Goal: Task Accomplishment & Management: Use online tool/utility

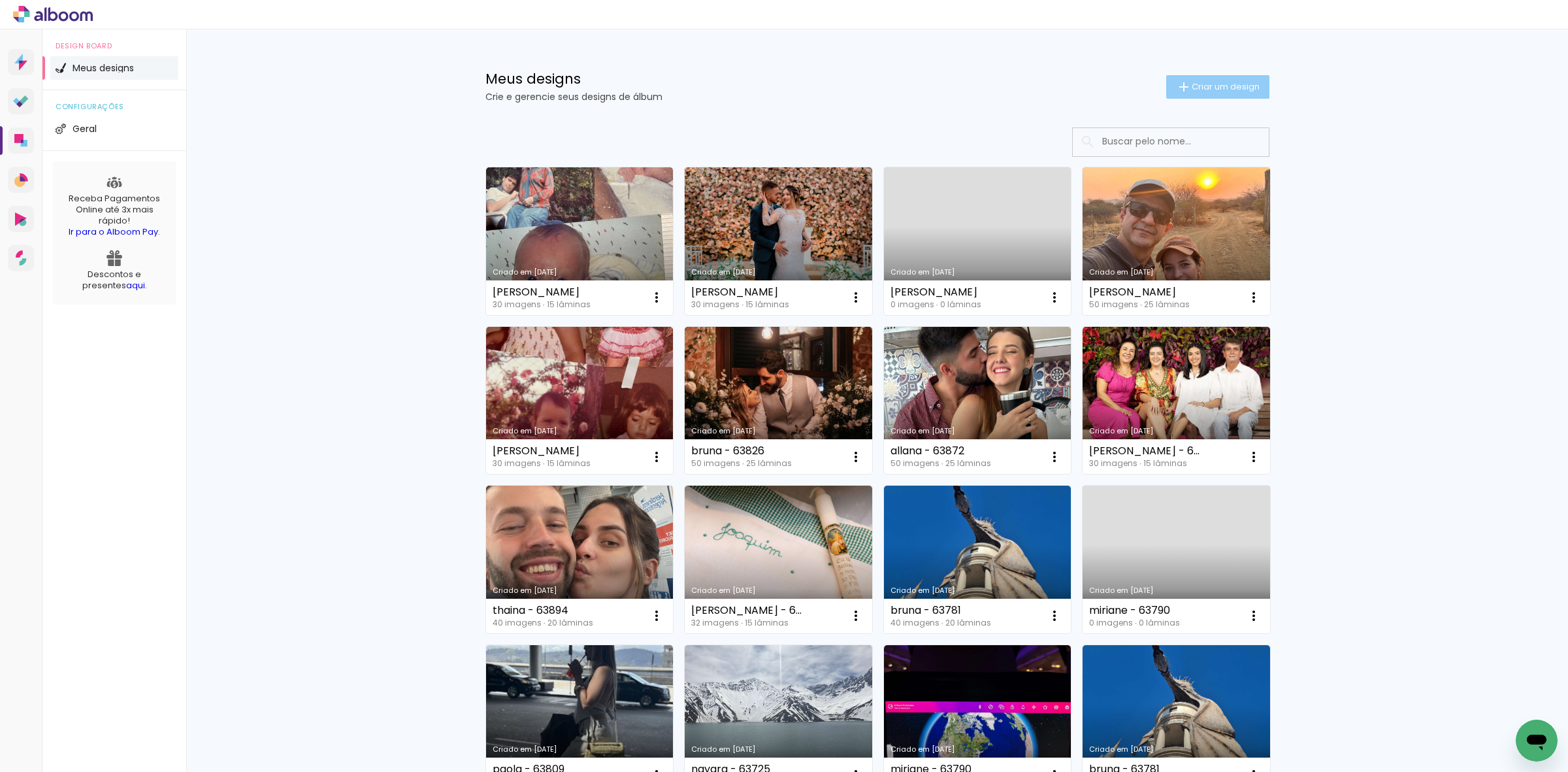
click at [1209, 86] on span "Criar um design" at bounding box center [1225, 86] width 68 height 9
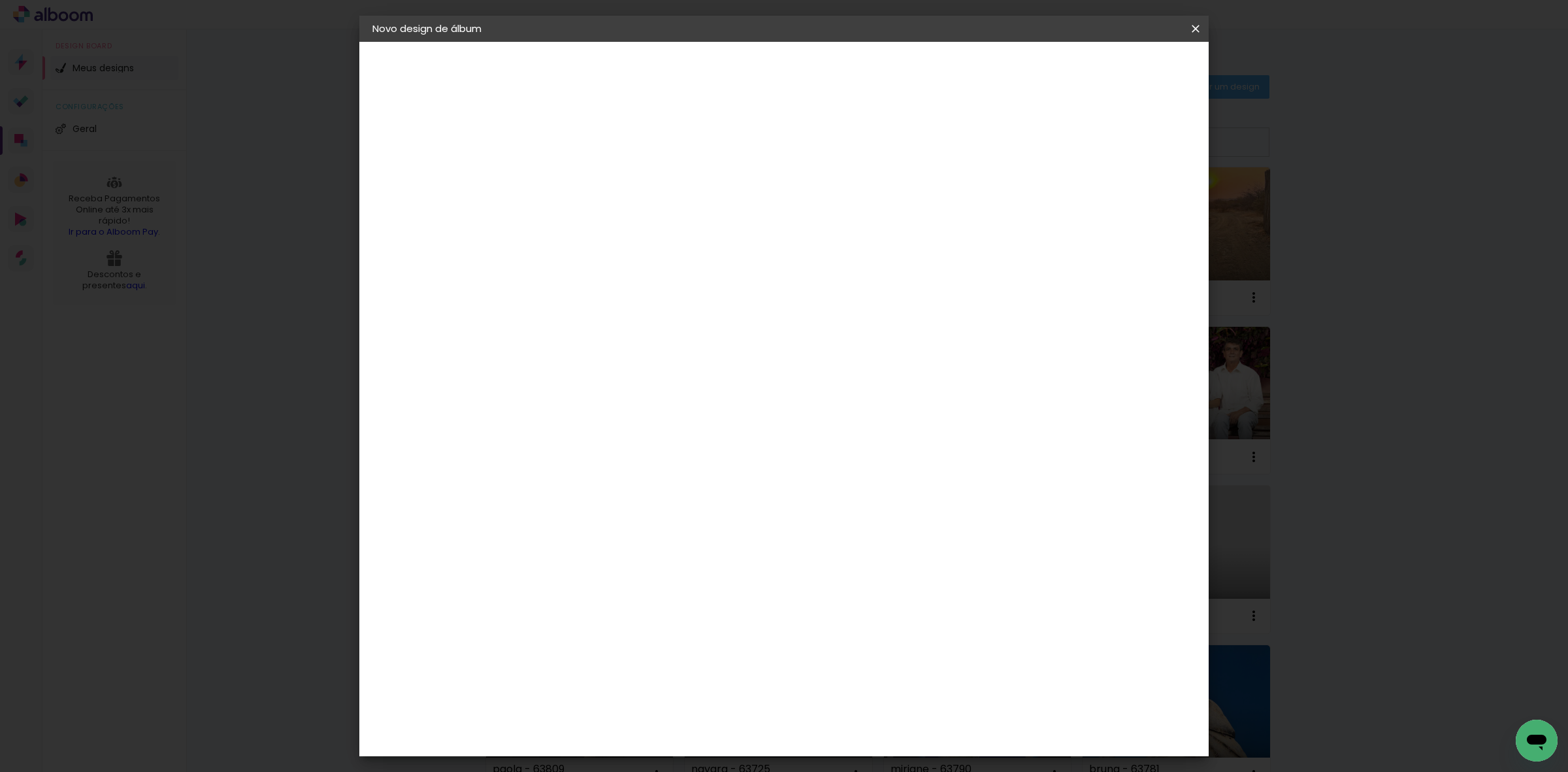
click at [590, 182] on paper-input-container "Título do álbum" at bounding box center [586, 176] width 9 height 34
type input "[PERSON_NAME]"
type paper-input "[PERSON_NAME]"
click at [720, 61] on paper-button "Avançar" at bounding box center [688, 69] width 64 height 22
click at [831, 179] on div at bounding box center [768, 176] width 126 height 17
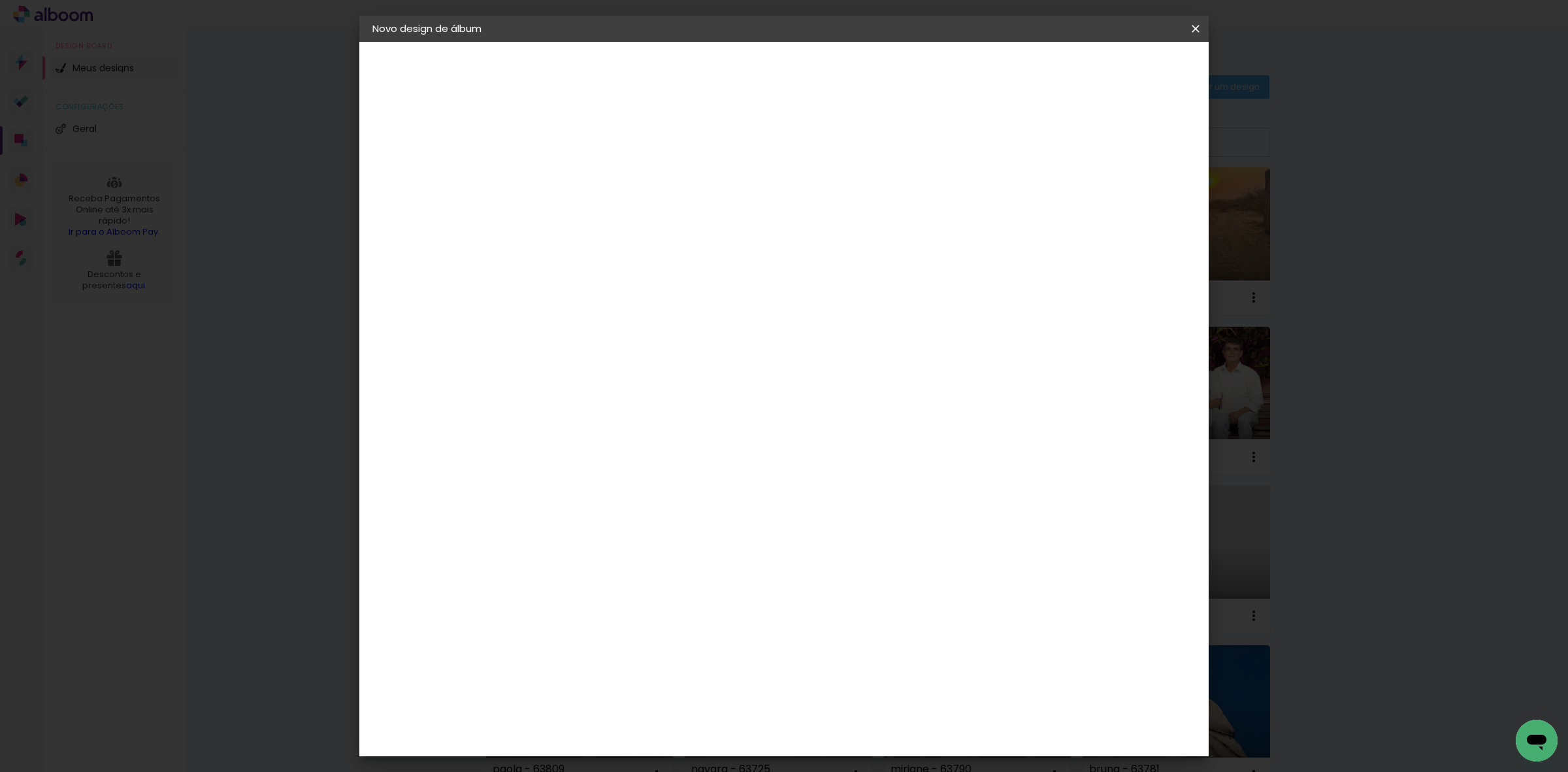
click at [831, 187] on paper-item "Tamanho Livre" at bounding box center [768, 199] width 126 height 29
click at [0, 0] on slot "Avançar" at bounding box center [0, 0] width 0 height 0
click at [864, 528] on paper-input-container "60 cm" at bounding box center [863, 545] width 59 height 33
click at [856, 553] on div at bounding box center [863, 554] width 49 height 1
click at [855, 528] on paper-input-container "60 cm" at bounding box center [863, 545] width 59 height 33
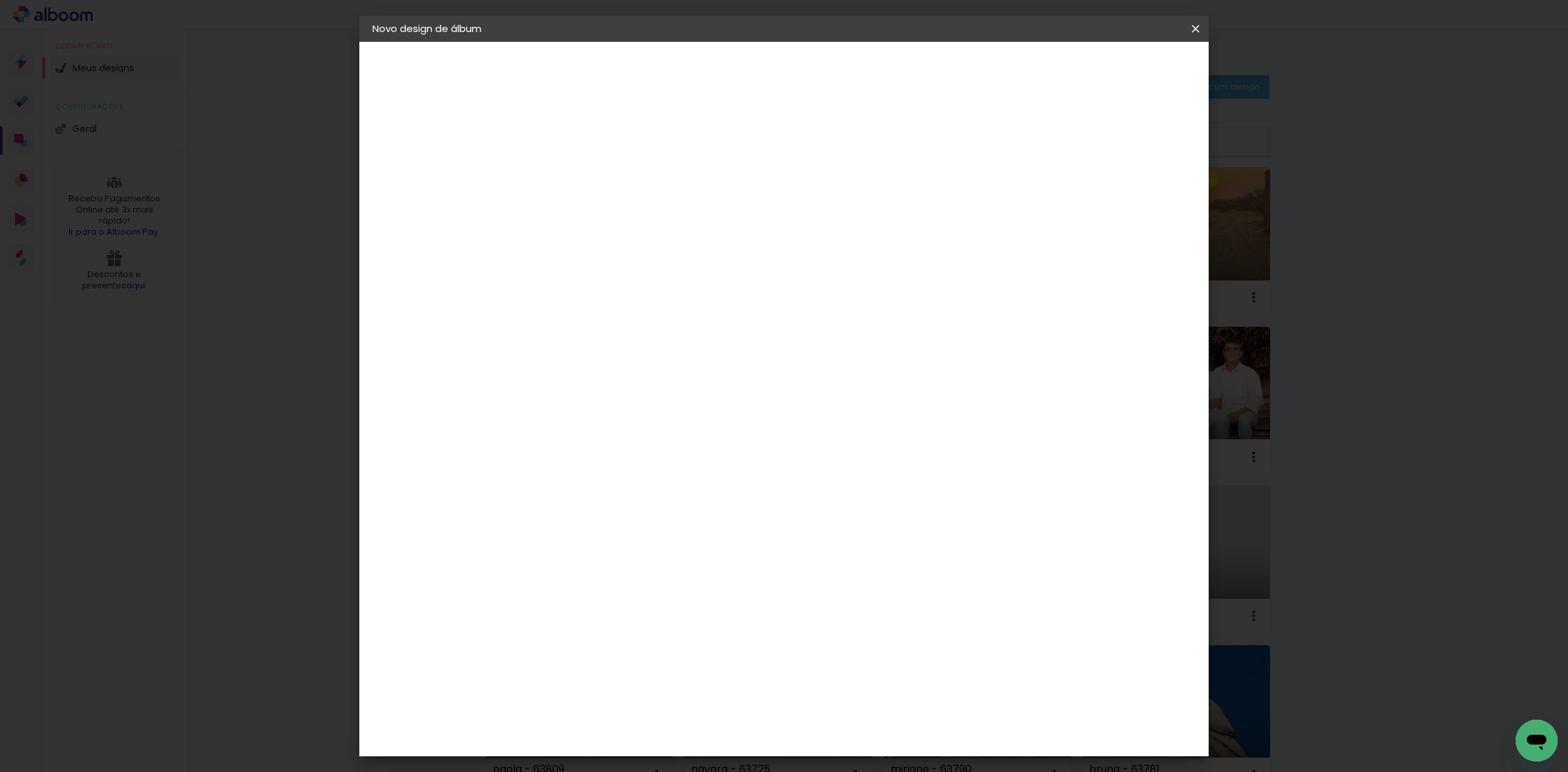
click at [857, 543] on input "60" at bounding box center [855, 543] width 34 height 19
type input "40,6"
type paper-input "40,6"
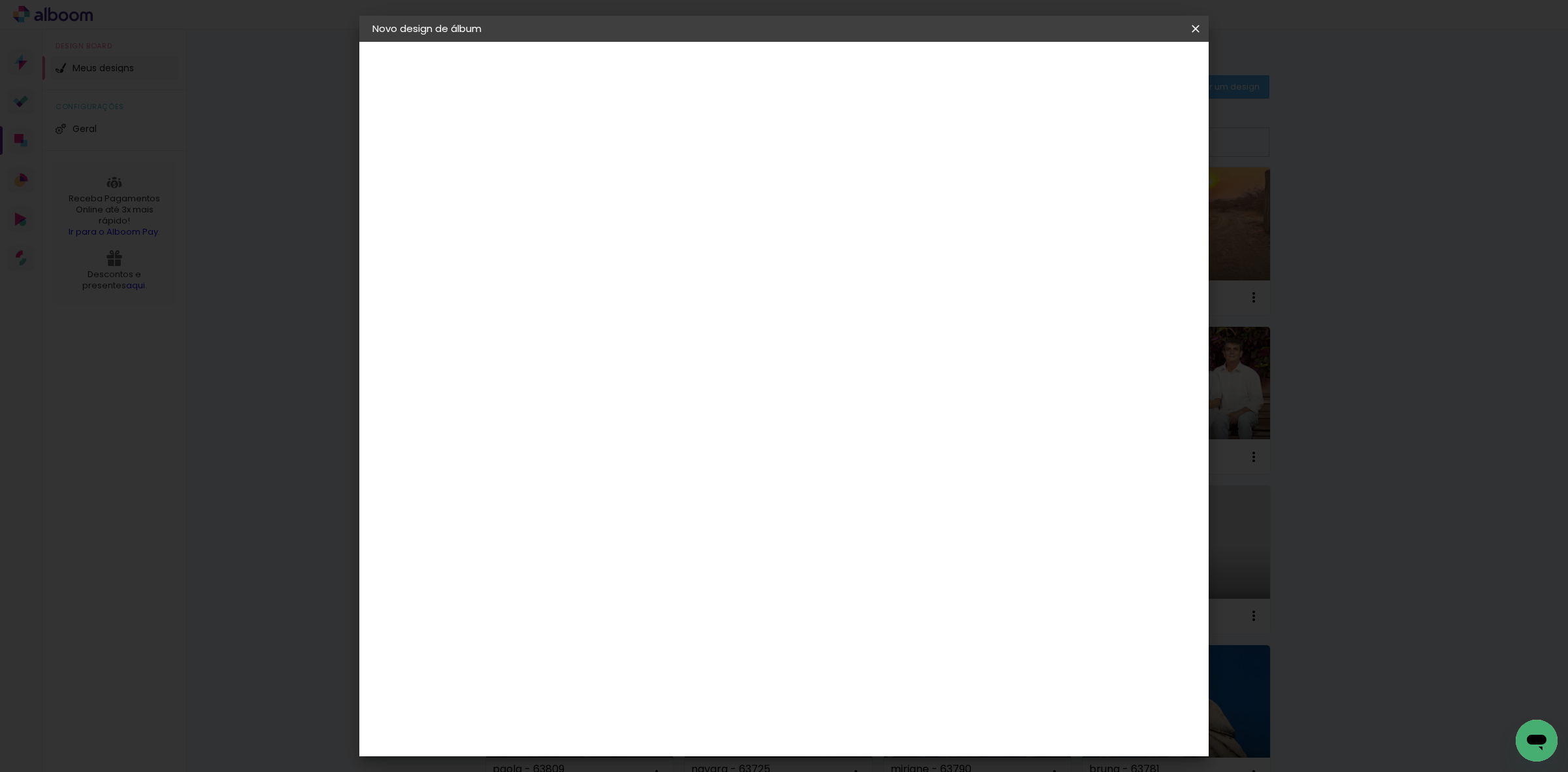
click at [551, 417] on paper-input-container "30 cm" at bounding box center [552, 432] width 59 height 33
click at [553, 422] on input "30" at bounding box center [545, 431] width 34 height 19
type input "20,3"
type paper-input "20,3"
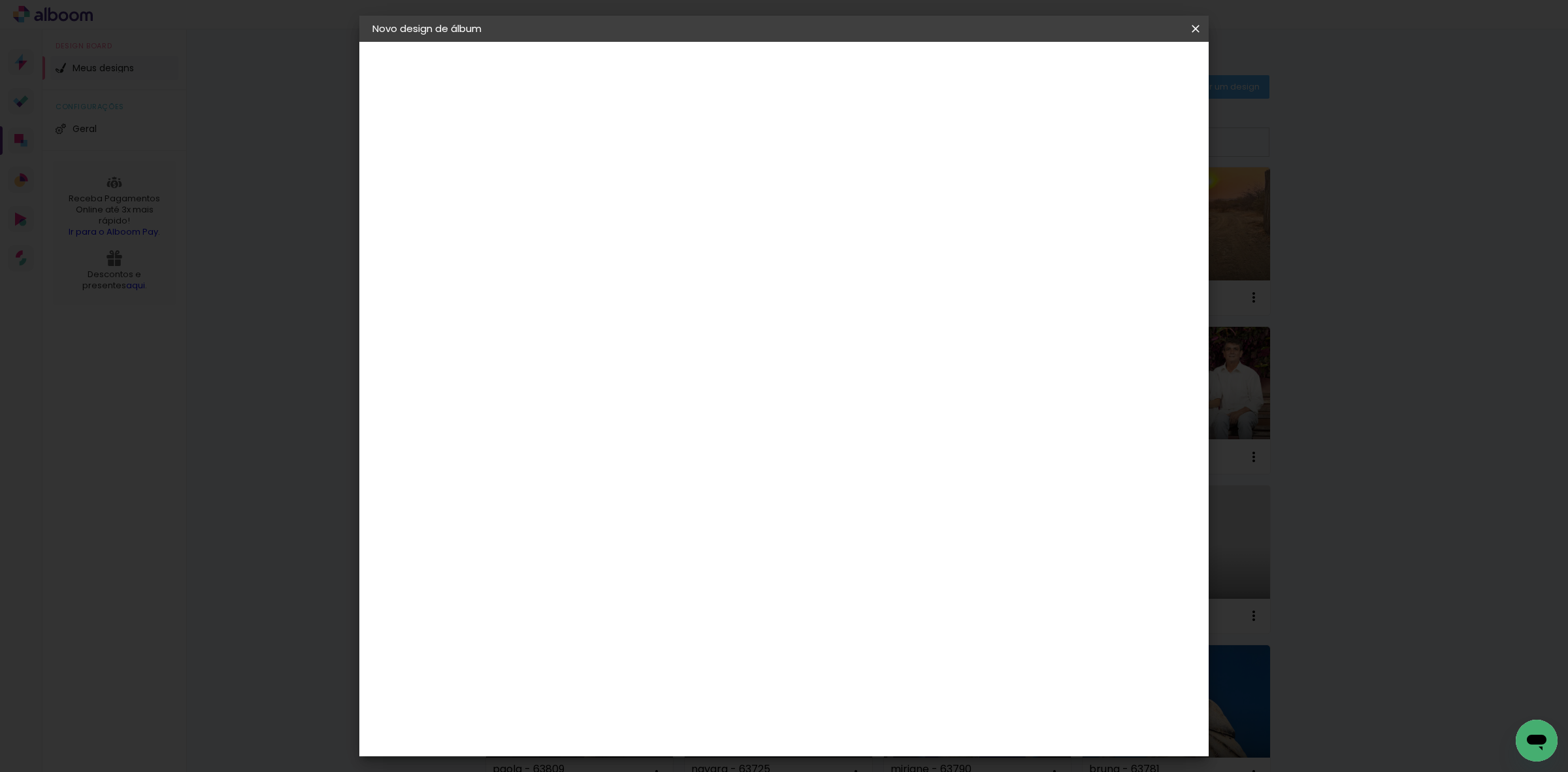
type input "4"
type paper-input "4"
click at [1130, 201] on input "4" at bounding box center [1121, 197] width 24 height 19
type input "3"
type paper-input "3"
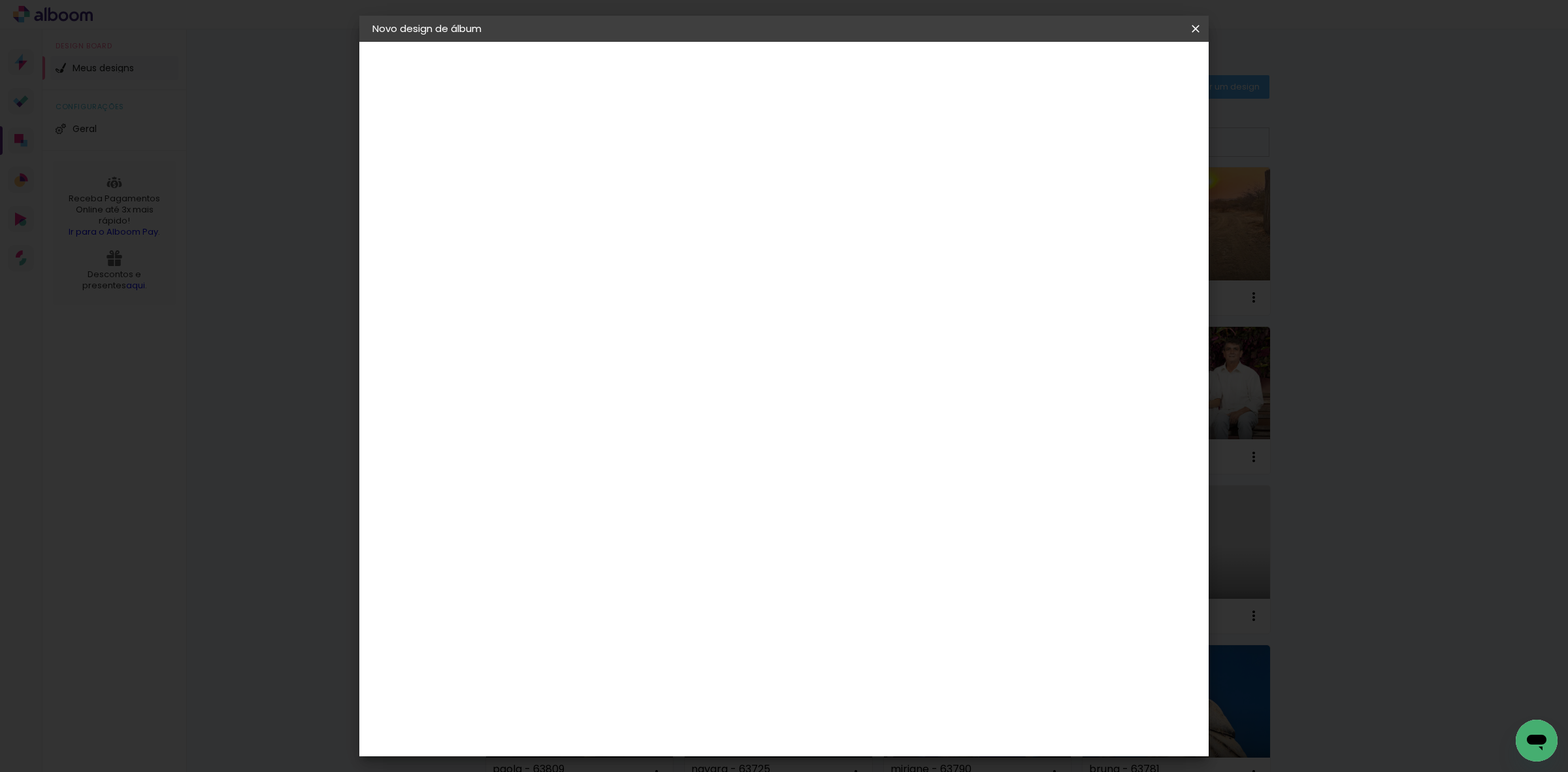
click at [1130, 201] on input "3" at bounding box center [1126, 197] width 24 height 19
type input "2"
type paper-input "2"
click at [1130, 201] on input "2" at bounding box center [1126, 197] width 24 height 19
click at [1118, 75] on paper-button "Iniciar design" at bounding box center [1081, 69] width 86 height 22
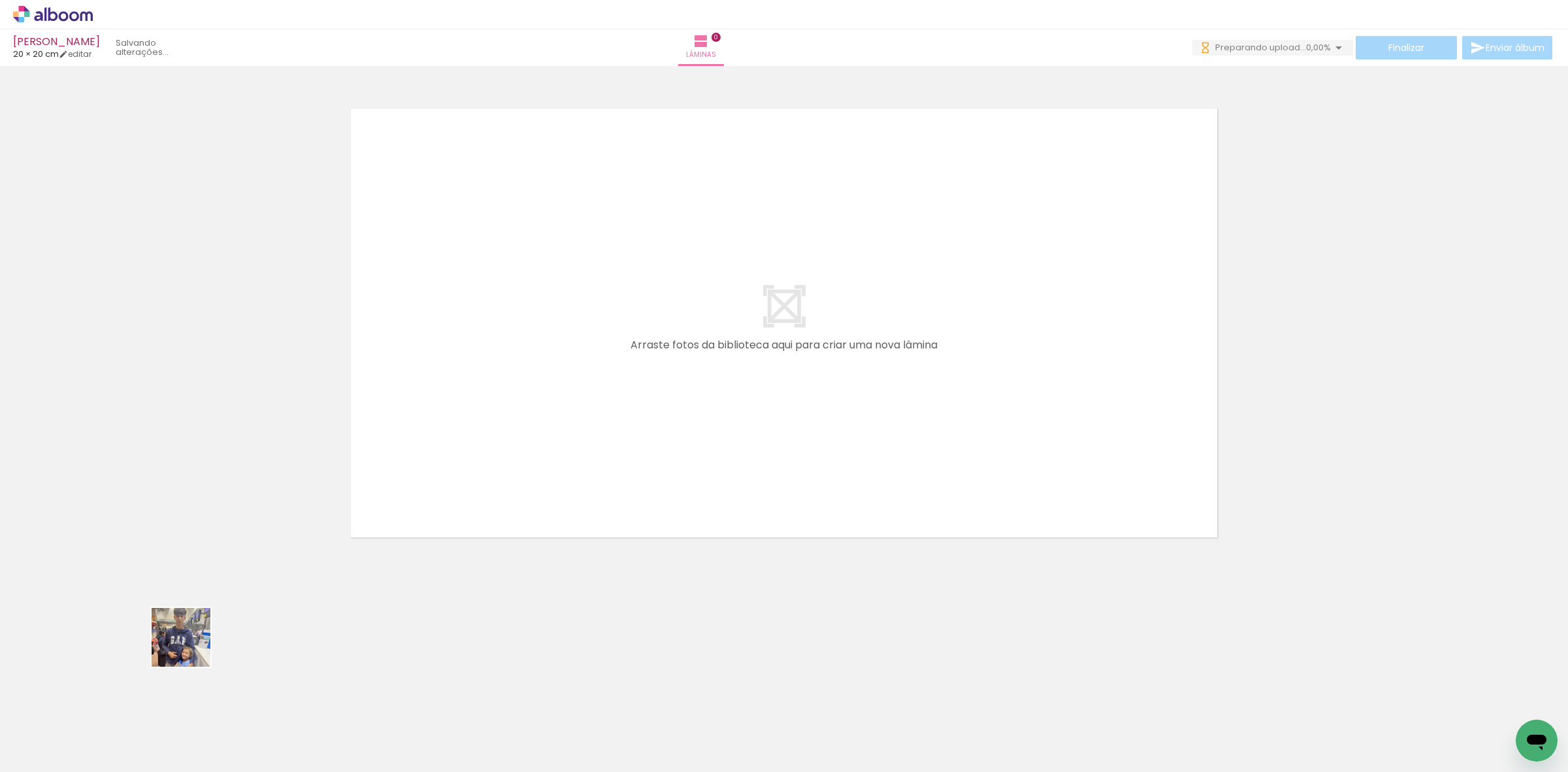
drag, startPoint x: 147, startPoint y: 707, endPoint x: 490, endPoint y: 515, distance: 393.1
click at [540, 407] on quentale-workspace at bounding box center [784, 386] width 1568 height 772
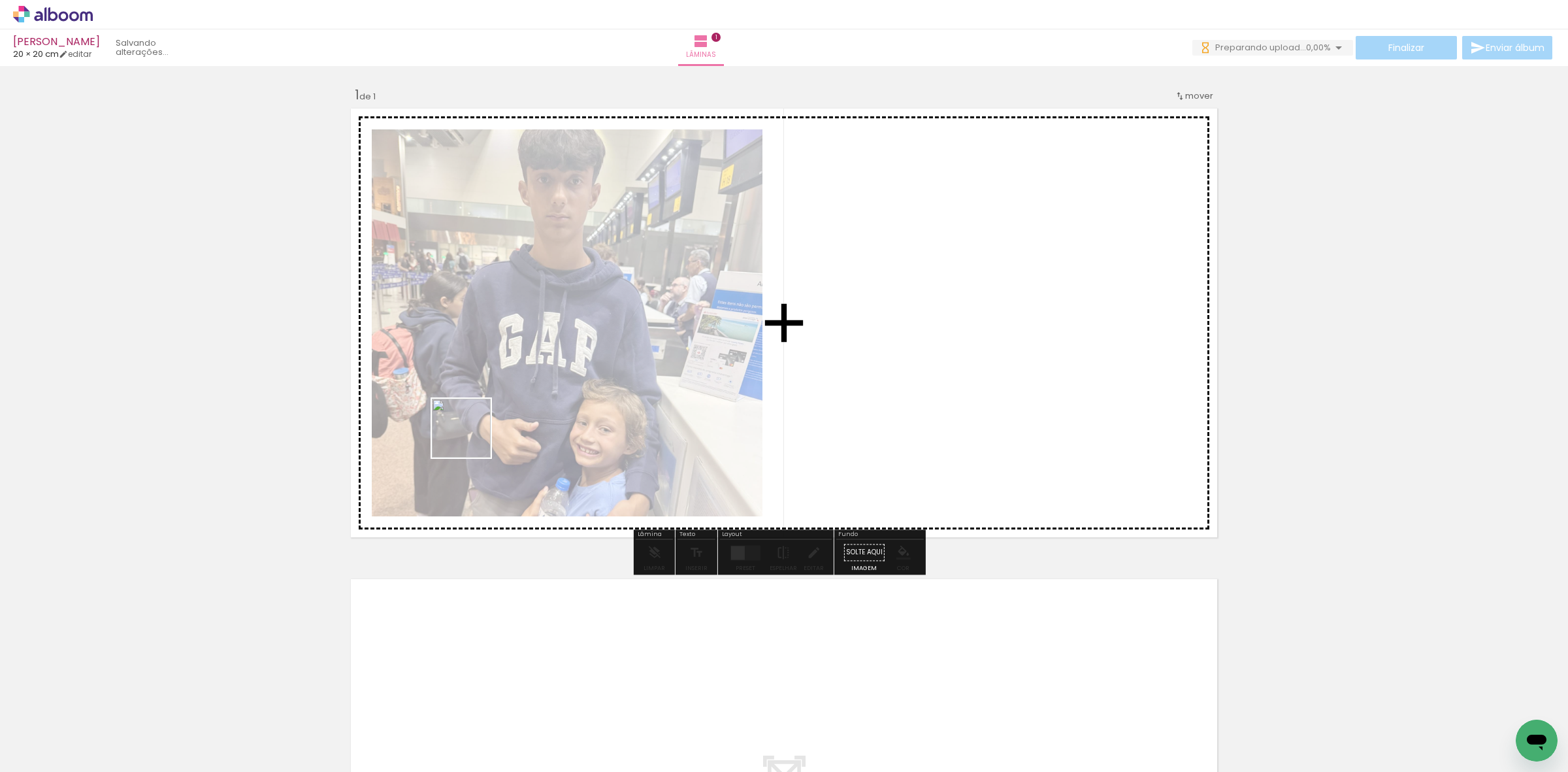
drag, startPoint x: 231, startPoint y: 697, endPoint x: 635, endPoint y: 570, distance: 423.5
click at [546, 386] on quentale-workspace at bounding box center [784, 386] width 1568 height 772
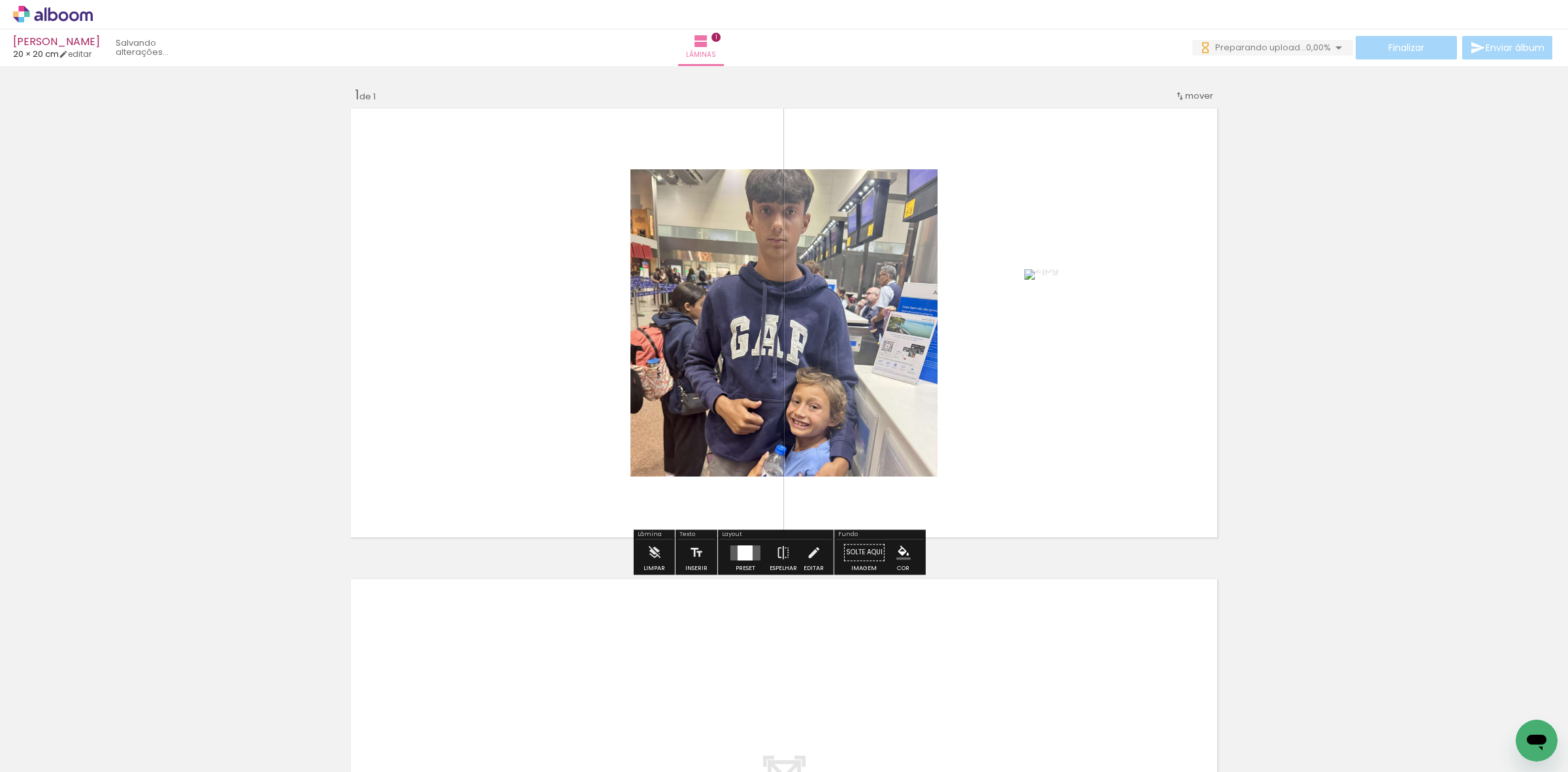
click at [737, 540] on div at bounding box center [745, 552] width 35 height 26
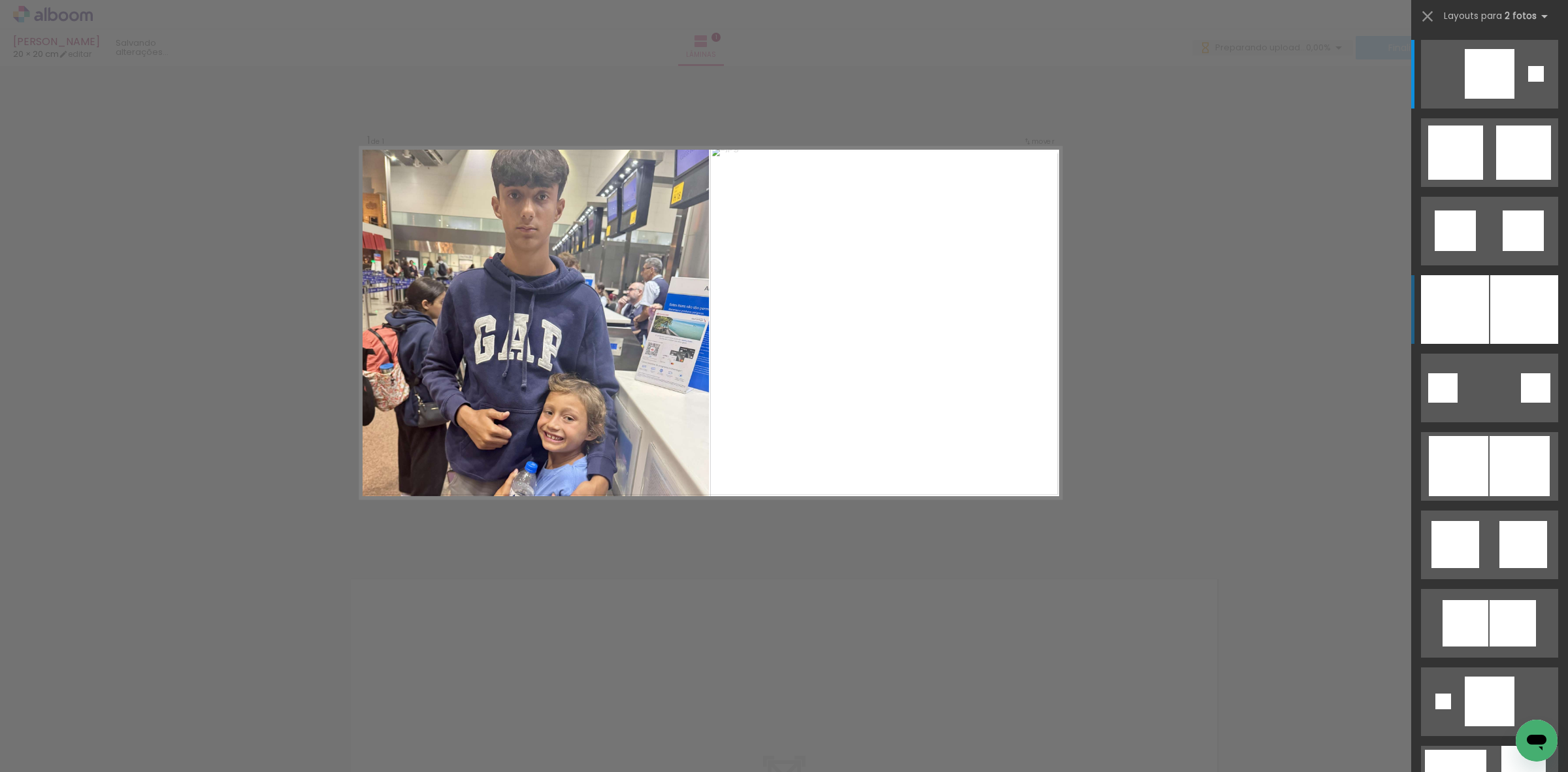
click at [1445, 306] on div at bounding box center [1454, 310] width 68 height 69
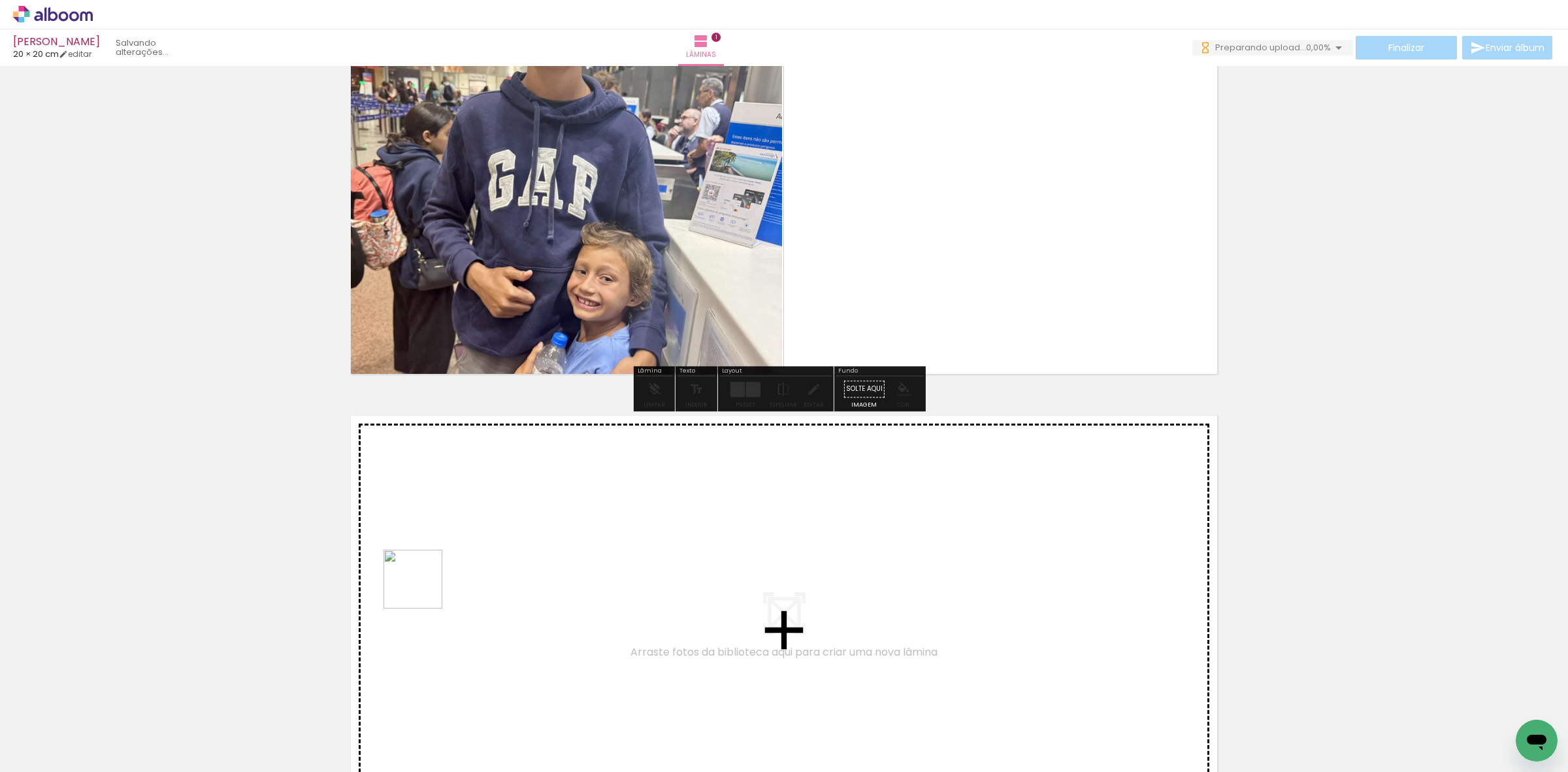
drag, startPoint x: 309, startPoint y: 718, endPoint x: 357, endPoint y: 733, distance: 50.3
click at [429, 585] on quentale-workspace at bounding box center [784, 386] width 1568 height 772
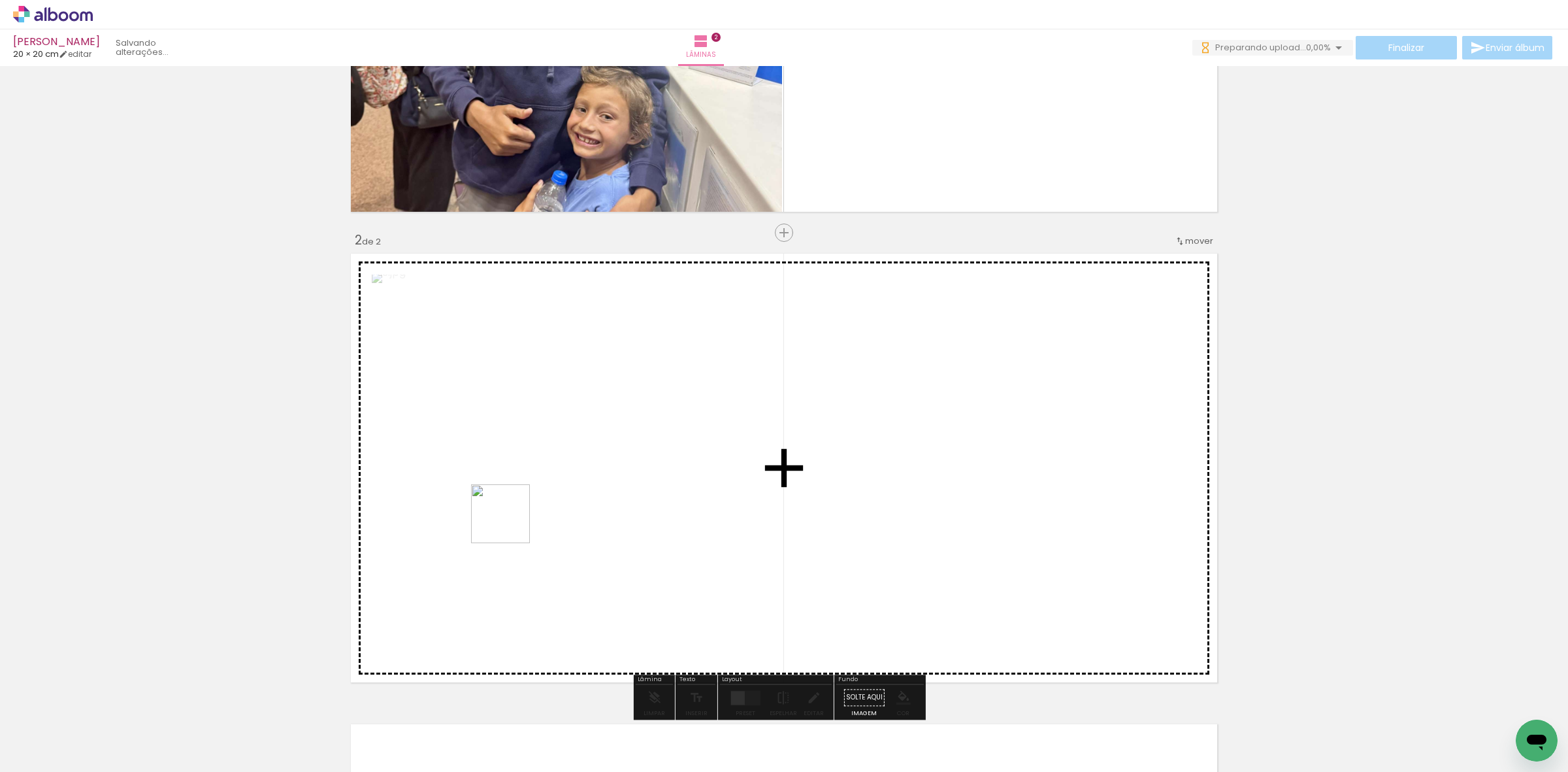
scroll to position [415, 0]
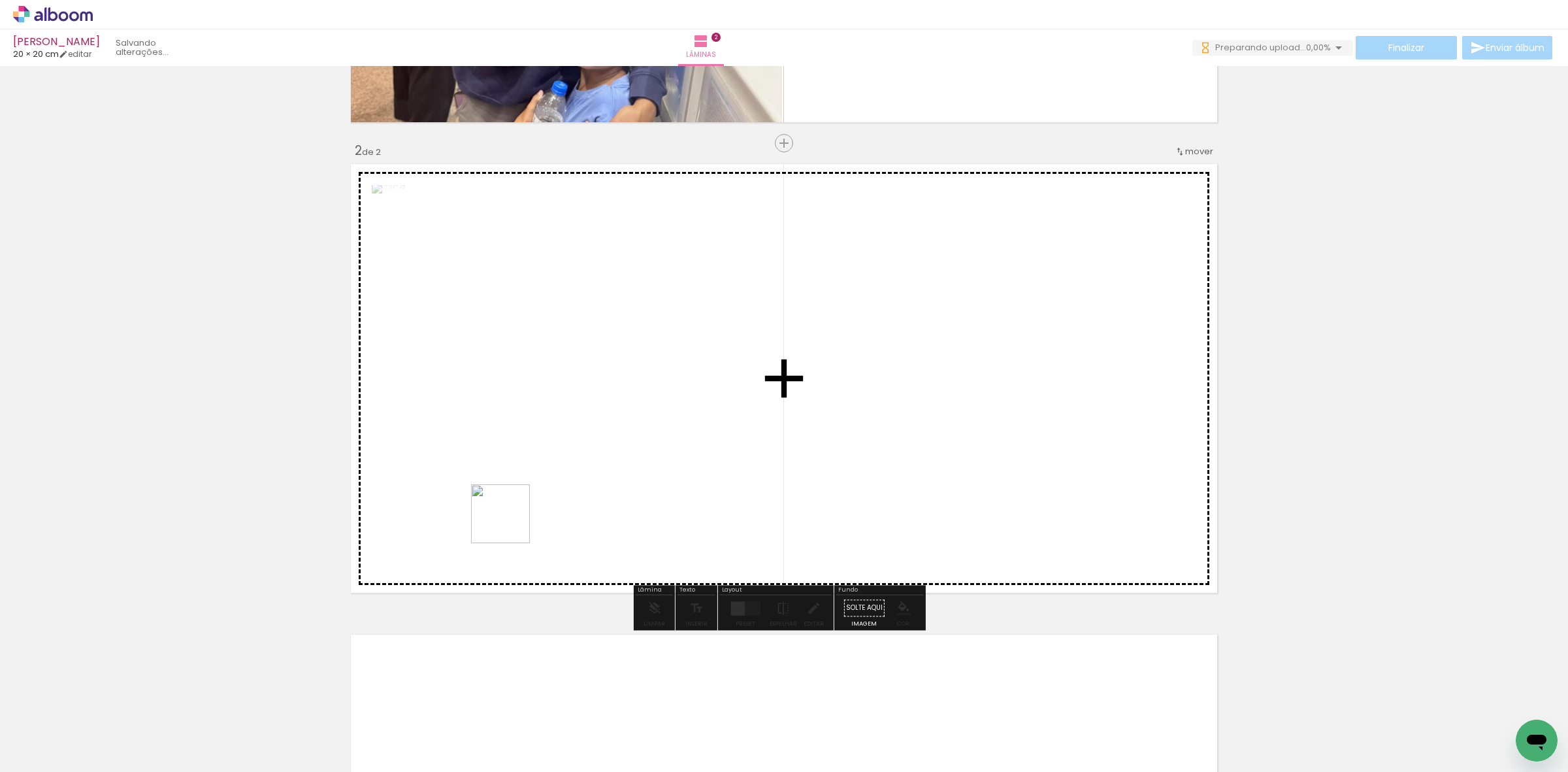
drag, startPoint x: 357, startPoint y: 733, endPoint x: 618, endPoint y: 589, distance: 298.1
click at [537, 513] on quentale-workspace at bounding box center [784, 386] width 1568 height 772
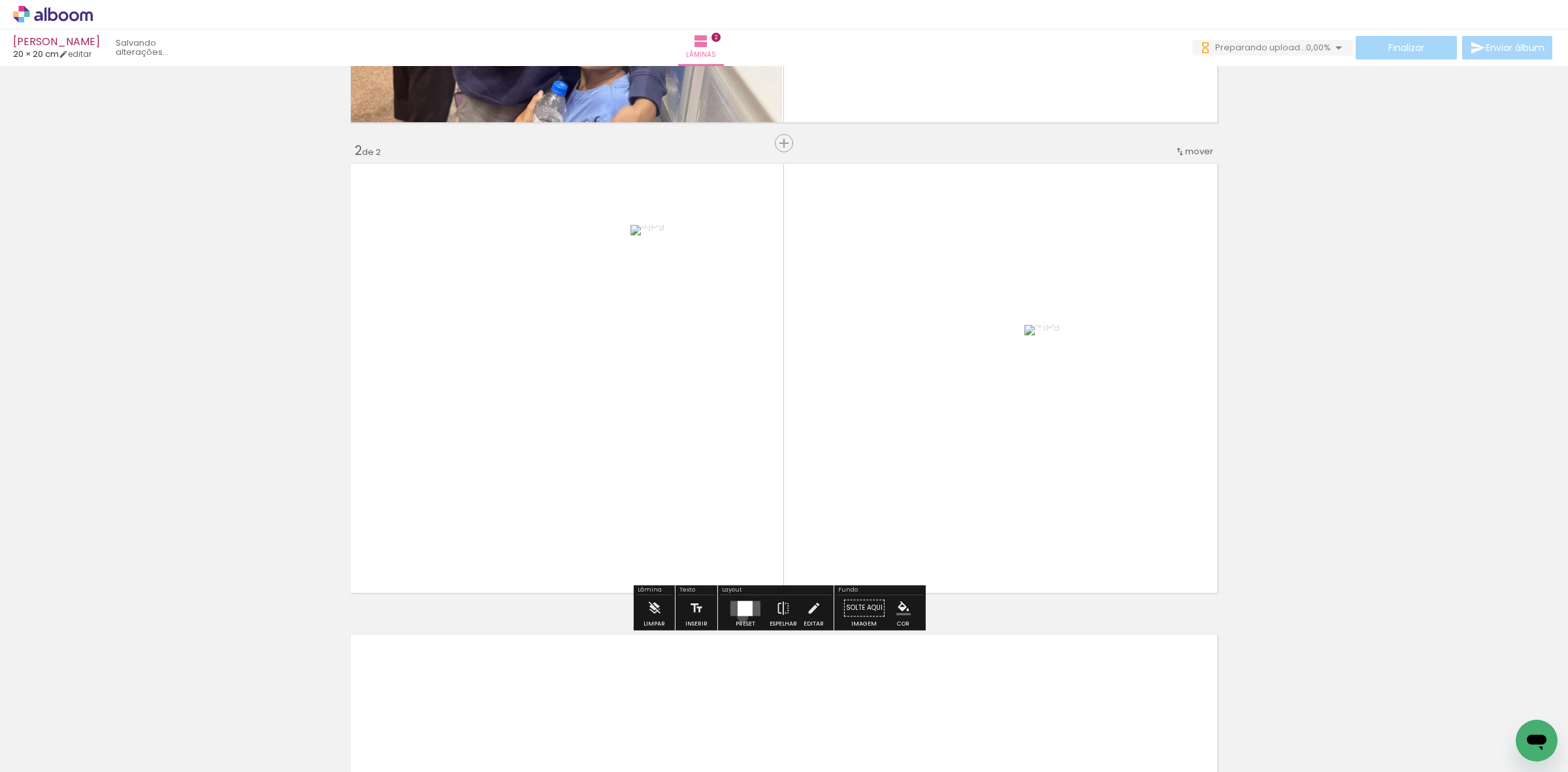
click at [740, 616] on div at bounding box center [745, 608] width 35 height 26
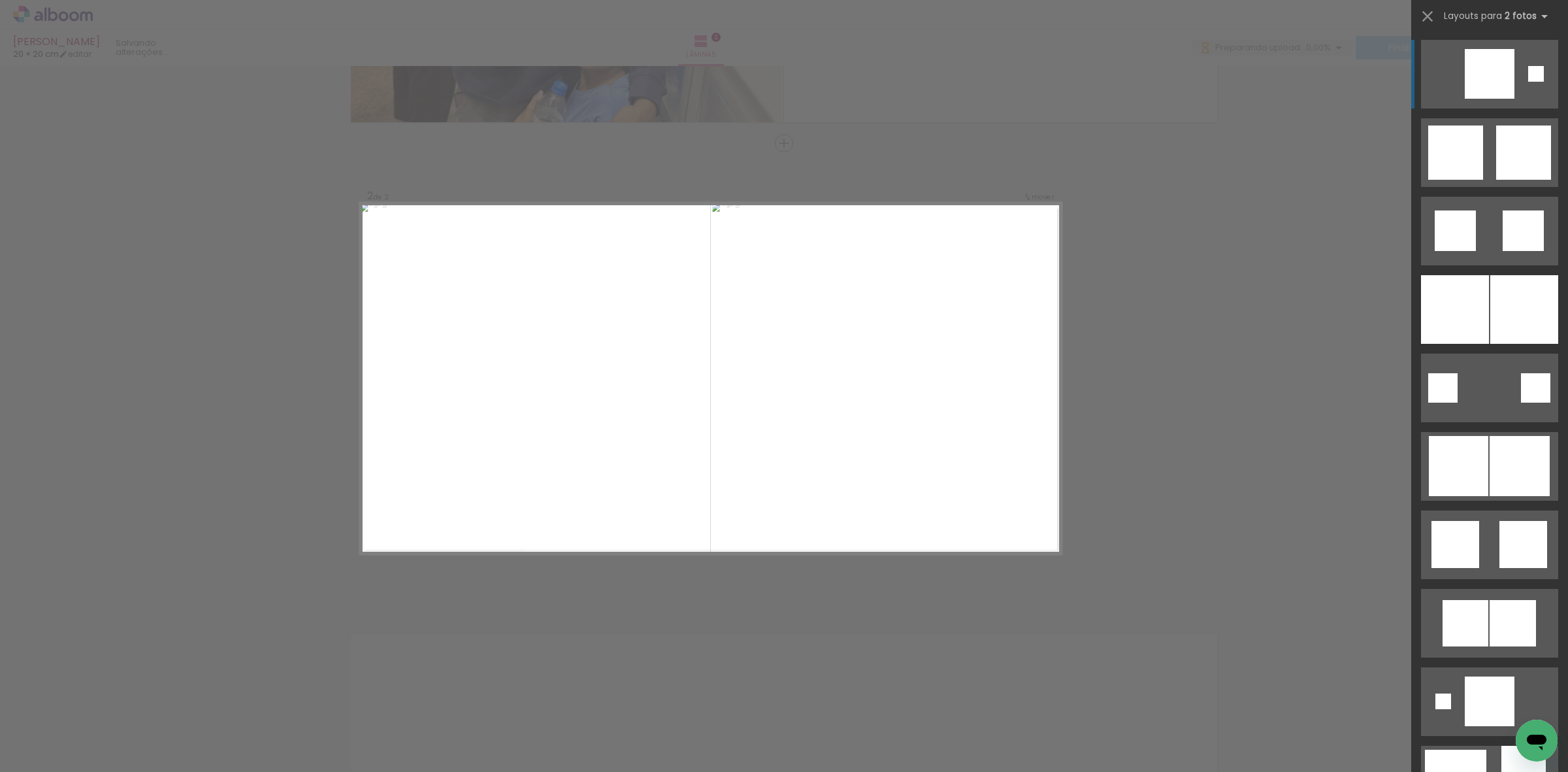
drag, startPoint x: 1441, startPoint y: 302, endPoint x: 1349, endPoint y: 343, distance: 100.7
click at [1442, 302] on div at bounding box center [1454, 310] width 68 height 69
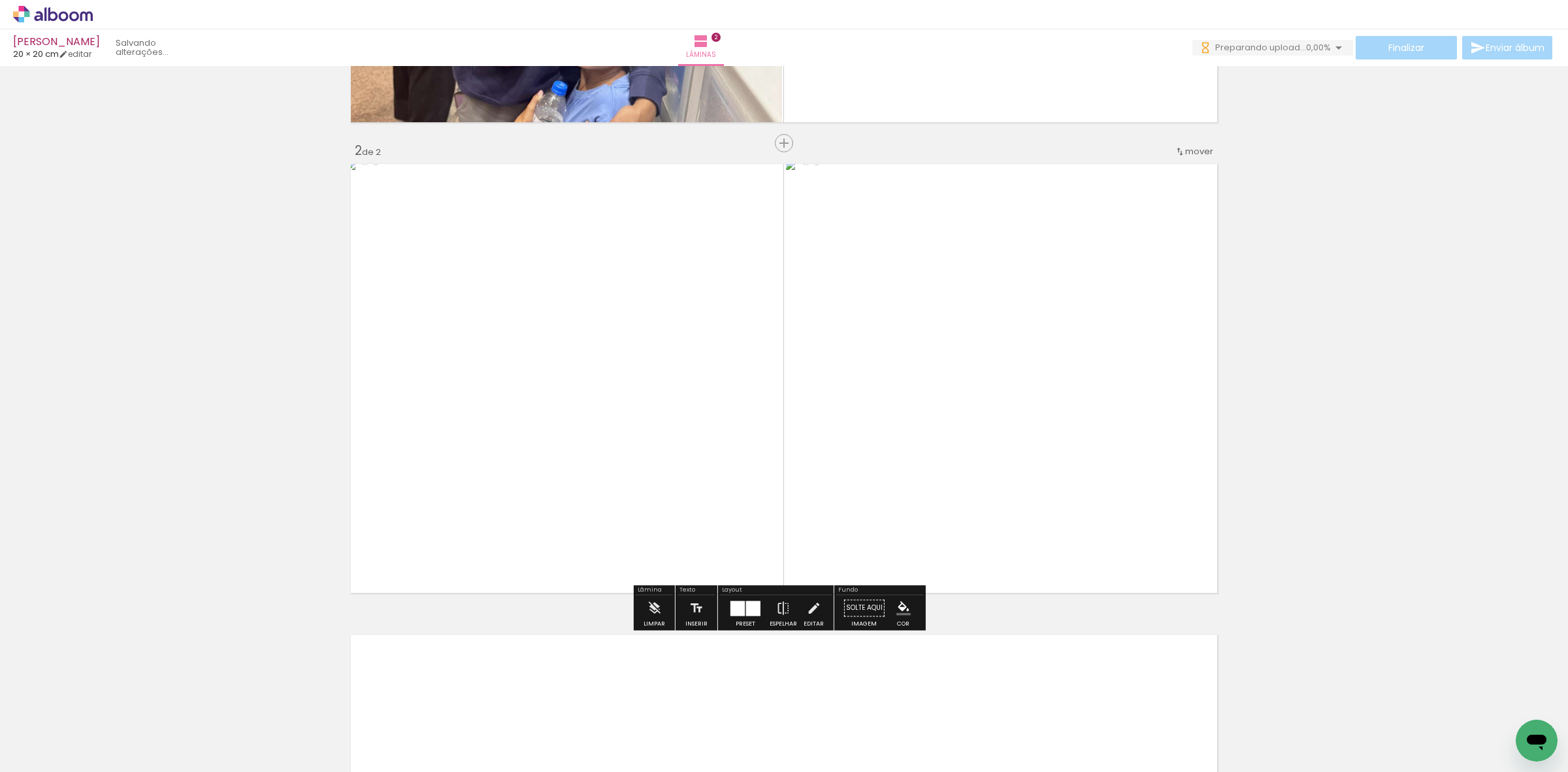
scroll to position [0, 0]
drag, startPoint x: 426, startPoint y: 655, endPoint x: 477, endPoint y: 717, distance: 80.3
click at [429, 655] on quentale-workspace at bounding box center [784, 386] width 1568 height 772
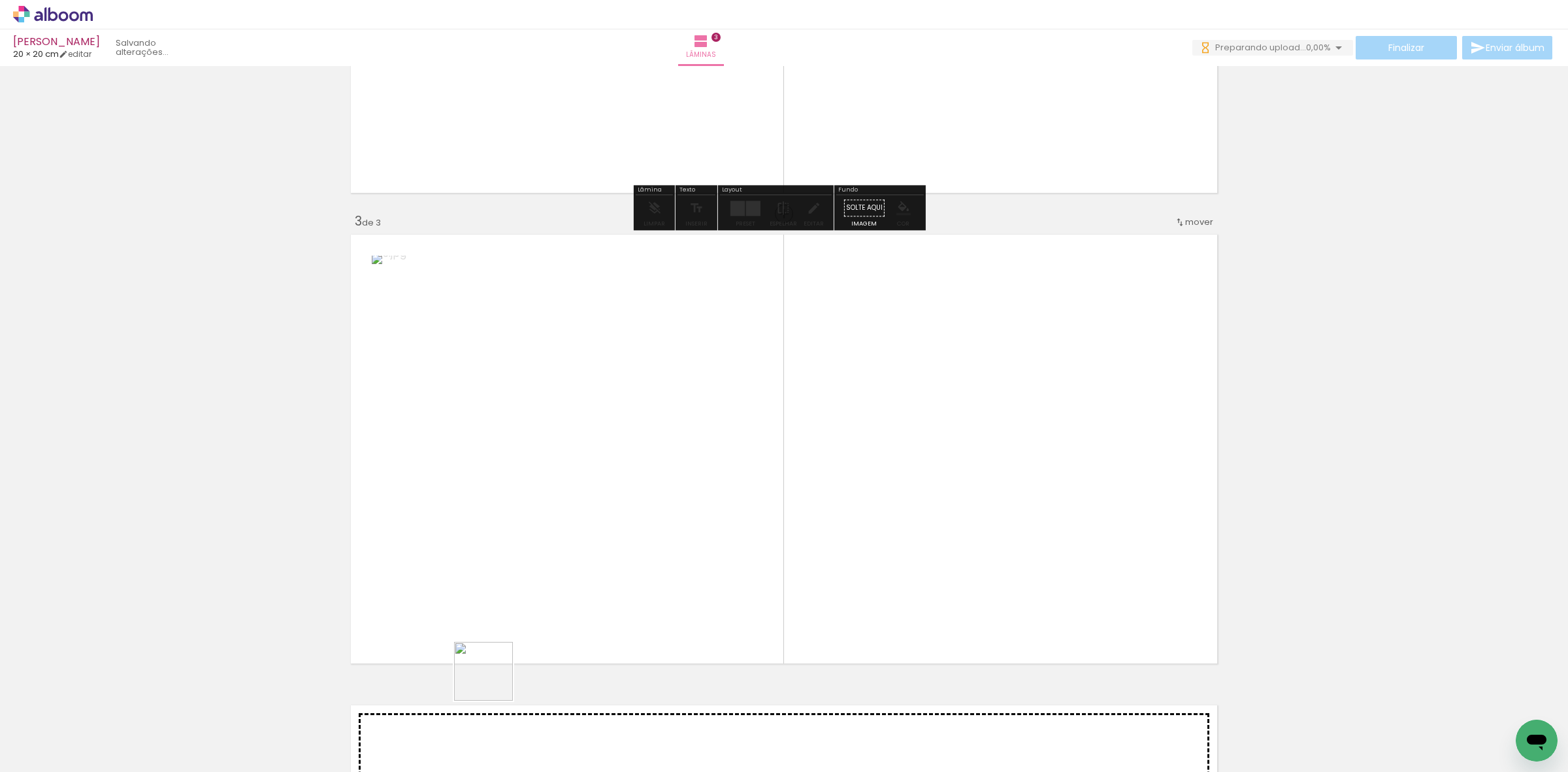
drag, startPoint x: 490, startPoint y: 688, endPoint x: 695, endPoint y: 573, distance: 235.1
click at [601, 524] on quentale-workspace at bounding box center [784, 386] width 1568 height 772
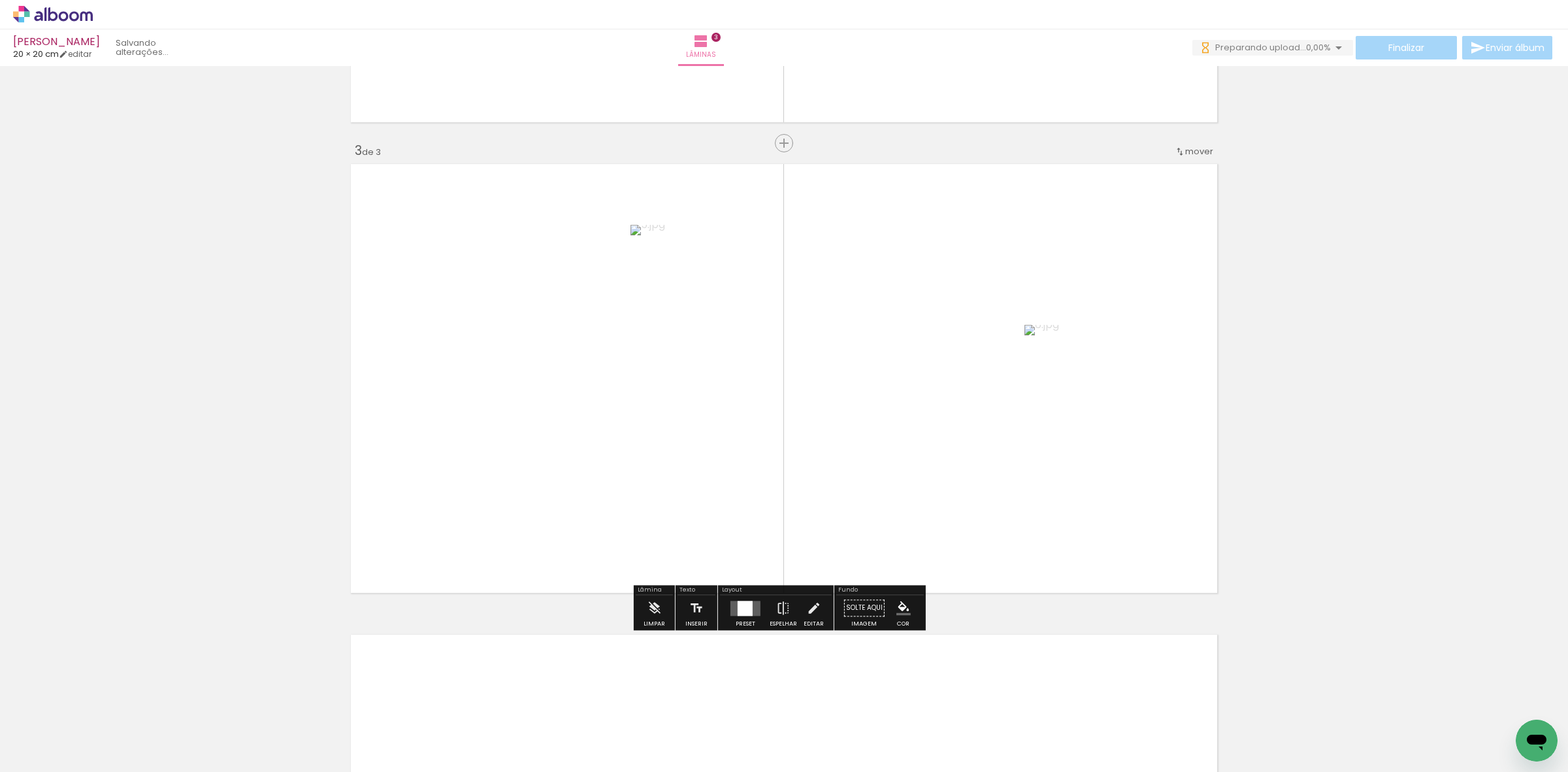
click at [751, 609] on quentale-layouter at bounding box center [745, 608] width 30 height 15
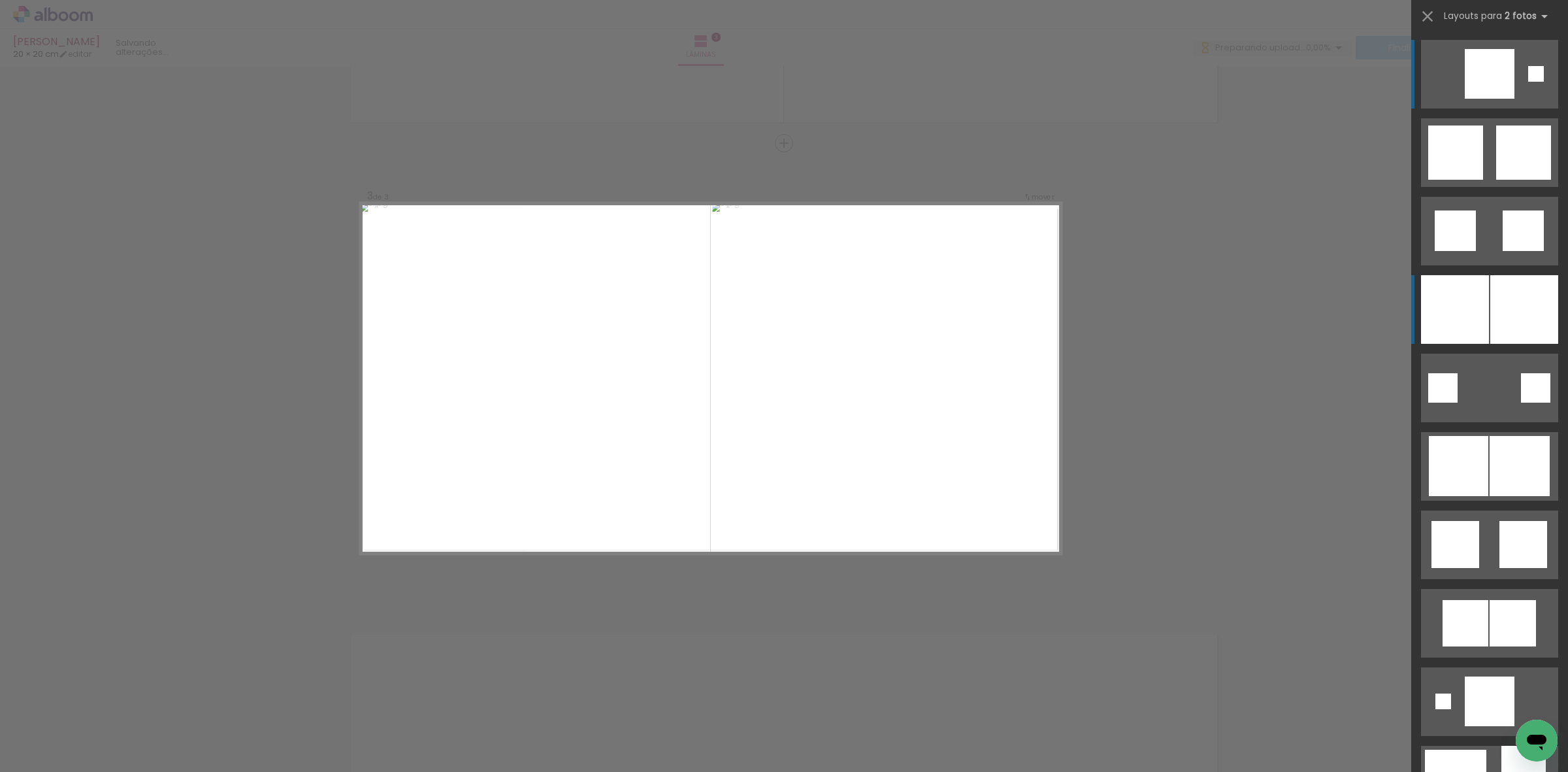
click at [1525, 292] on div at bounding box center [1524, 310] width 68 height 69
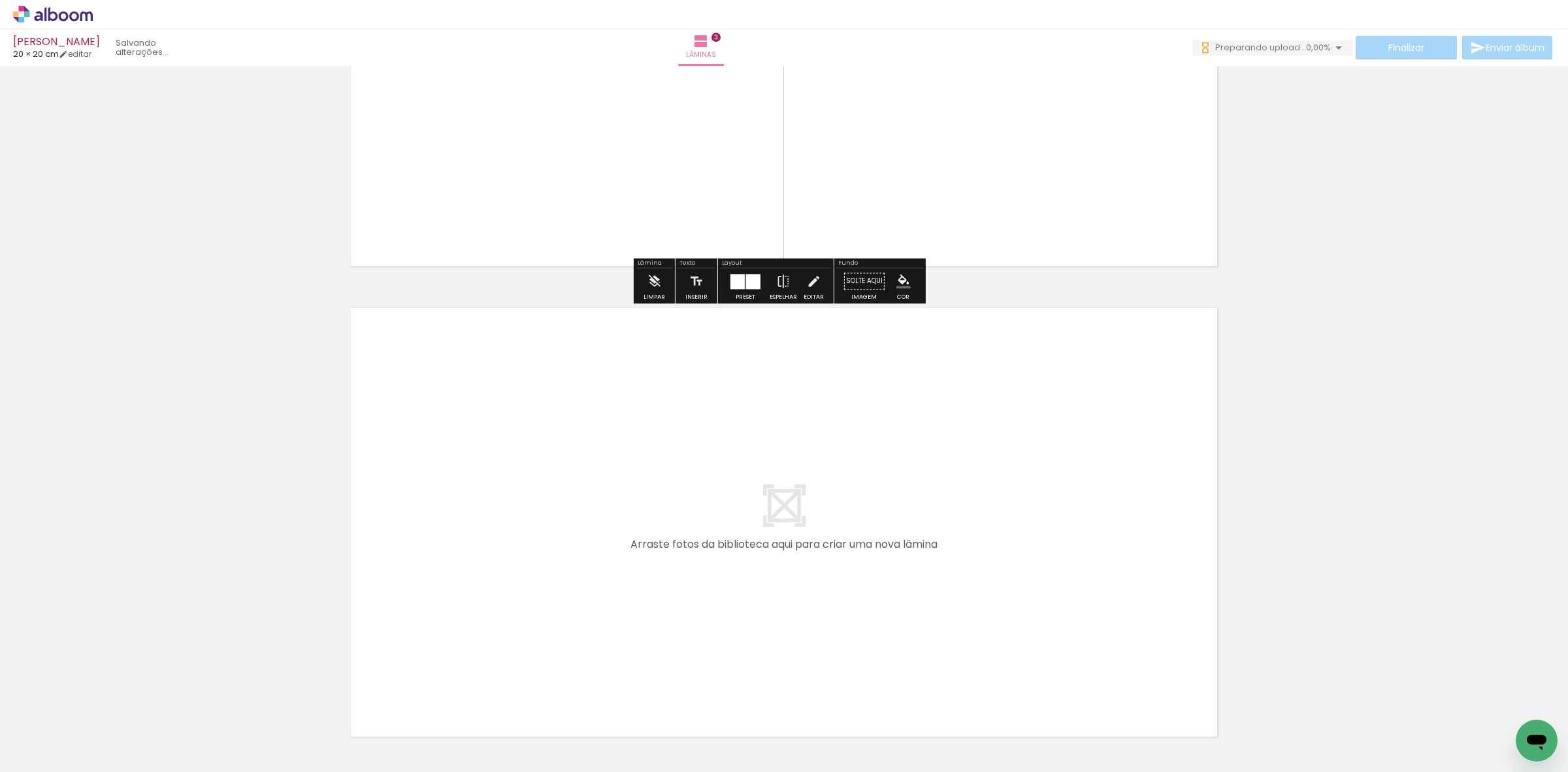
drag, startPoint x: 597, startPoint y: 711, endPoint x: 647, endPoint y: 720, distance: 50.8
click at [592, 668] on quentale-workspace at bounding box center [784, 386] width 1568 height 772
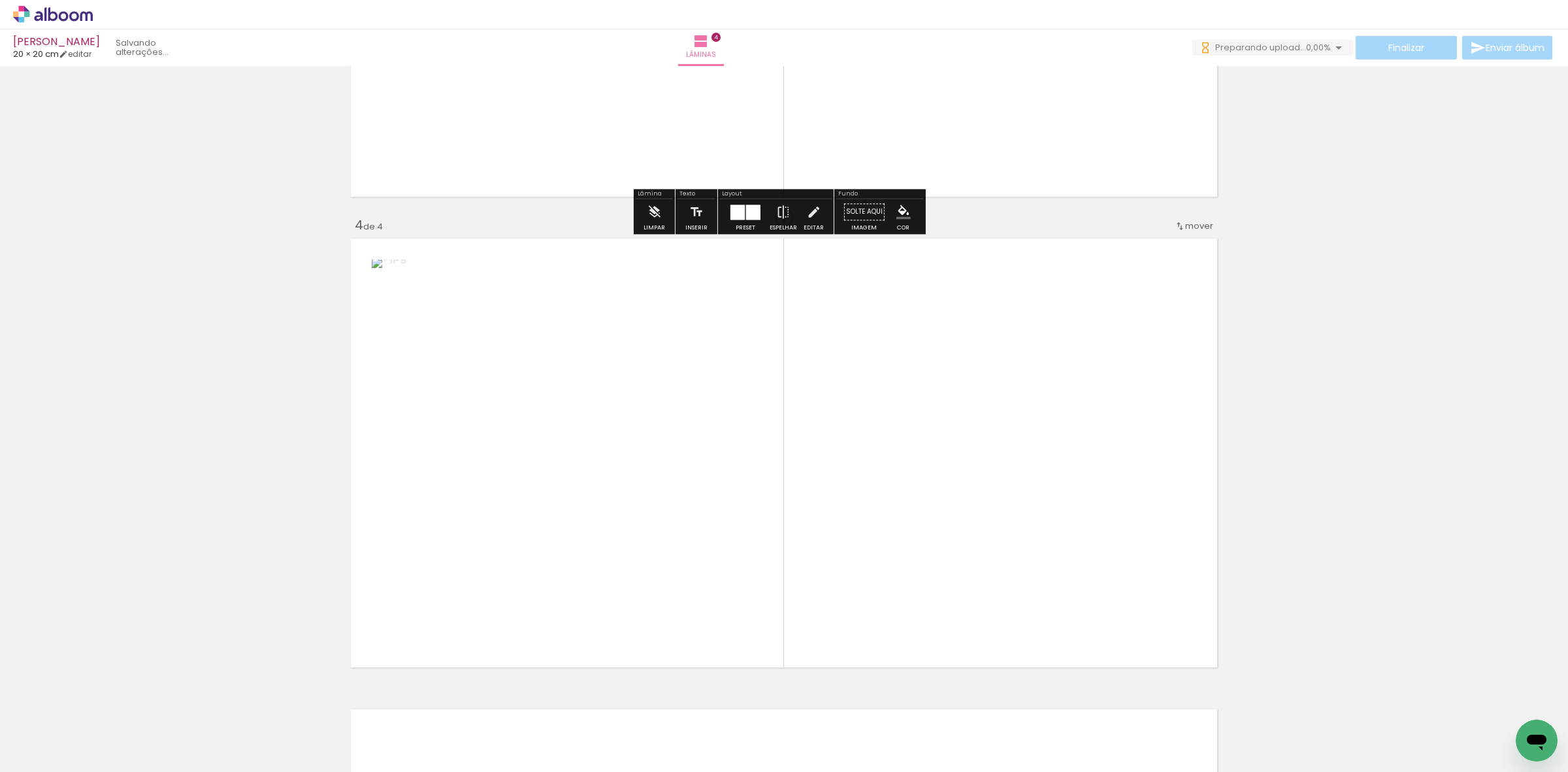
click at [693, 625] on quentale-workspace at bounding box center [784, 386] width 1568 height 772
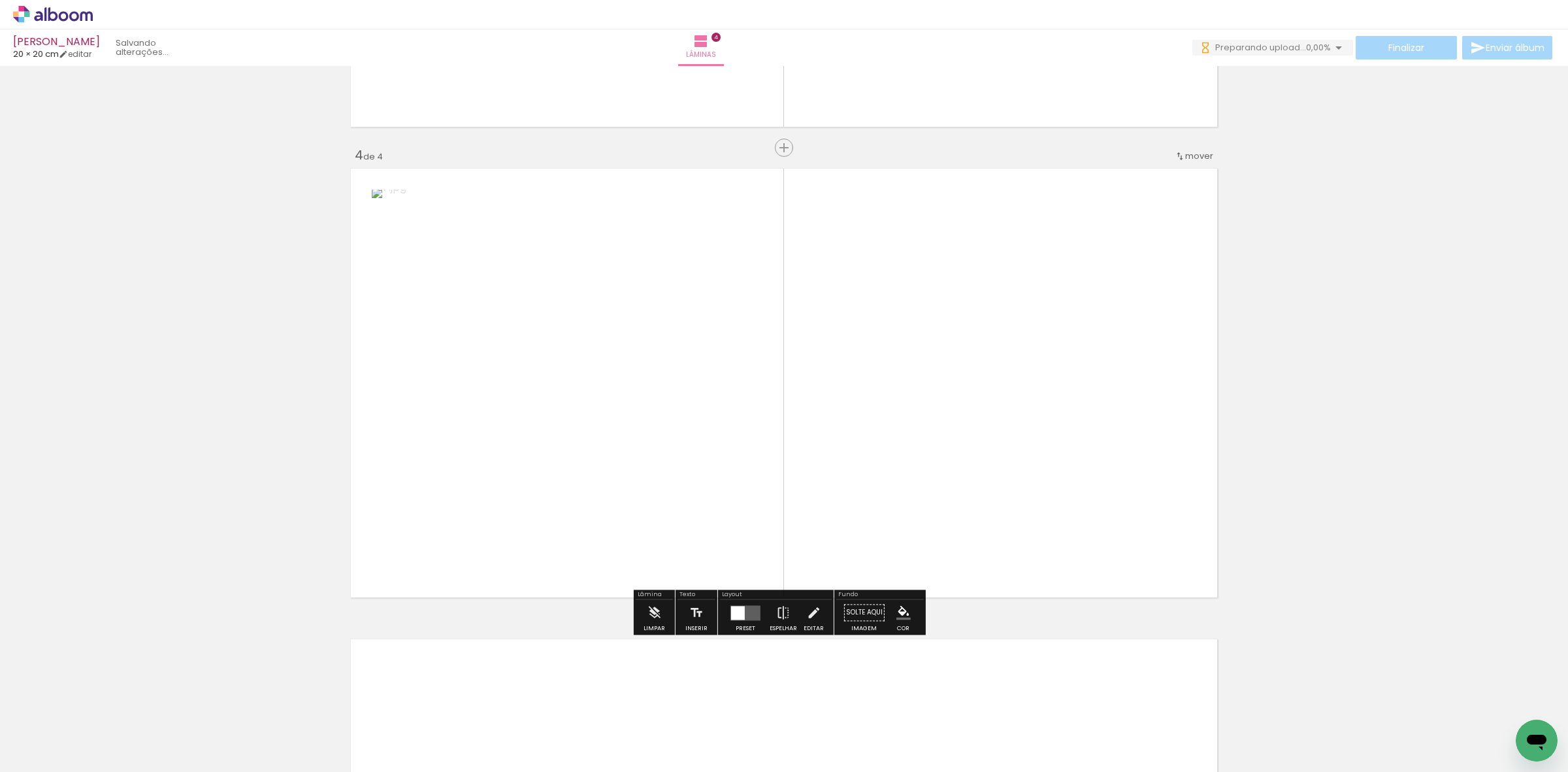
scroll to position [1356, 0]
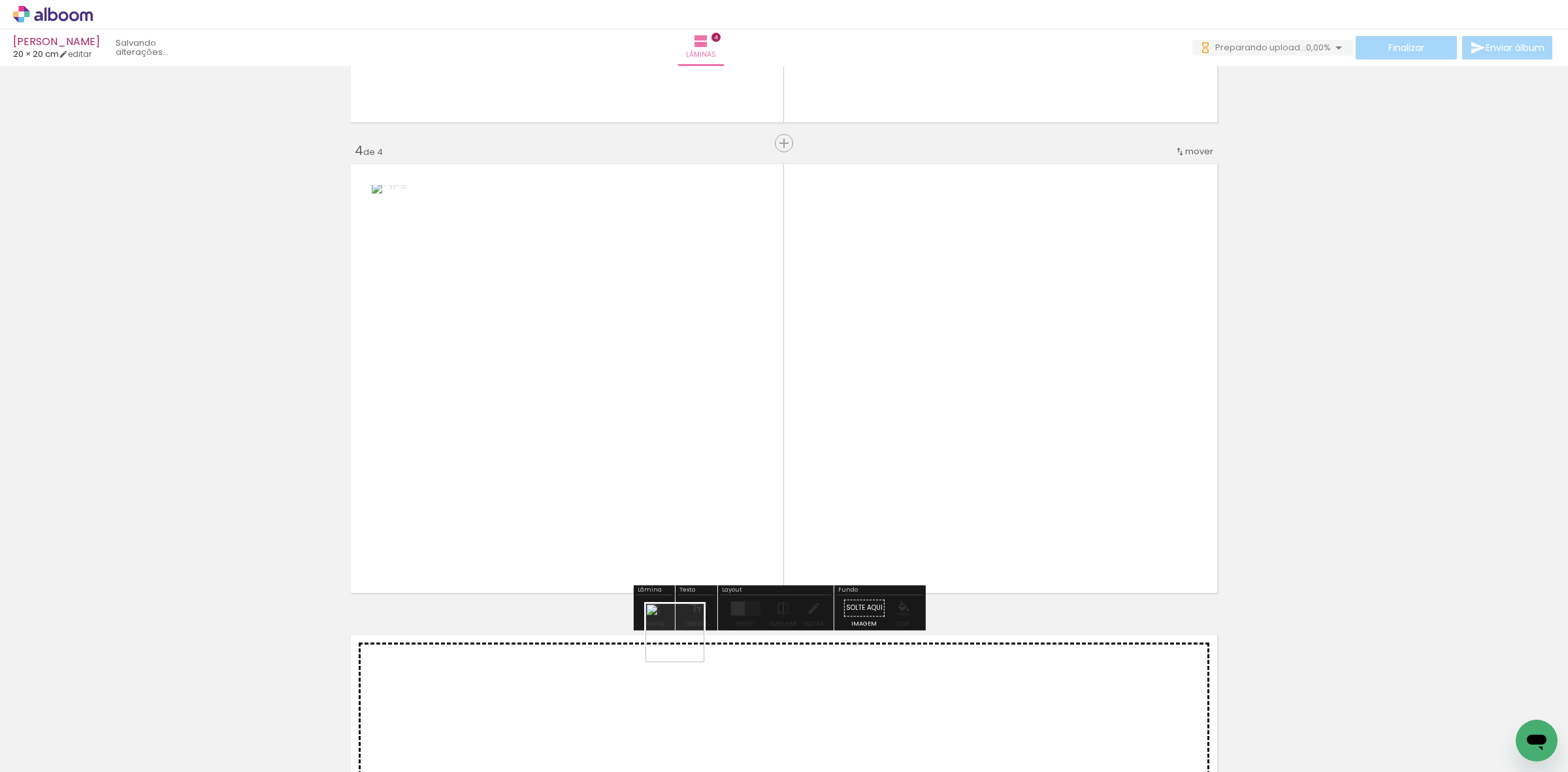
drag, startPoint x: 654, startPoint y: 714, endPoint x: 729, endPoint y: 635, distance: 108.9
click at [730, 575] on quentale-workspace at bounding box center [784, 386] width 1568 height 772
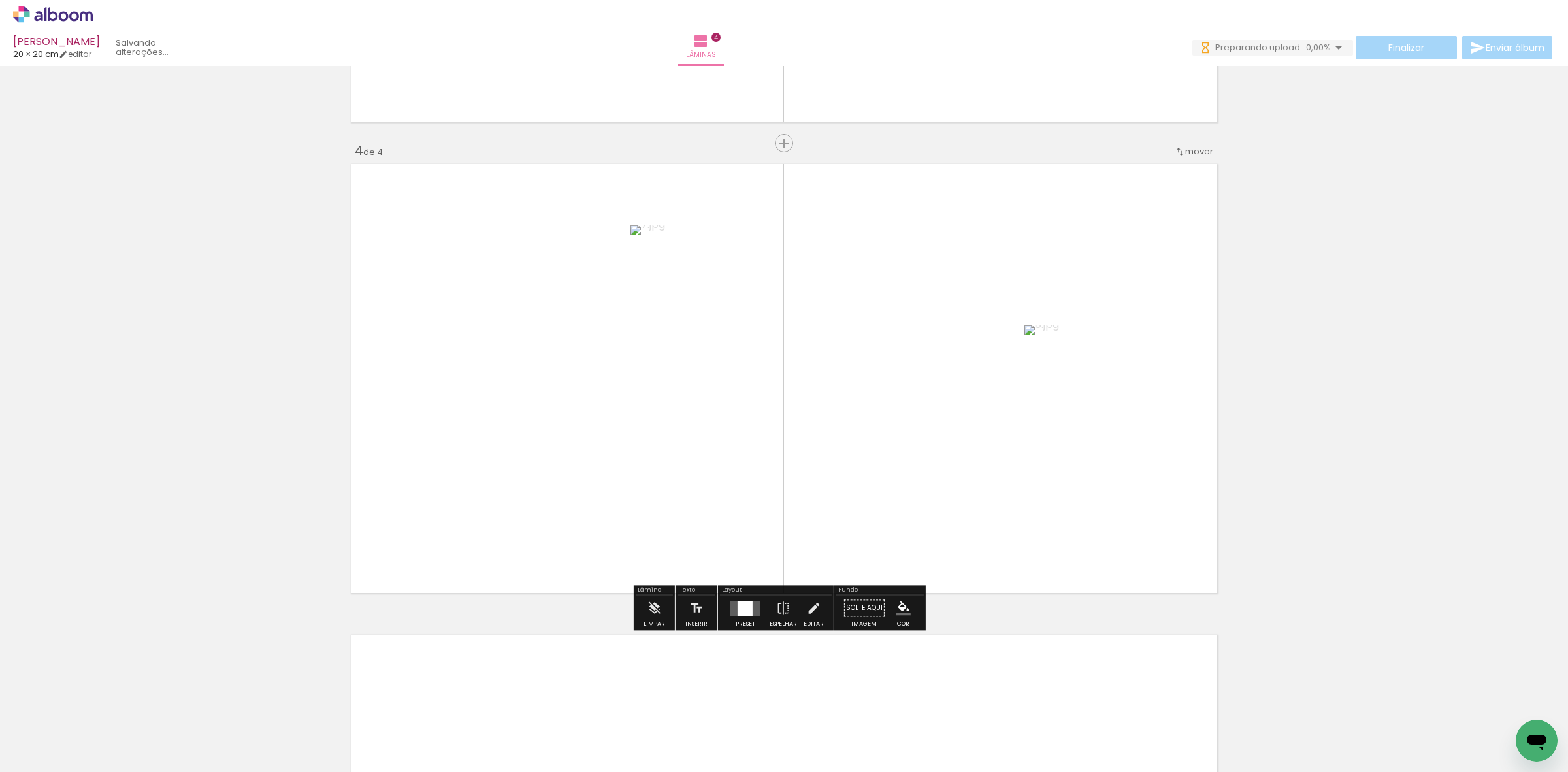
click at [755, 605] on quentale-layouter at bounding box center [745, 608] width 30 height 15
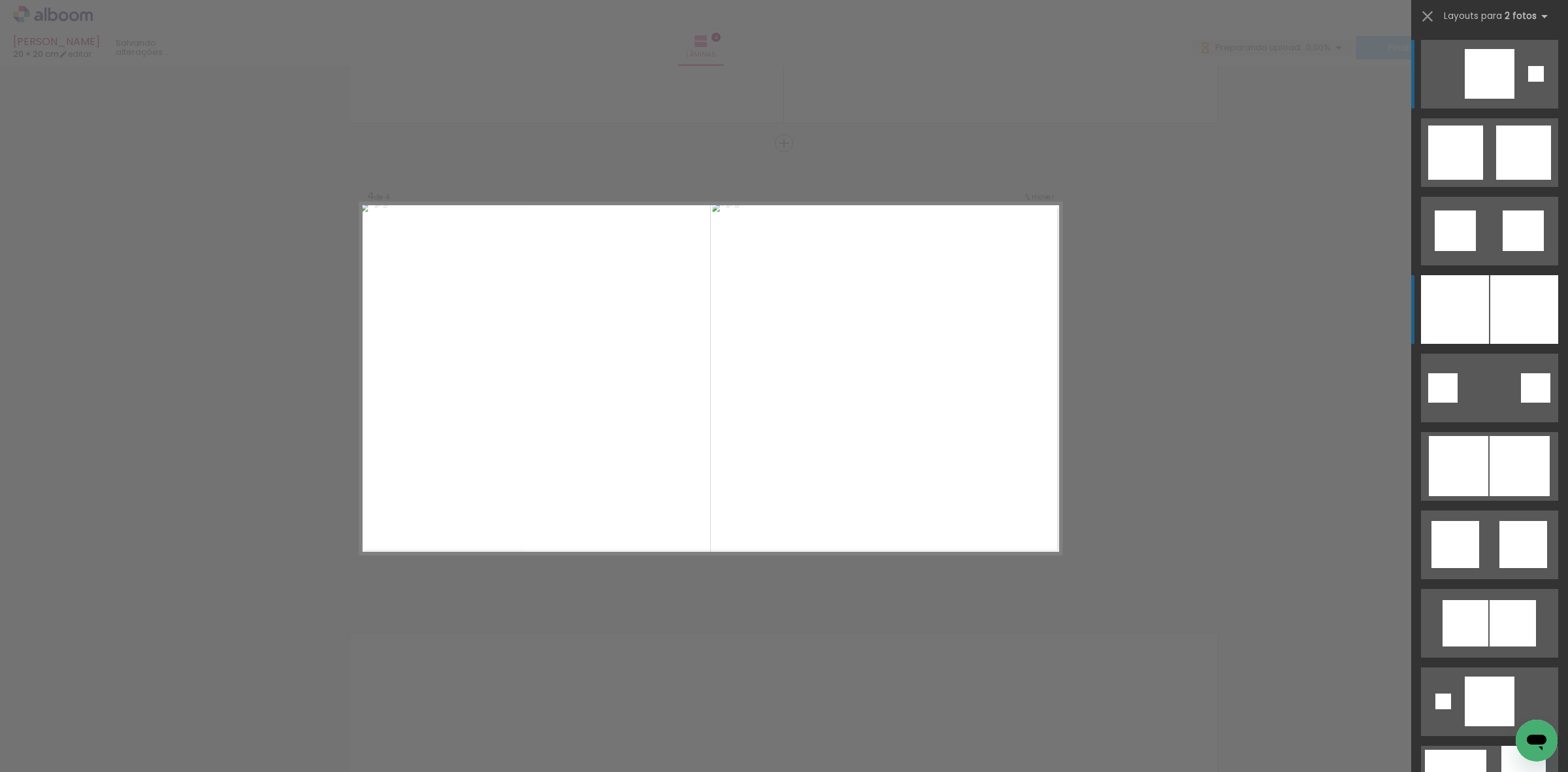
click at [1483, 290] on quentale-layouter at bounding box center [1489, 310] width 137 height 69
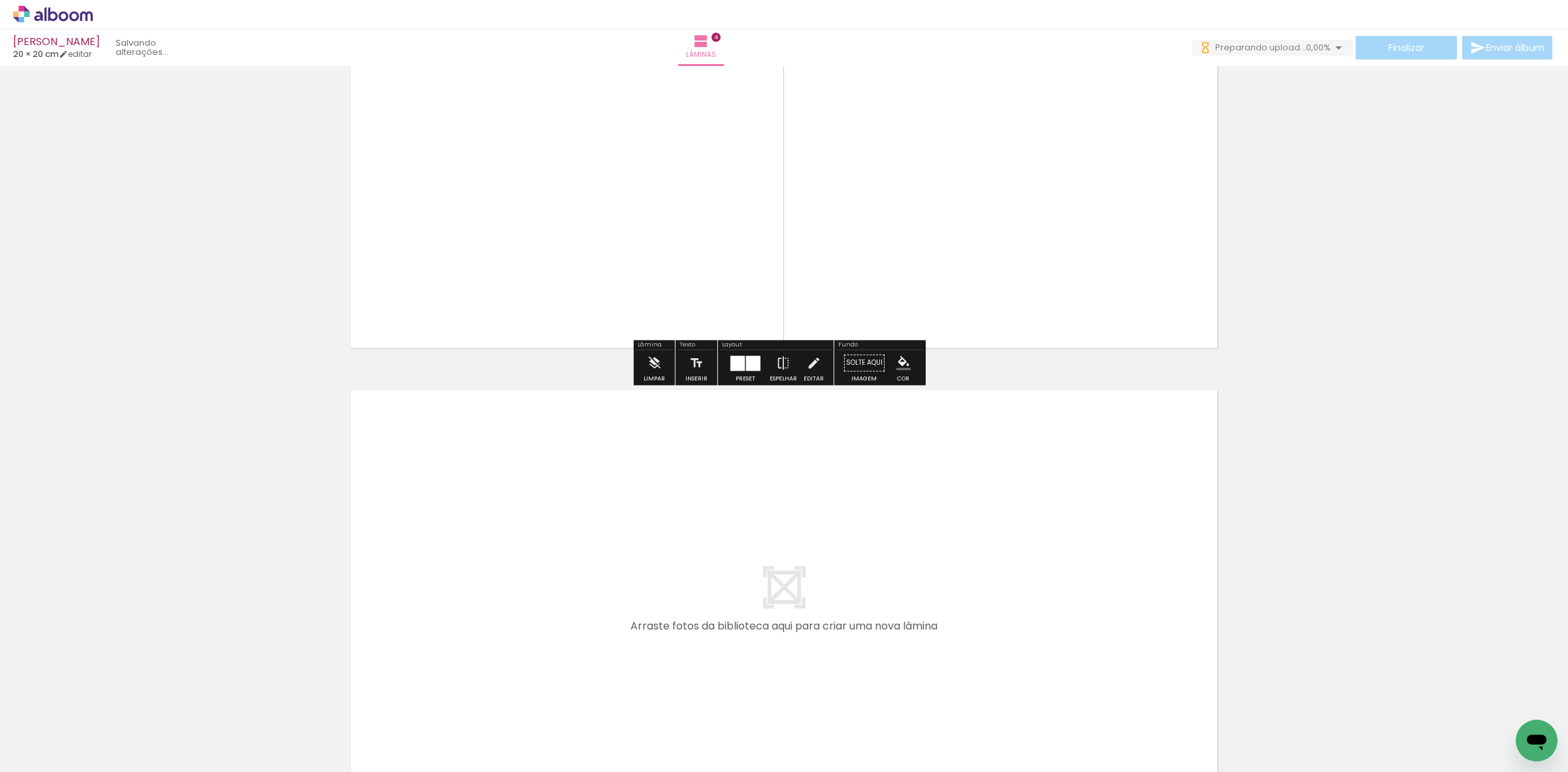
drag, startPoint x: 724, startPoint y: 727, endPoint x: 741, endPoint y: 668, distance: 61.4
click at [741, 668] on quentale-workspace at bounding box center [784, 386] width 1568 height 772
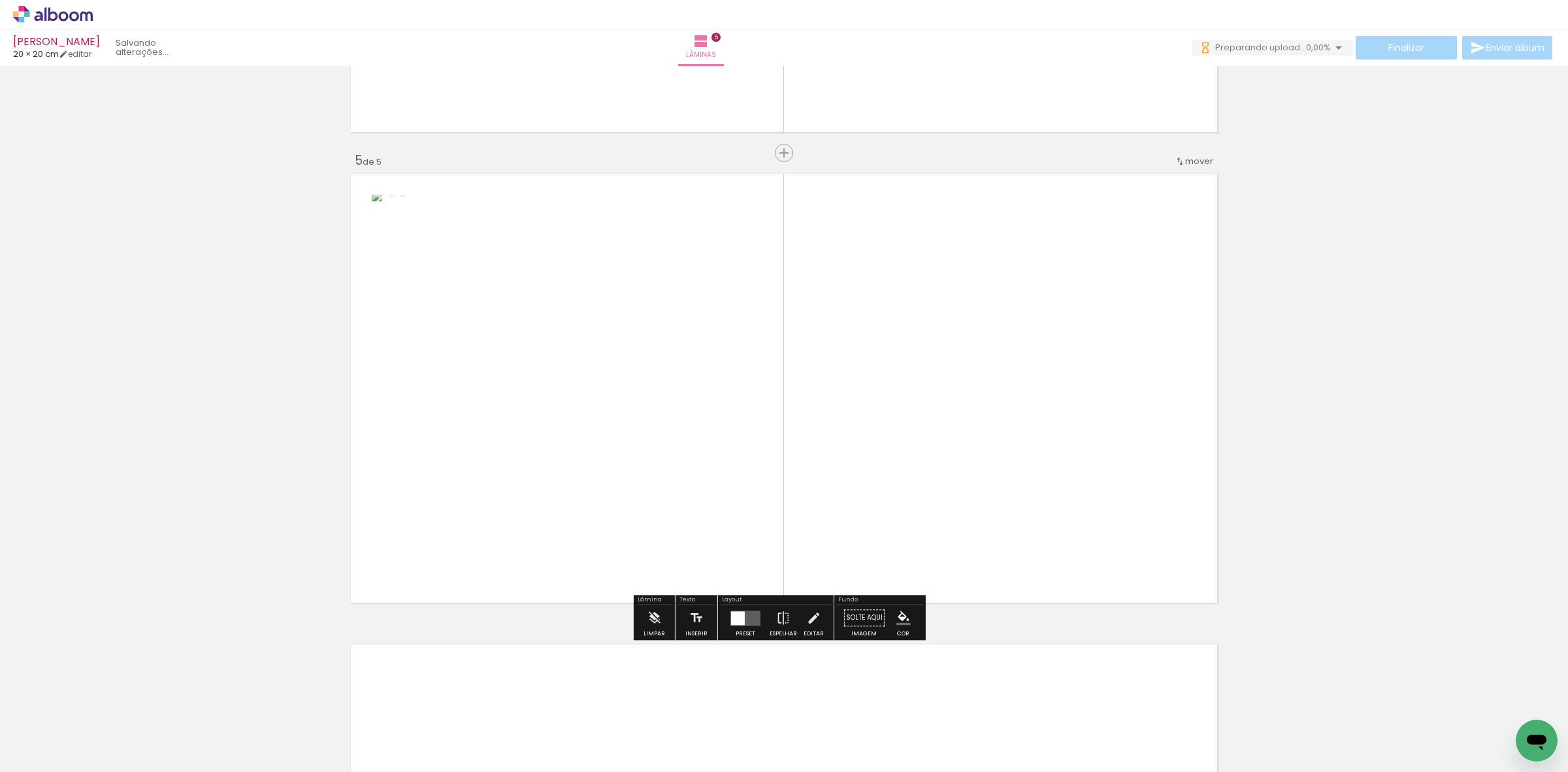
drag, startPoint x: 803, startPoint y: 716, endPoint x: 844, endPoint y: 593, distance: 129.7
click at [838, 602] on quentale-workspace at bounding box center [784, 386] width 1568 height 772
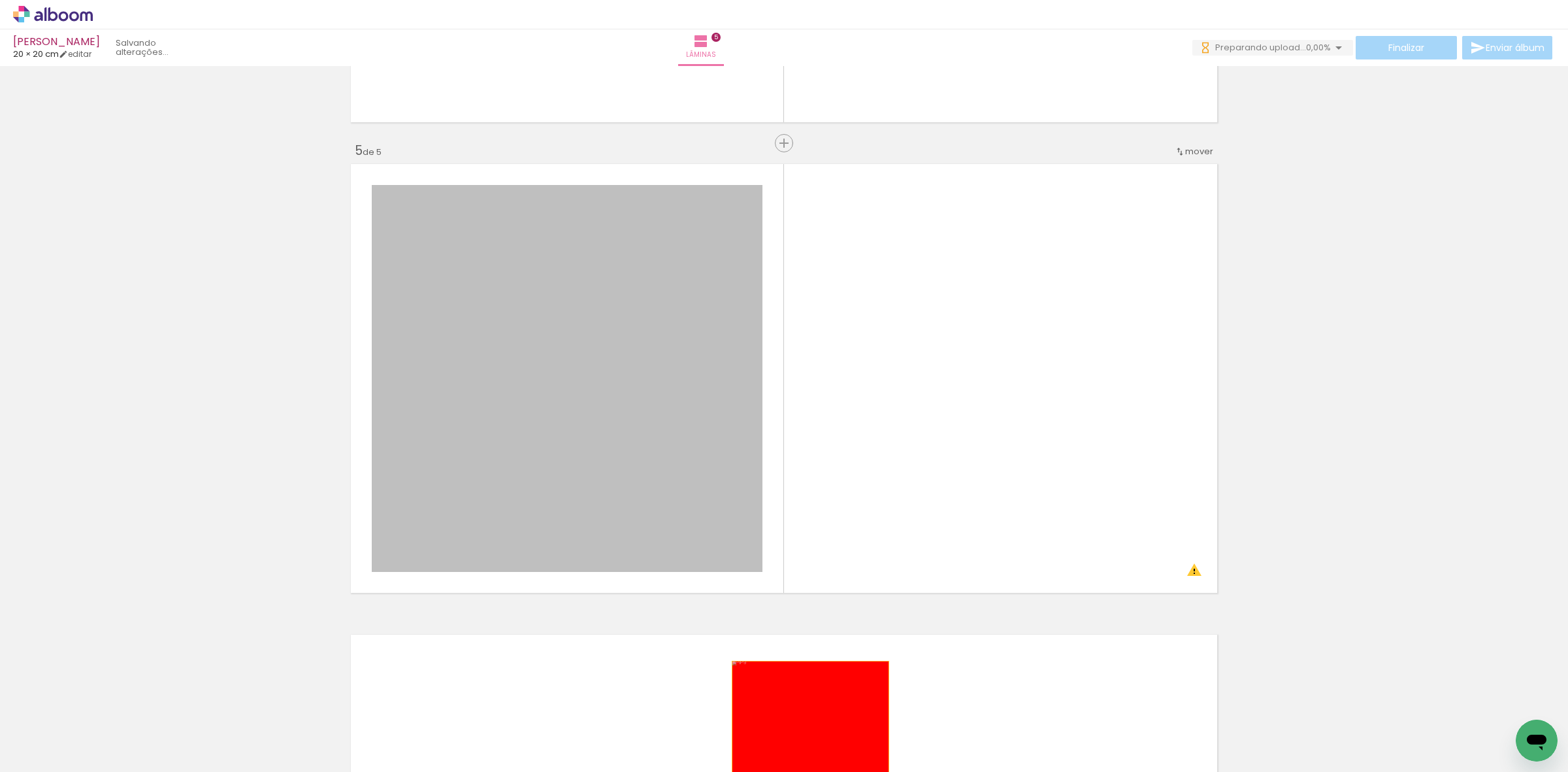
drag, startPoint x: 700, startPoint y: 490, endPoint x: 788, endPoint y: 593, distance: 135.5
click at [804, 740] on quentale-workspace at bounding box center [784, 386] width 1568 height 772
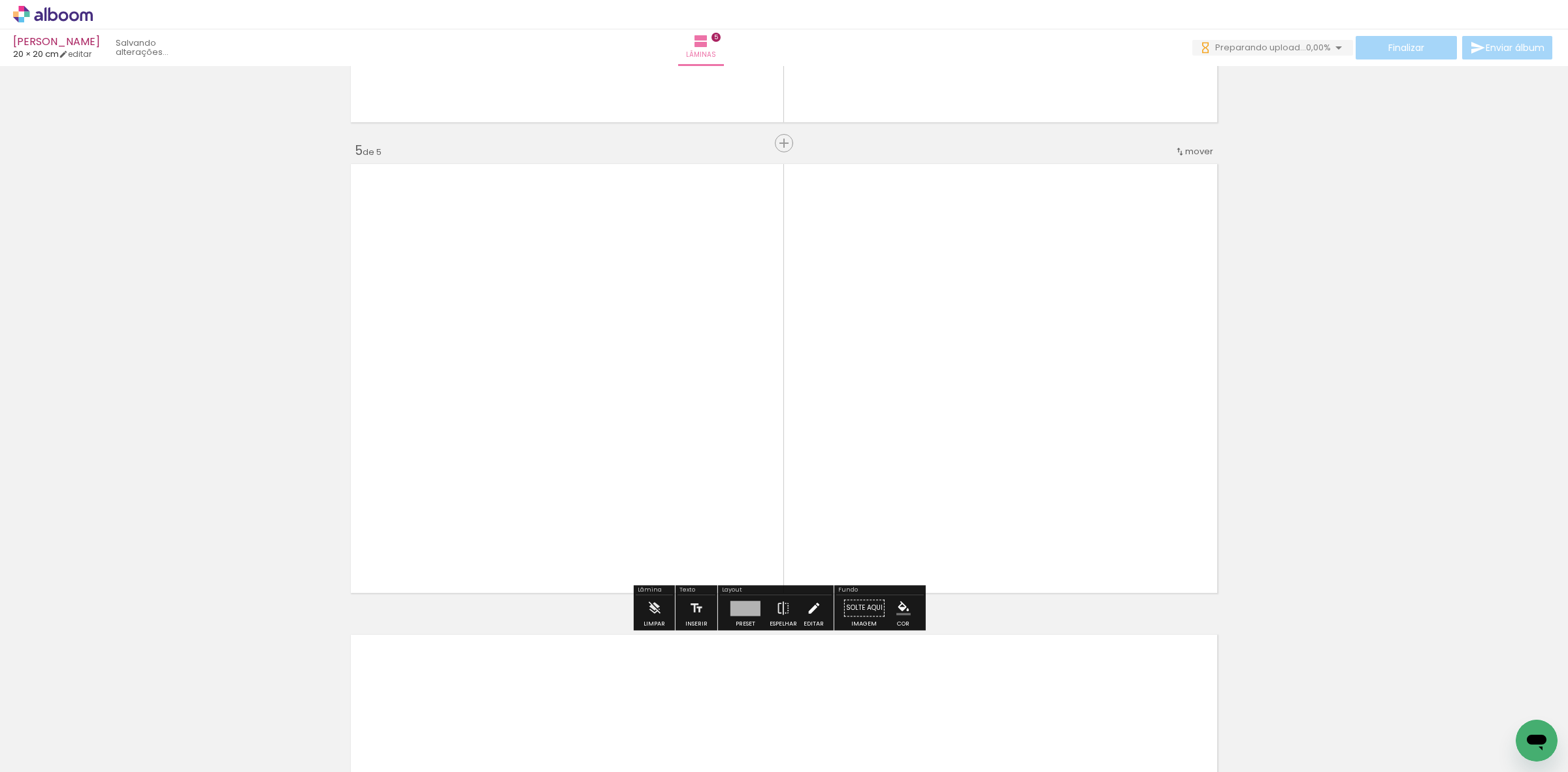
drag, startPoint x: 788, startPoint y: 554, endPoint x: 818, endPoint y: 605, distance: 59.2
drag, startPoint x: 785, startPoint y: 546, endPoint x: 736, endPoint y: 573, distance: 55.9
click at [818, 559] on quentale-layouter at bounding box center [783, 378] width 875 height 437
click at [640, 618] on paper-button "Limpar" at bounding box center [654, 611] width 28 height 34
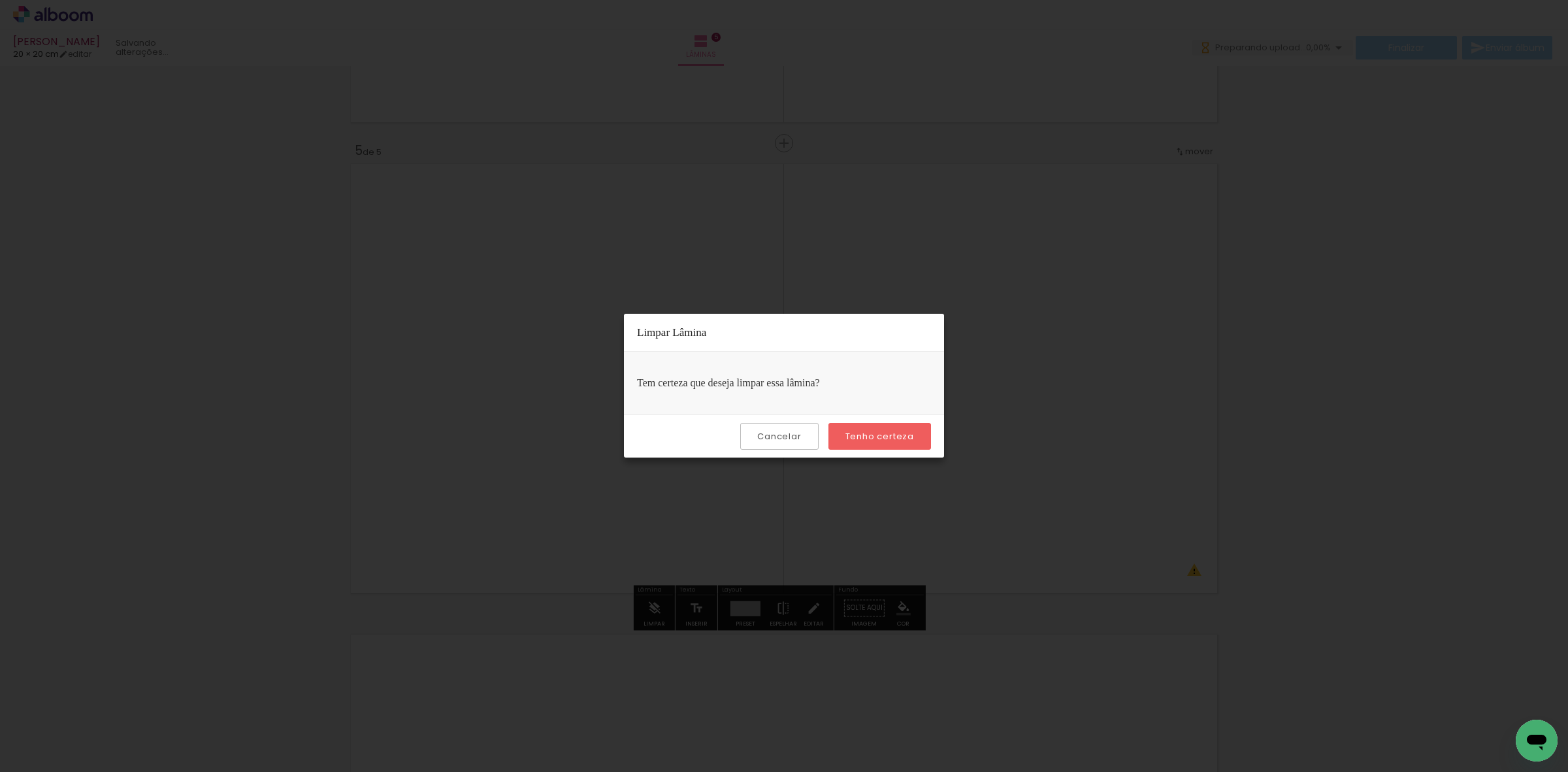
click at [0, 0] on slot "Tenho certeza" at bounding box center [0, 0] width 0 height 0
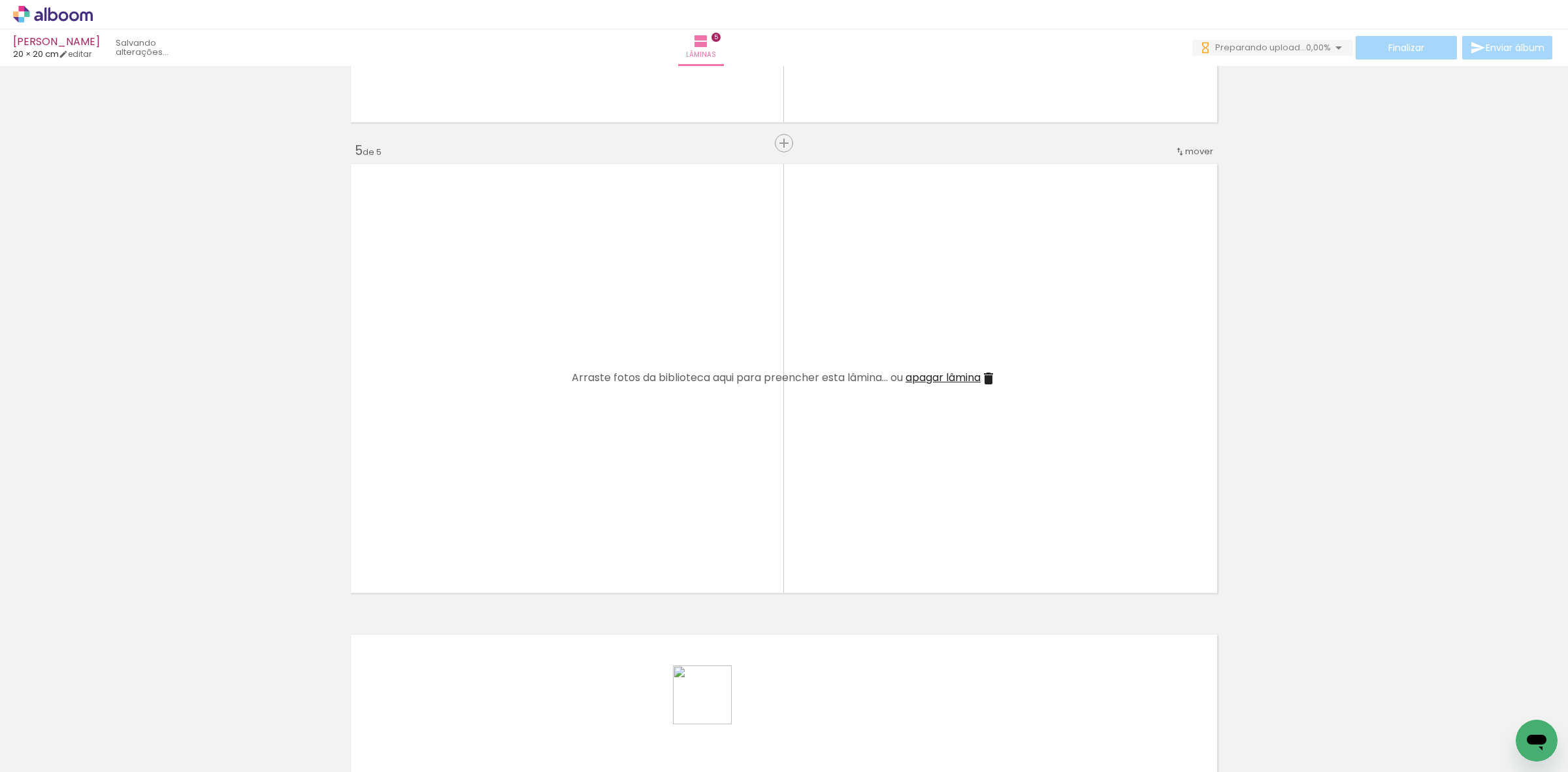
drag, startPoint x: 712, startPoint y: 704, endPoint x: 765, endPoint y: 638, distance: 84.6
click at [727, 599] on quentale-workspace at bounding box center [784, 386] width 1568 height 772
drag, startPoint x: 738, startPoint y: 720, endPoint x: 784, endPoint y: 674, distance: 65.1
click at [740, 538] on quentale-workspace at bounding box center [784, 386] width 1568 height 772
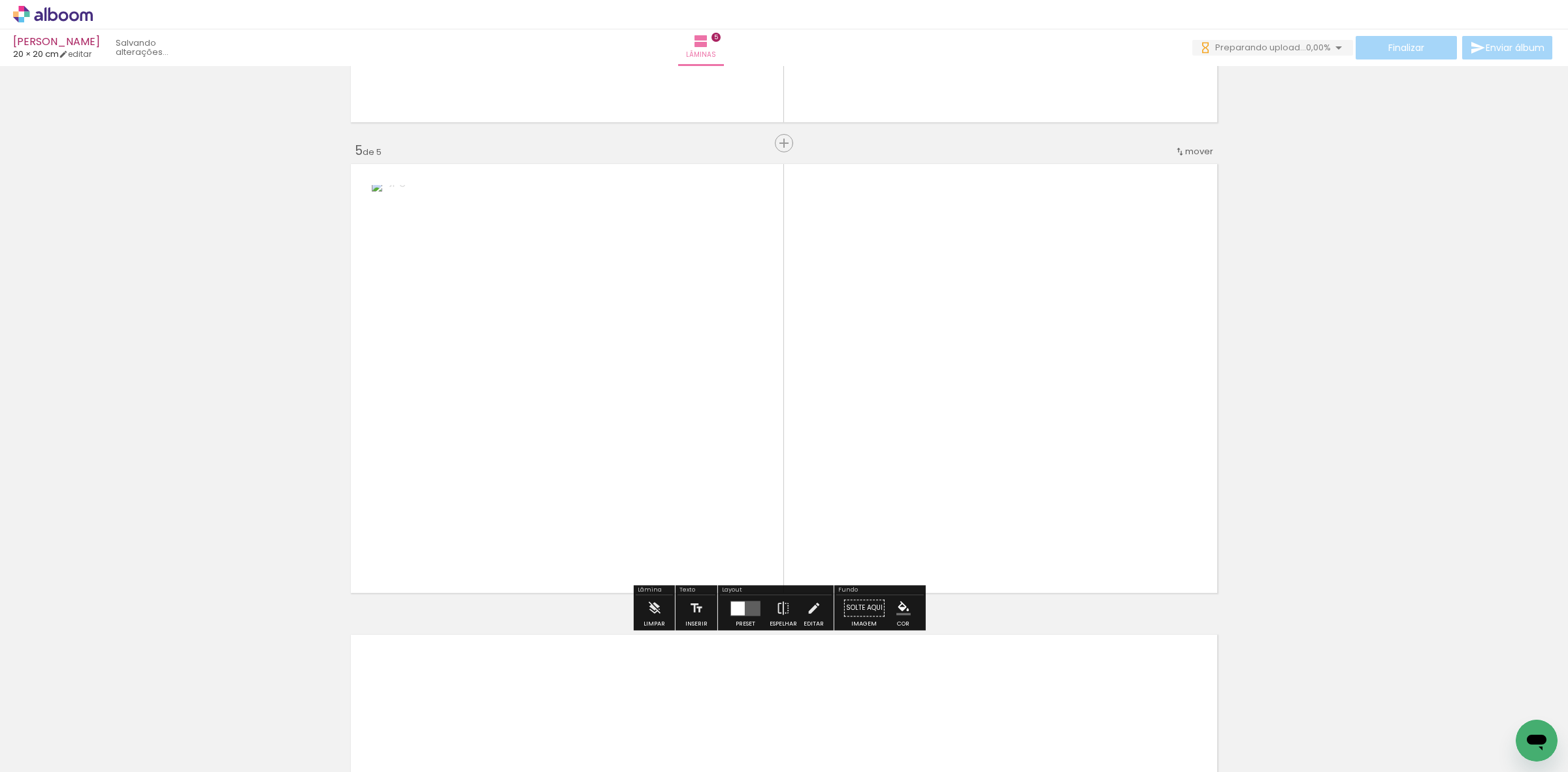
drag, startPoint x: 866, startPoint y: 420, endPoint x: 821, endPoint y: 555, distance: 142.3
click at [869, 399] on quentale-workspace at bounding box center [784, 386] width 1568 height 772
click at [743, 608] on div at bounding box center [745, 608] width 15 height 15
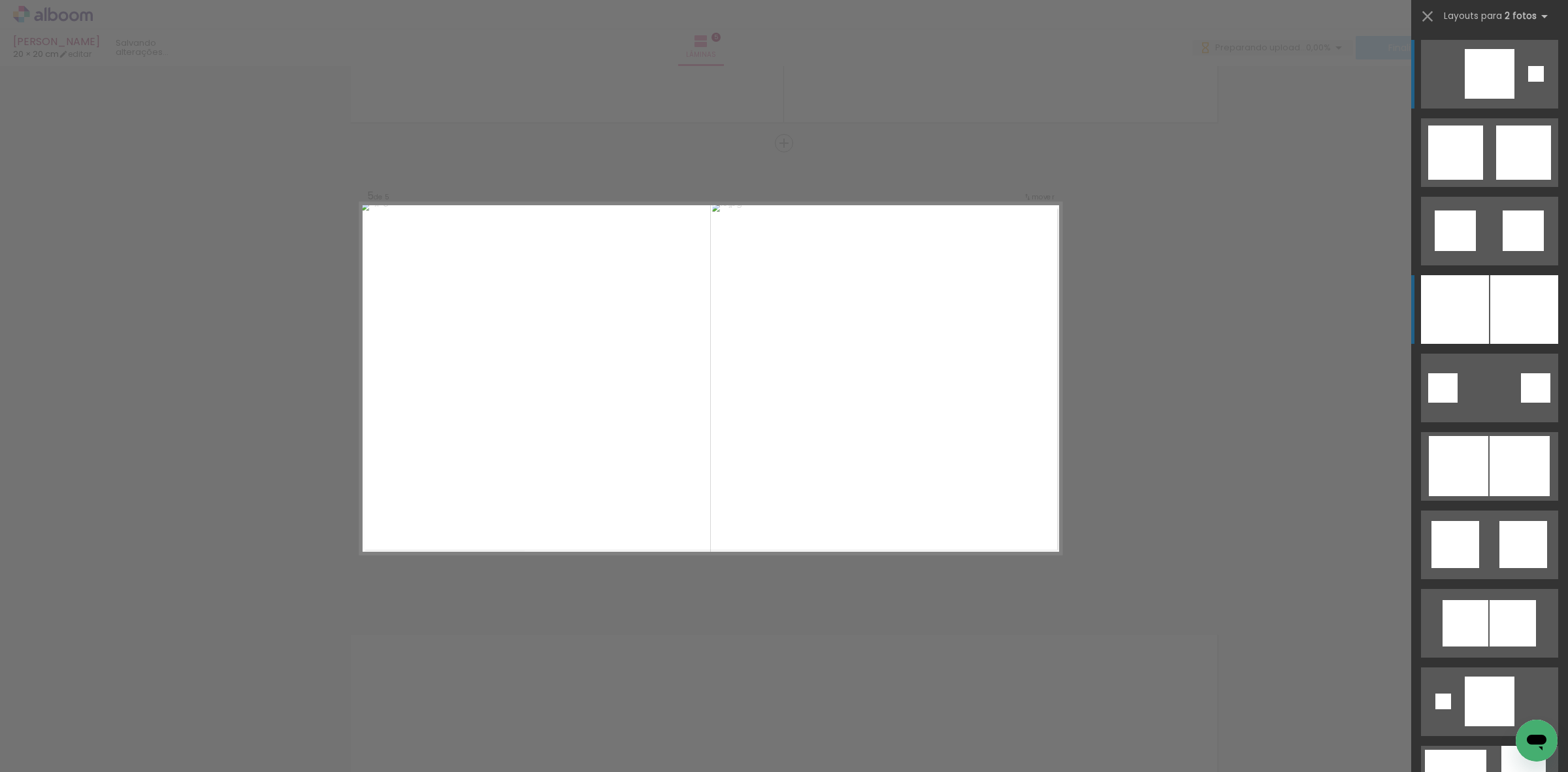
click at [1533, 299] on div at bounding box center [1524, 310] width 68 height 69
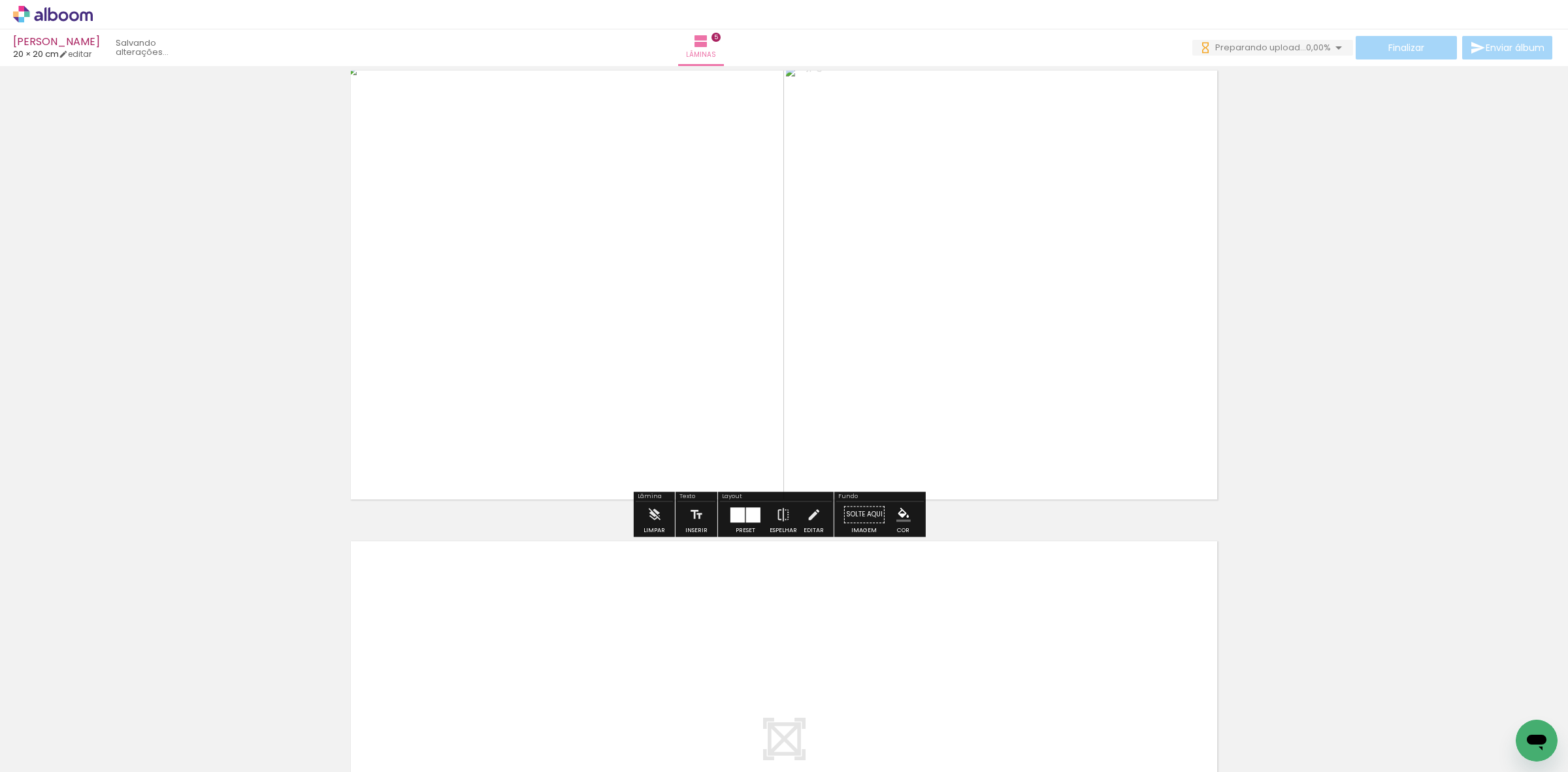
scroll to position [2072, 0]
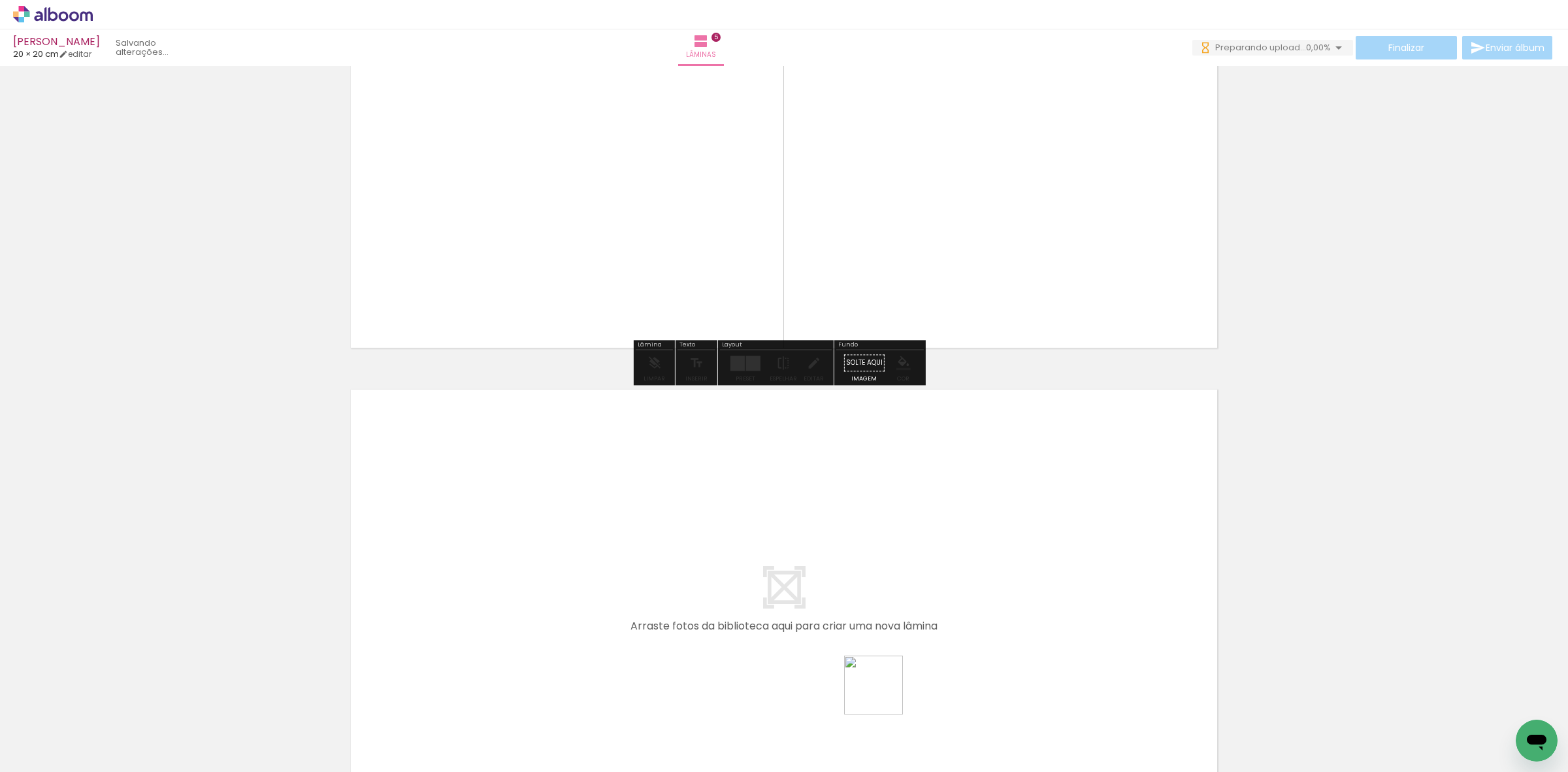
drag, startPoint x: 887, startPoint y: 721, endPoint x: 981, endPoint y: 771, distance: 106.5
click at [883, 619] on quentale-workspace at bounding box center [784, 386] width 1568 height 772
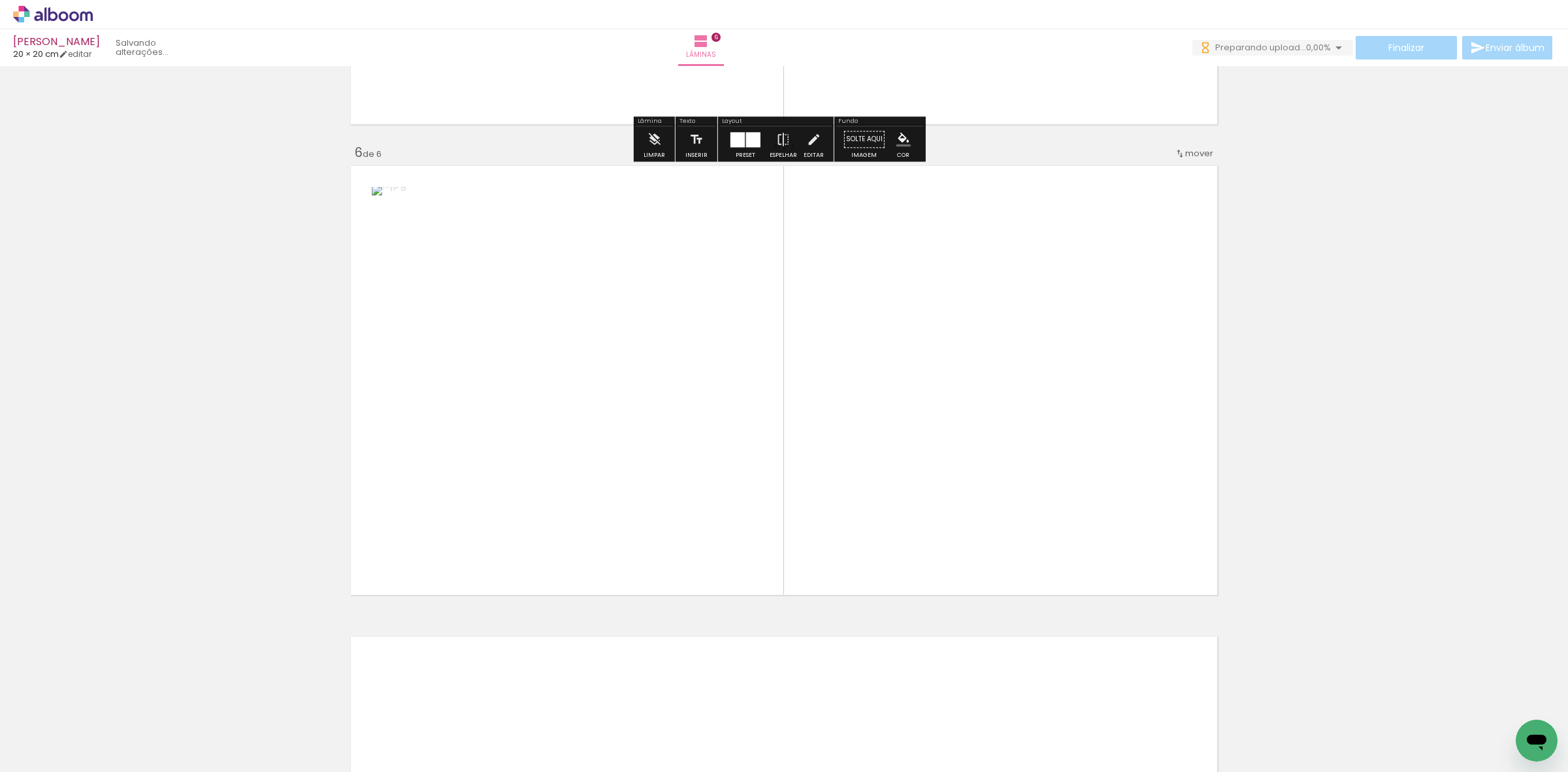
scroll to position [2297, 0]
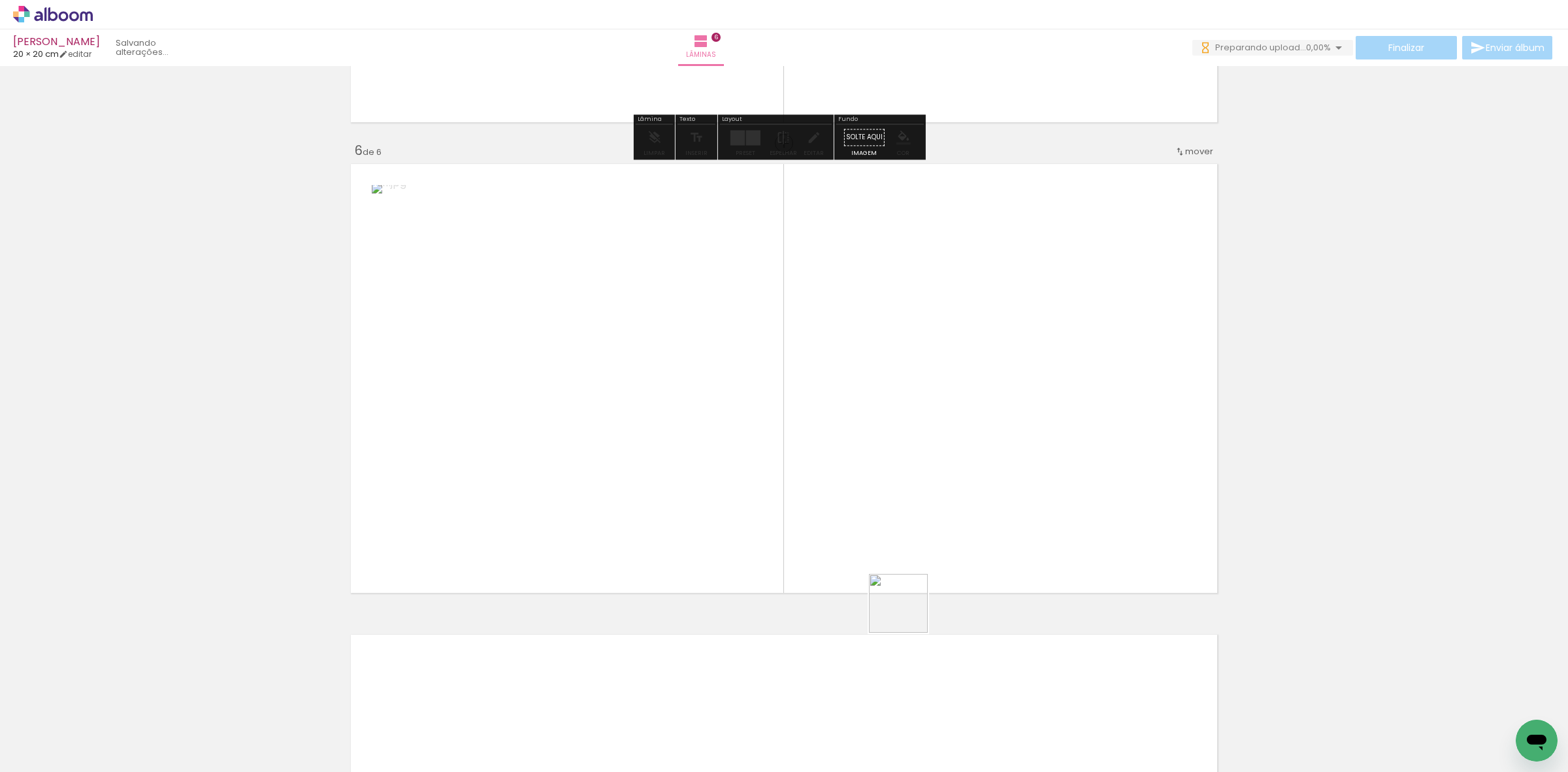
drag, startPoint x: 908, startPoint y: 613, endPoint x: 820, endPoint y: 495, distance: 147.2
click at [853, 364] on quentale-workspace at bounding box center [784, 386] width 1568 height 772
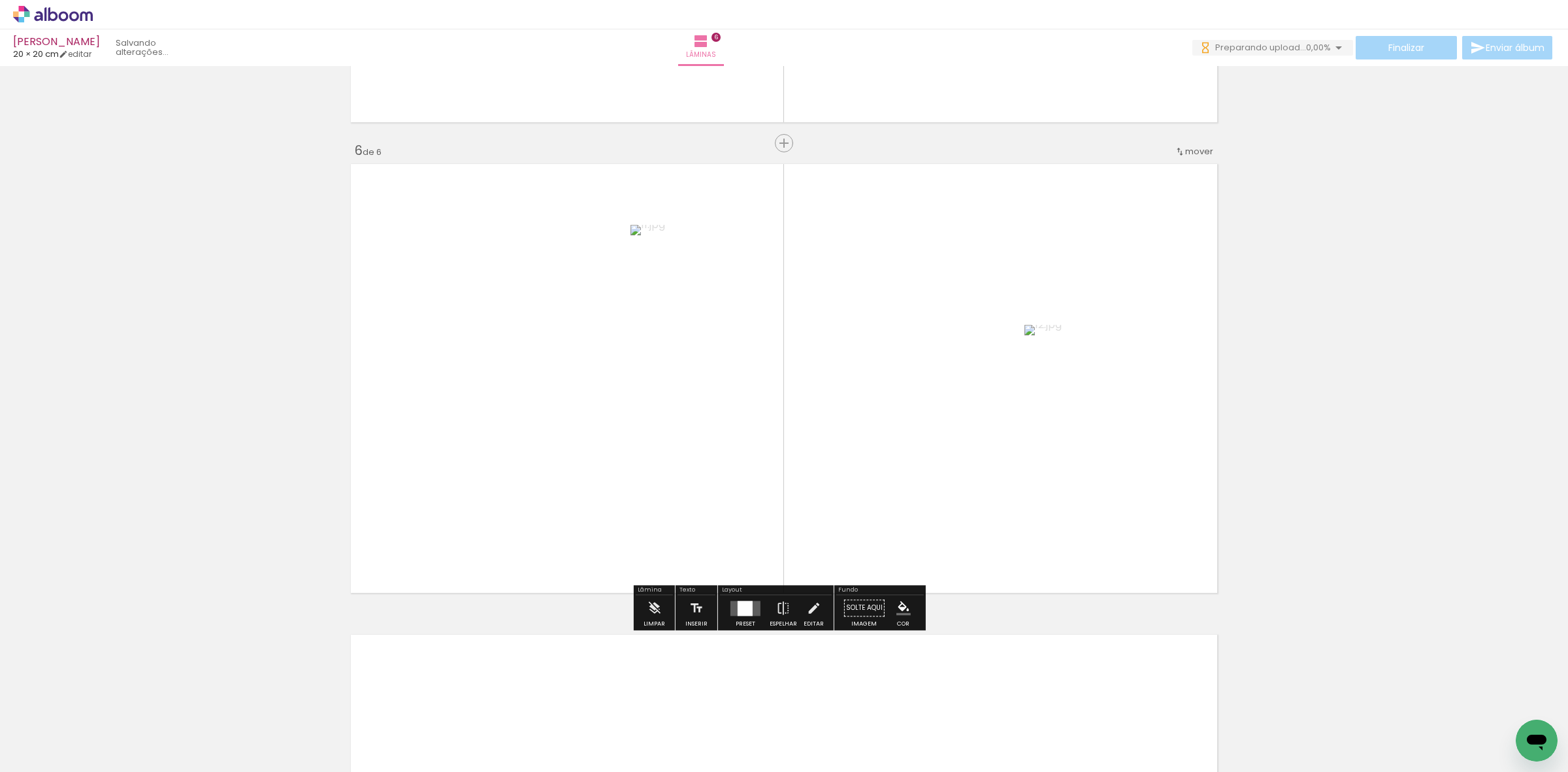
click at [730, 614] on quentale-layouter at bounding box center [745, 608] width 30 height 15
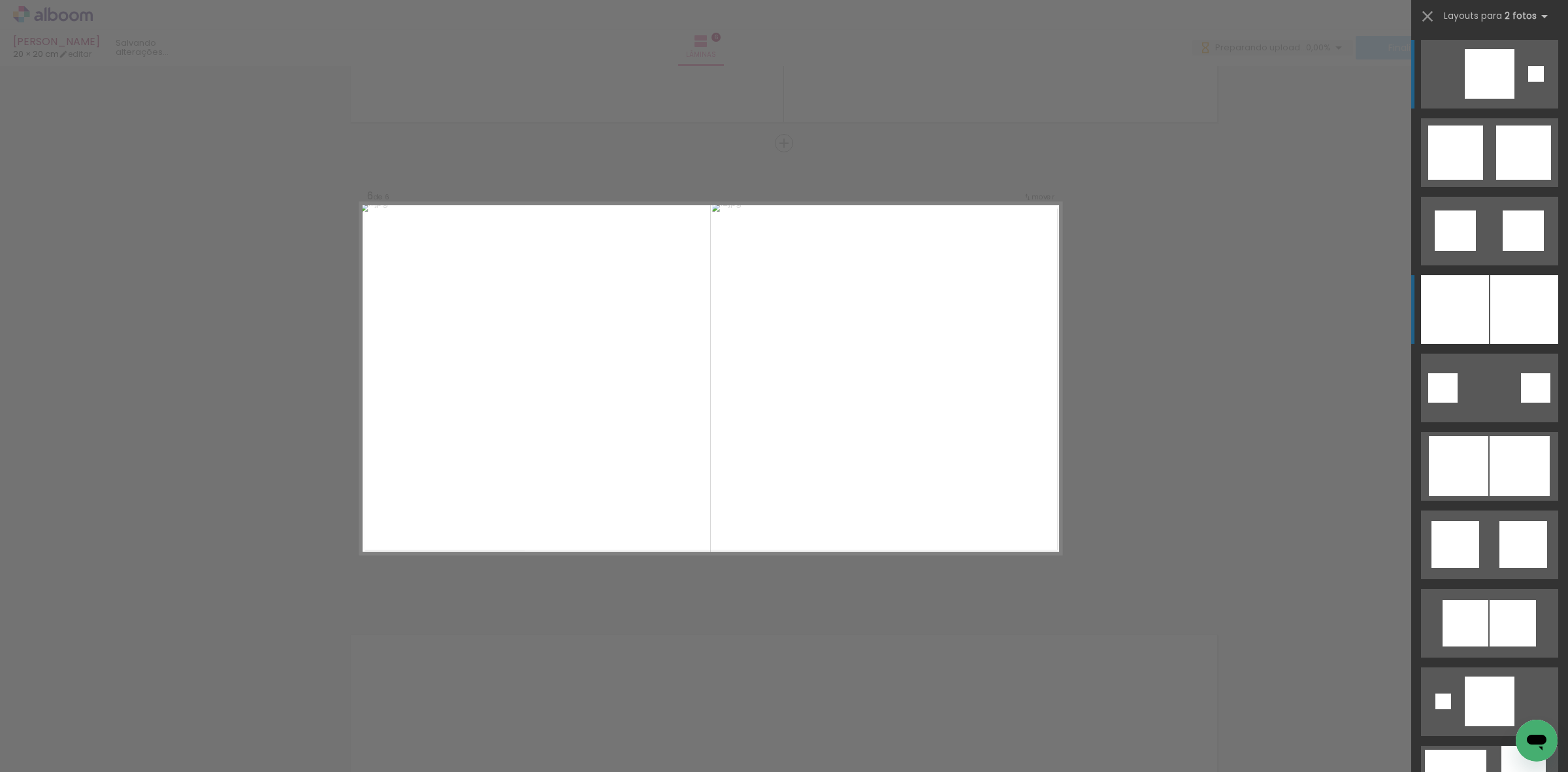
click at [1468, 306] on div at bounding box center [1454, 310] width 68 height 69
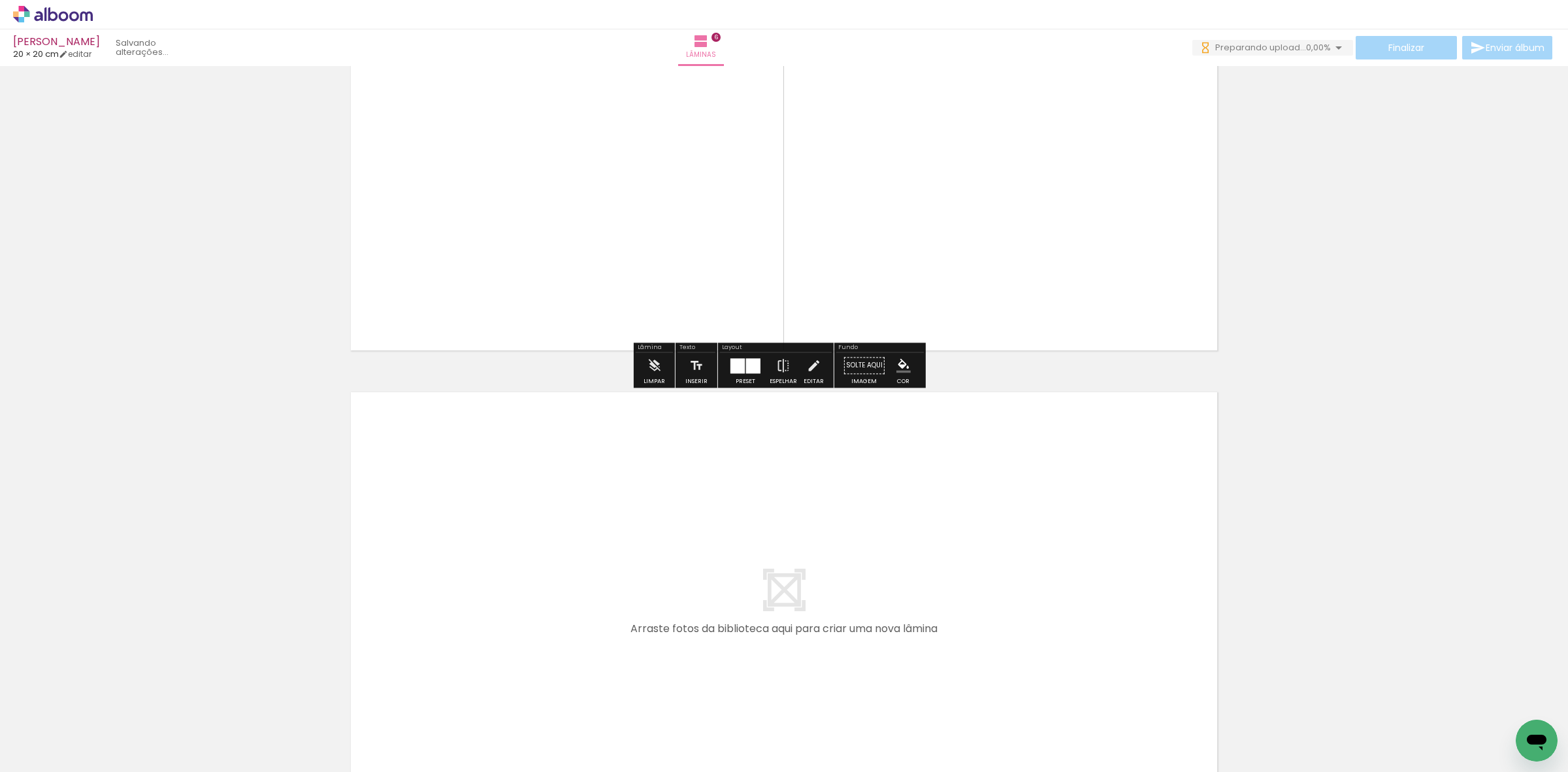
scroll to position [2542, 0]
drag, startPoint x: 1033, startPoint y: 699, endPoint x: 1072, endPoint y: 704, distance: 39.3
click at [1009, 628] on quentale-workspace at bounding box center [784, 386] width 1568 height 772
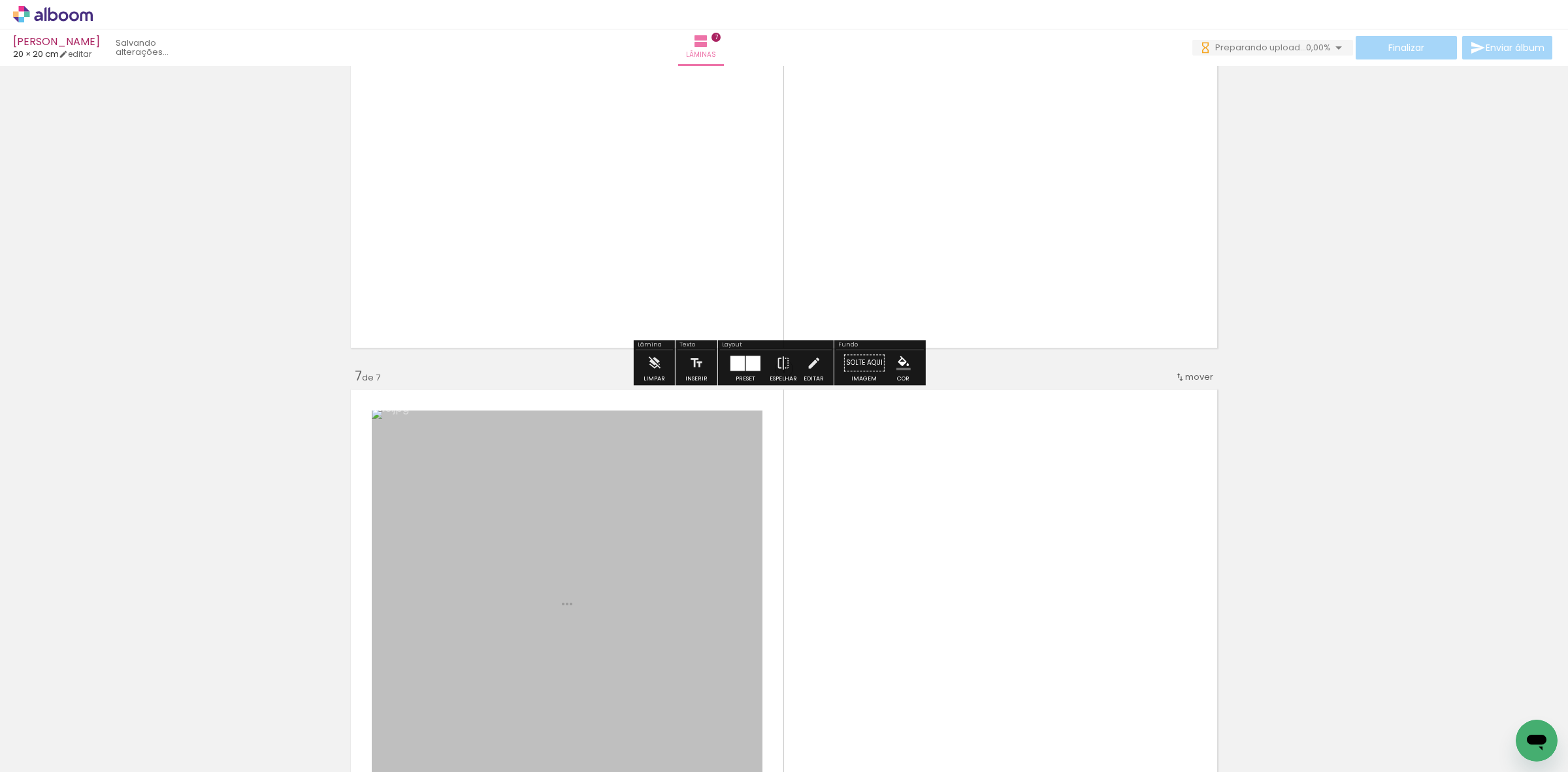
click at [958, 545] on quentale-workspace at bounding box center [784, 386] width 1568 height 772
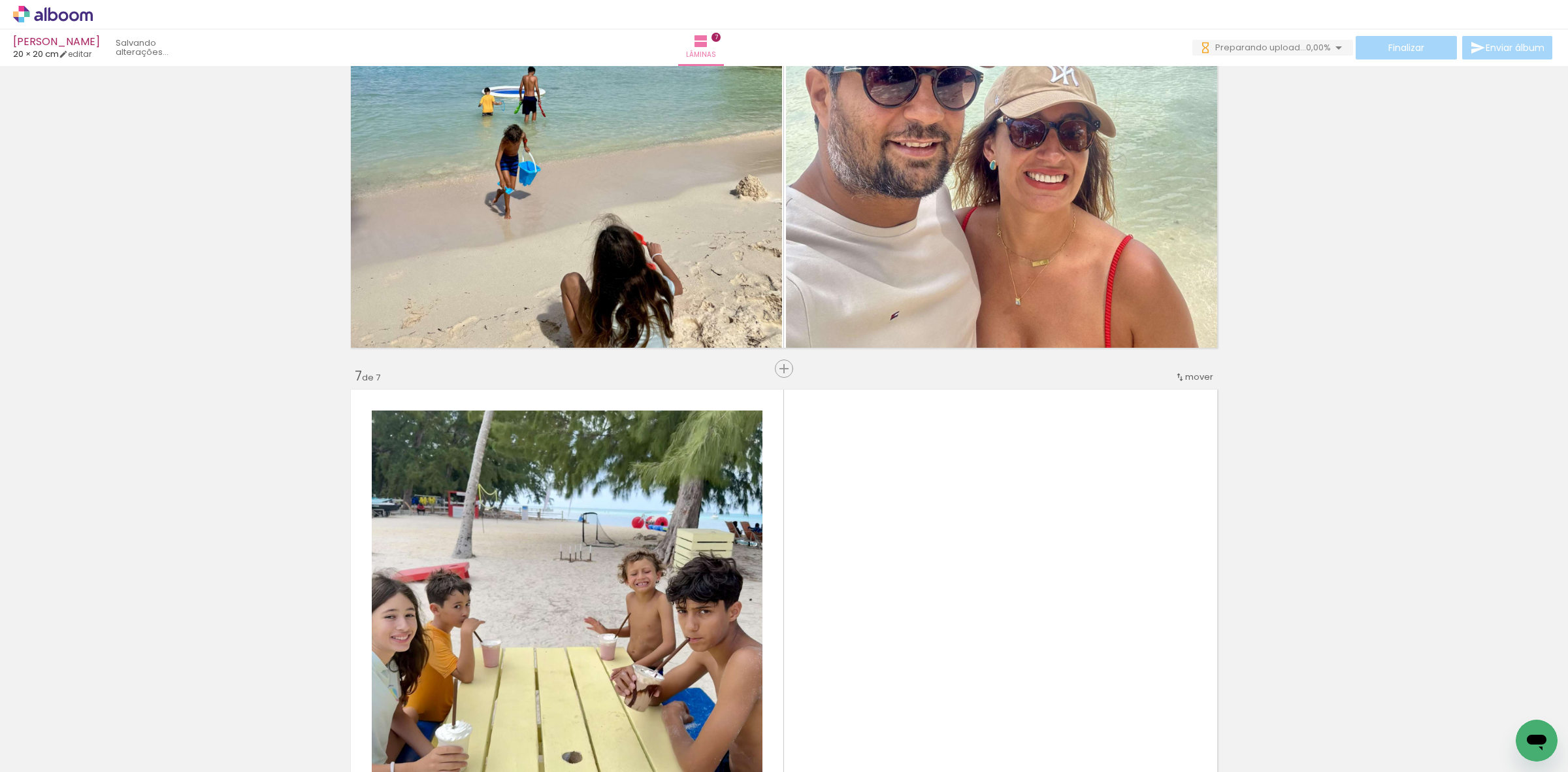
scroll to position [2767, 0]
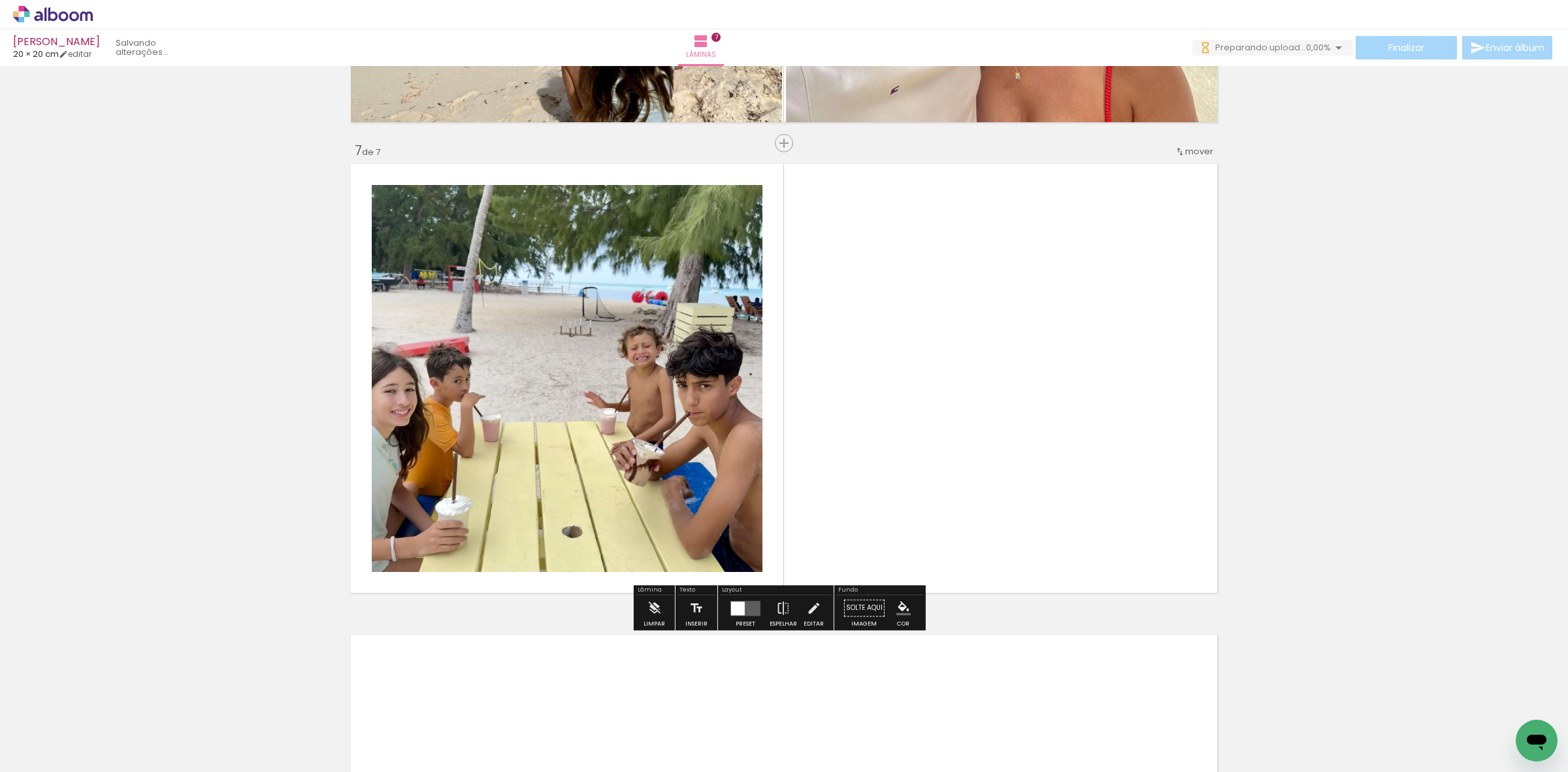
drag, startPoint x: 1068, startPoint y: 718, endPoint x: 798, endPoint y: 583, distance: 301.9
click at [899, 457] on quentale-workspace at bounding box center [784, 386] width 1568 height 772
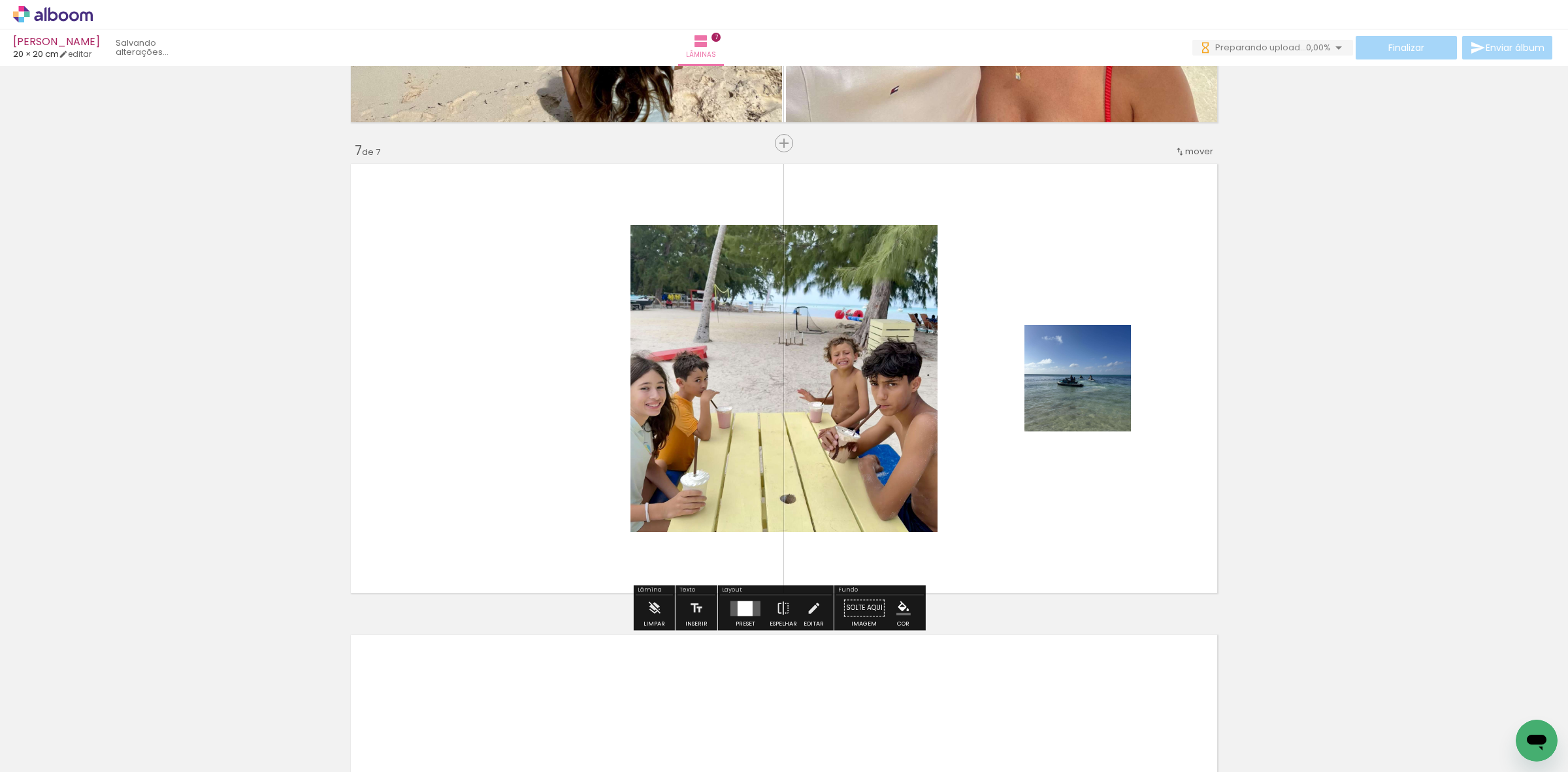
click at [748, 608] on div at bounding box center [745, 608] width 15 height 15
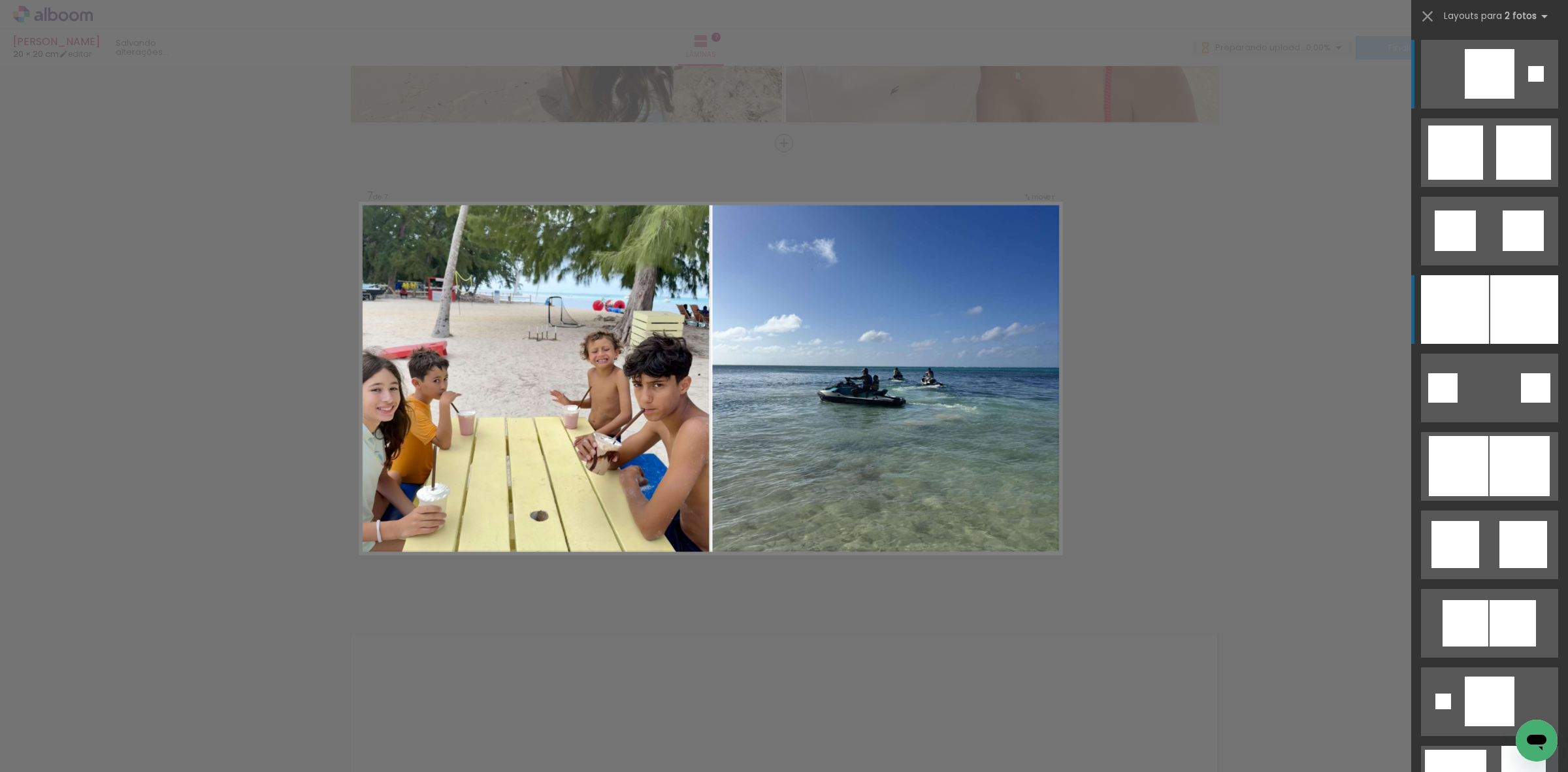
click at [1464, 318] on div at bounding box center [1454, 310] width 68 height 69
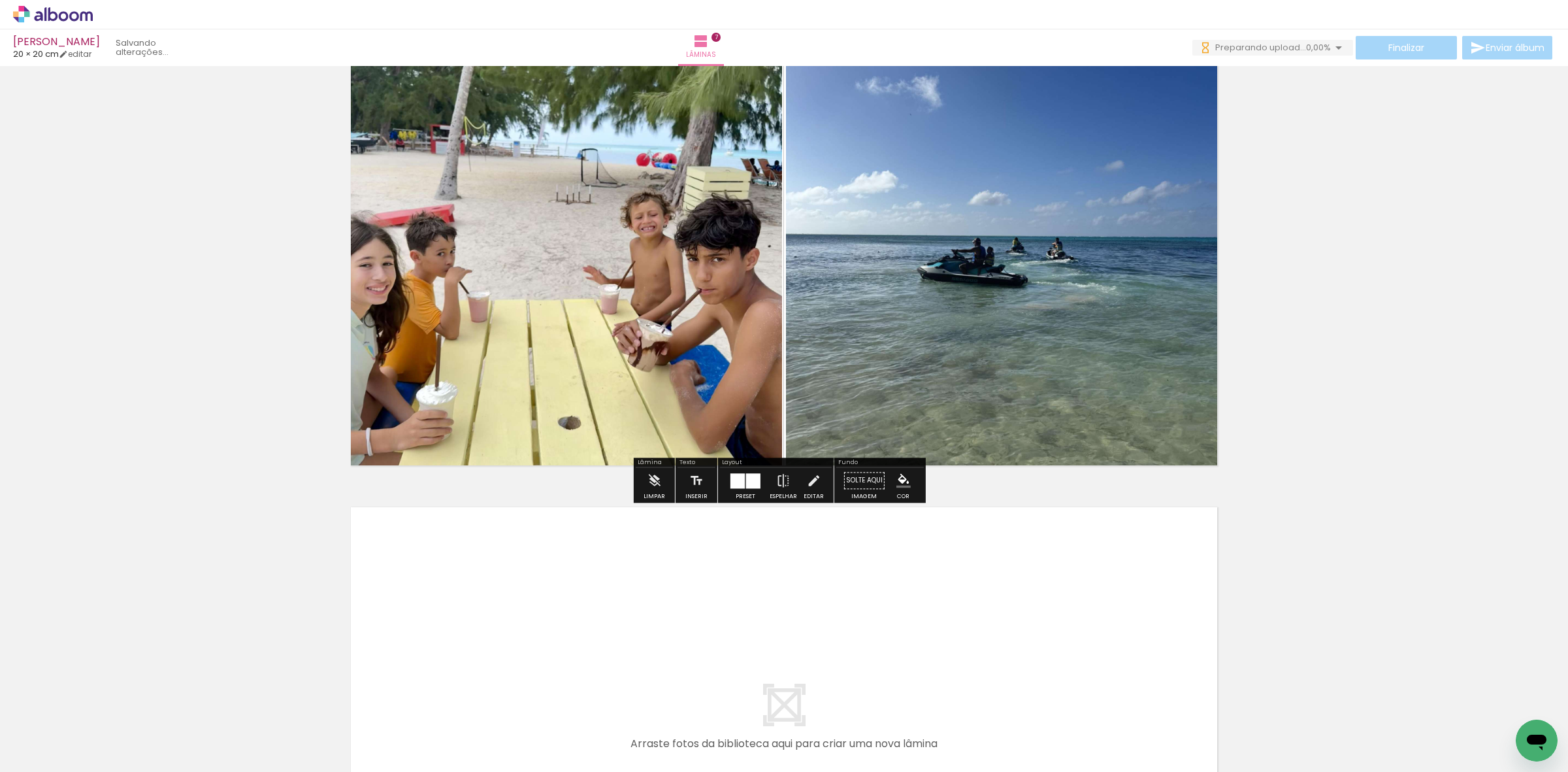
scroll to position [3012, 0]
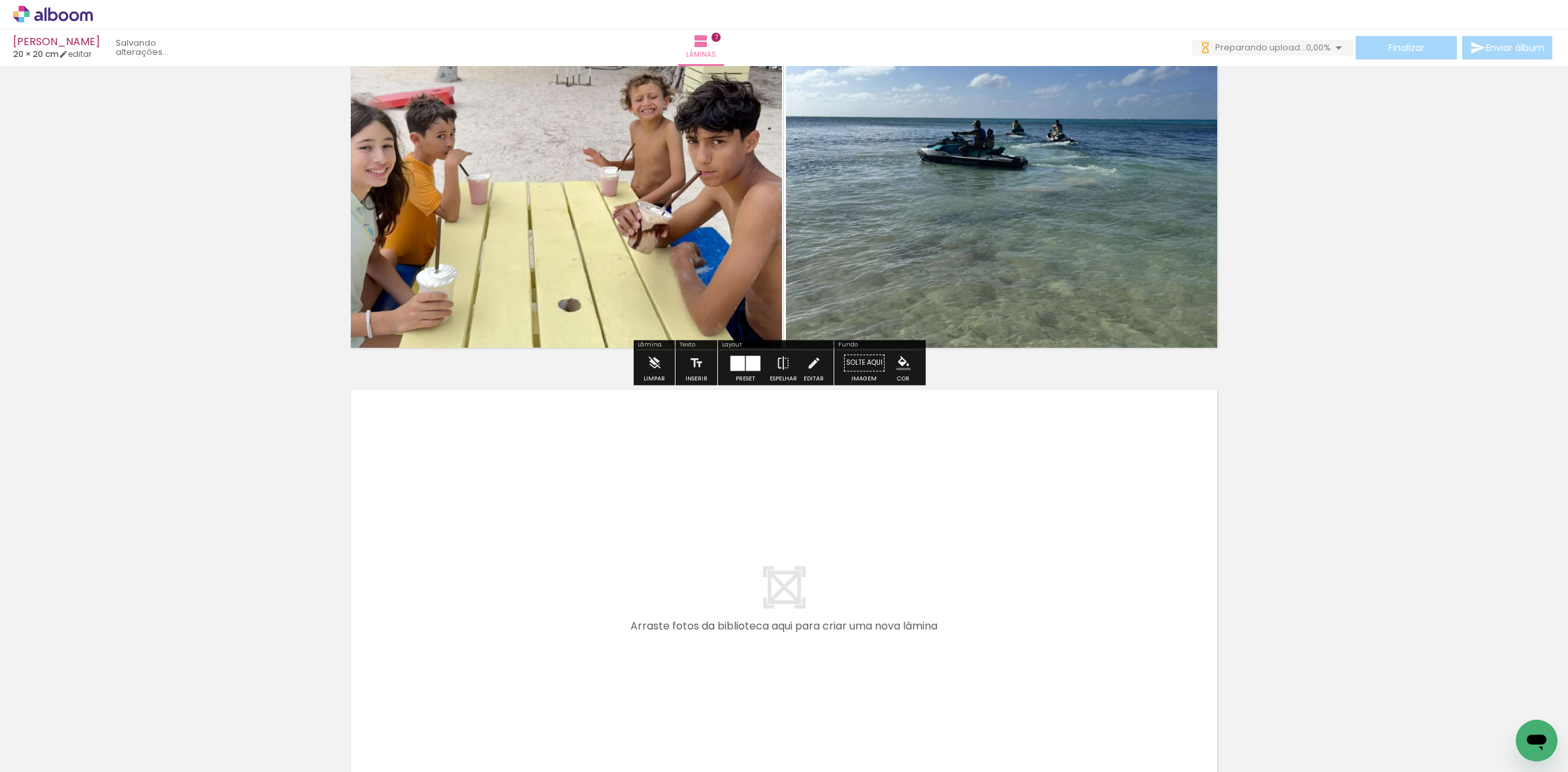
drag, startPoint x: 1117, startPoint y: 650, endPoint x: 1013, endPoint y: 539, distance: 152.1
click at [1013, 539] on quentale-workspace at bounding box center [784, 386] width 1568 height 772
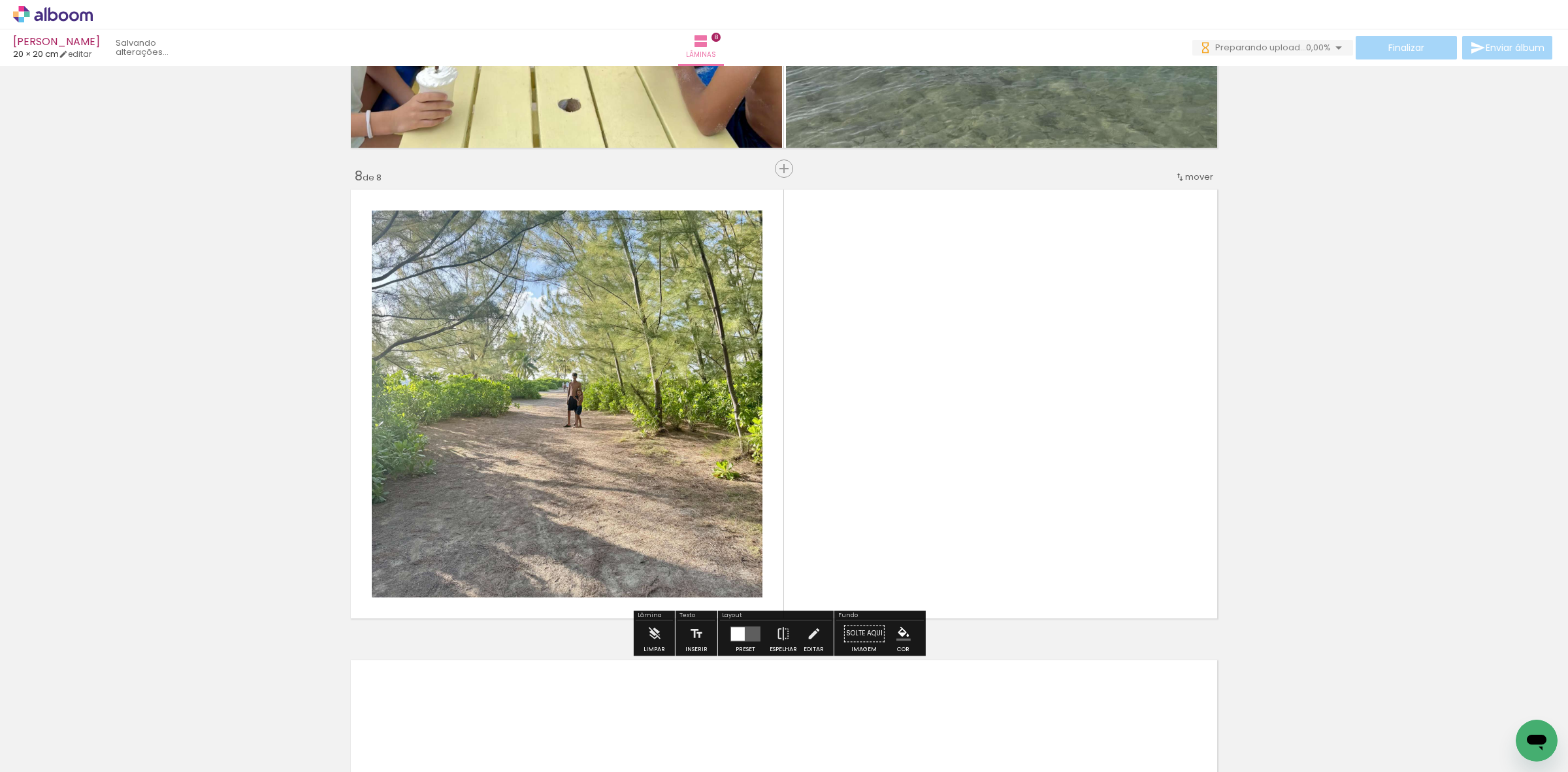
scroll to position [3237, 0]
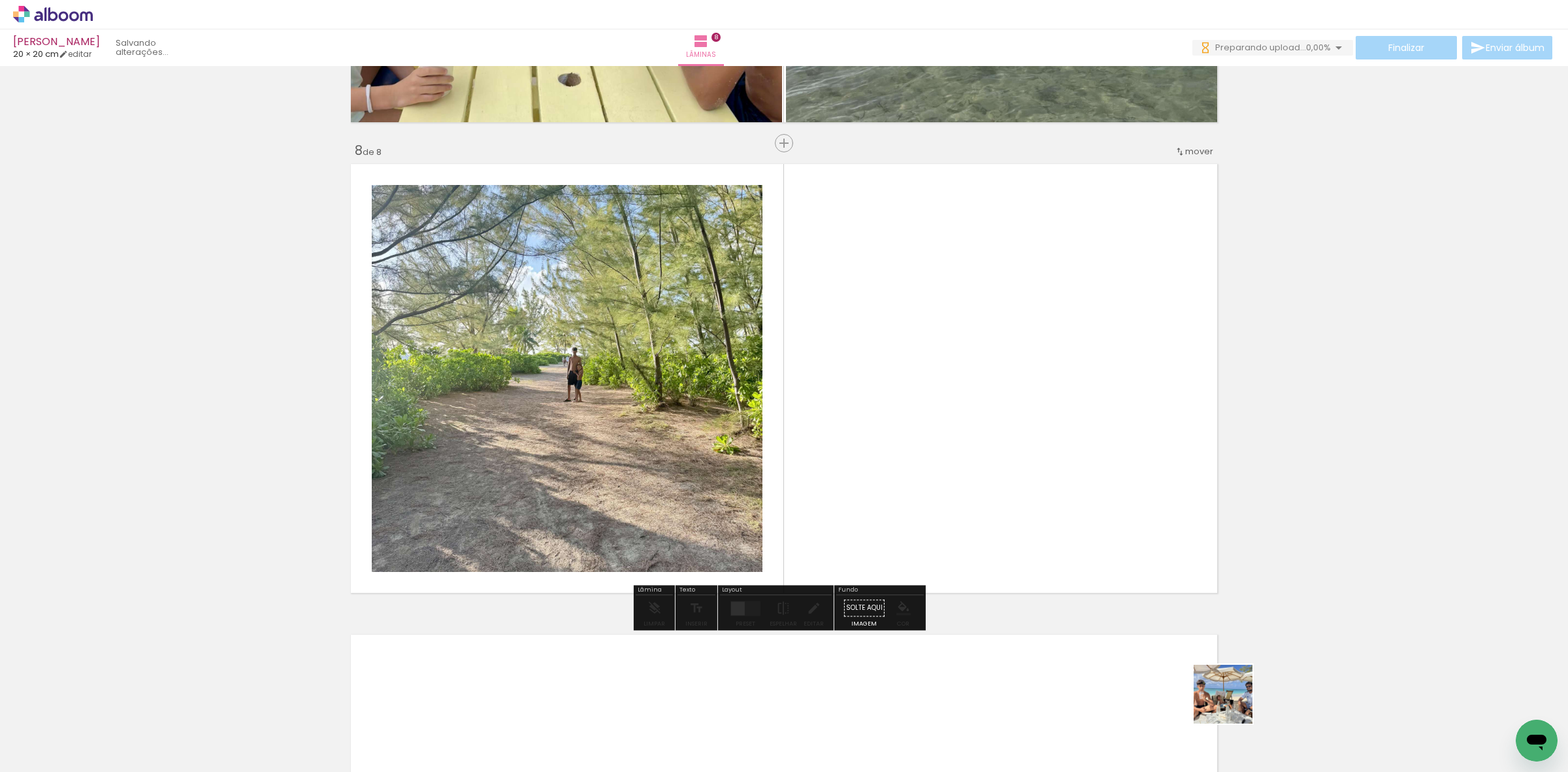
drag, startPoint x: 1233, startPoint y: 703, endPoint x: 903, endPoint y: 511, distance: 381.8
click at [1102, 593] on quentale-workspace at bounding box center [784, 386] width 1568 height 772
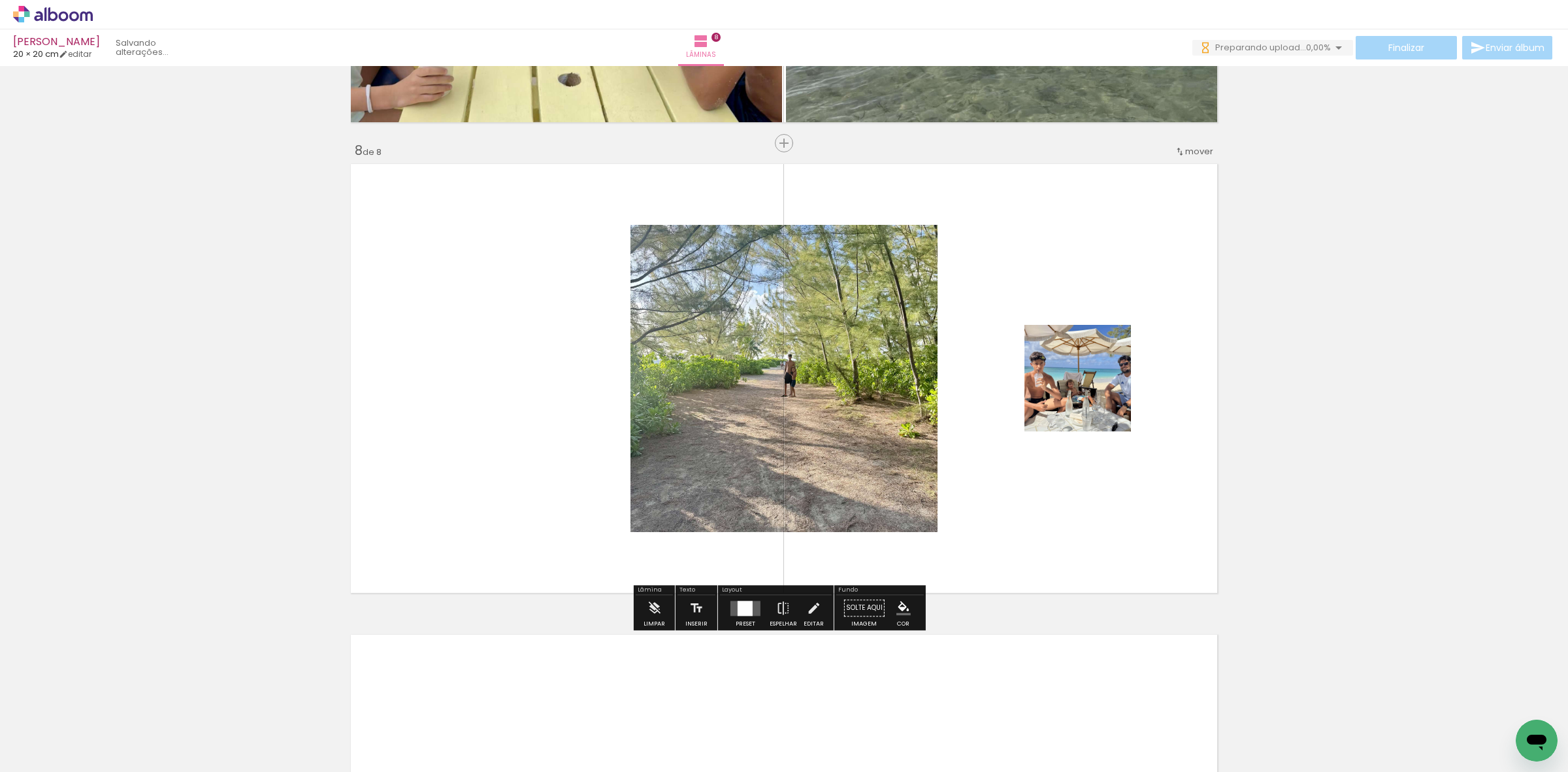
click at [728, 608] on div at bounding box center [745, 608] width 35 height 26
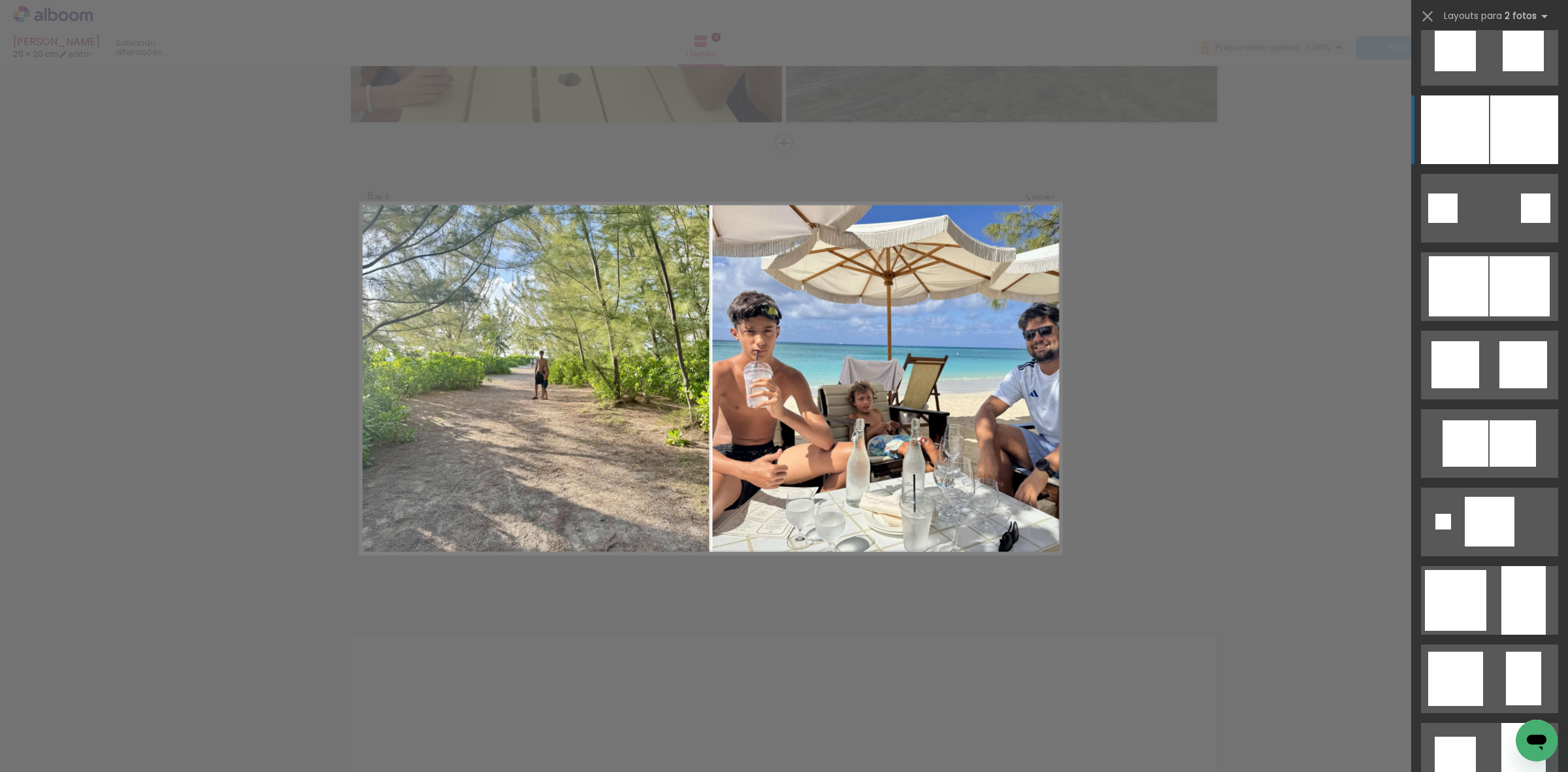
scroll to position [0, 0]
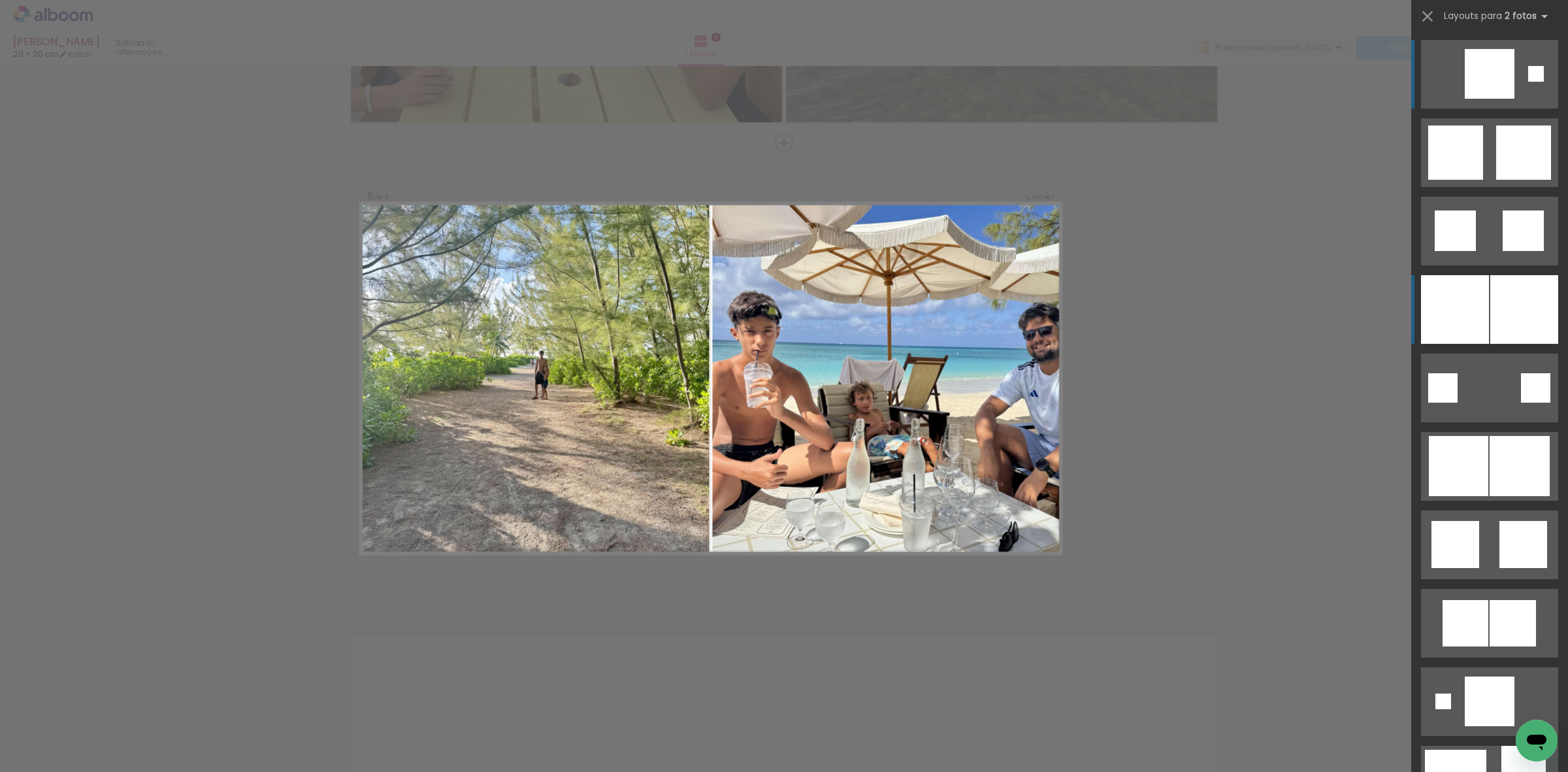
click at [1462, 294] on div at bounding box center [1454, 310] width 68 height 69
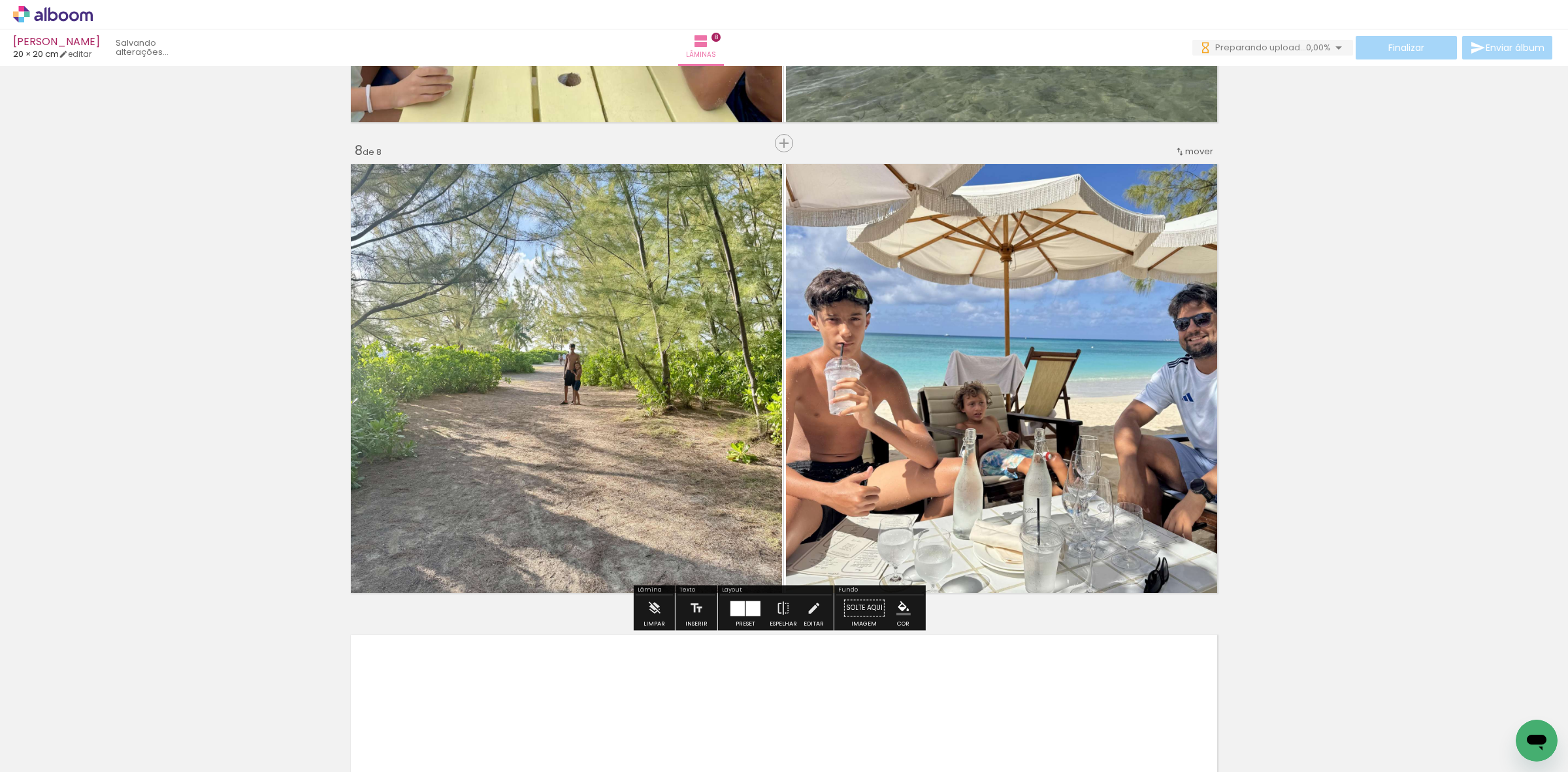
scroll to position [0, 680]
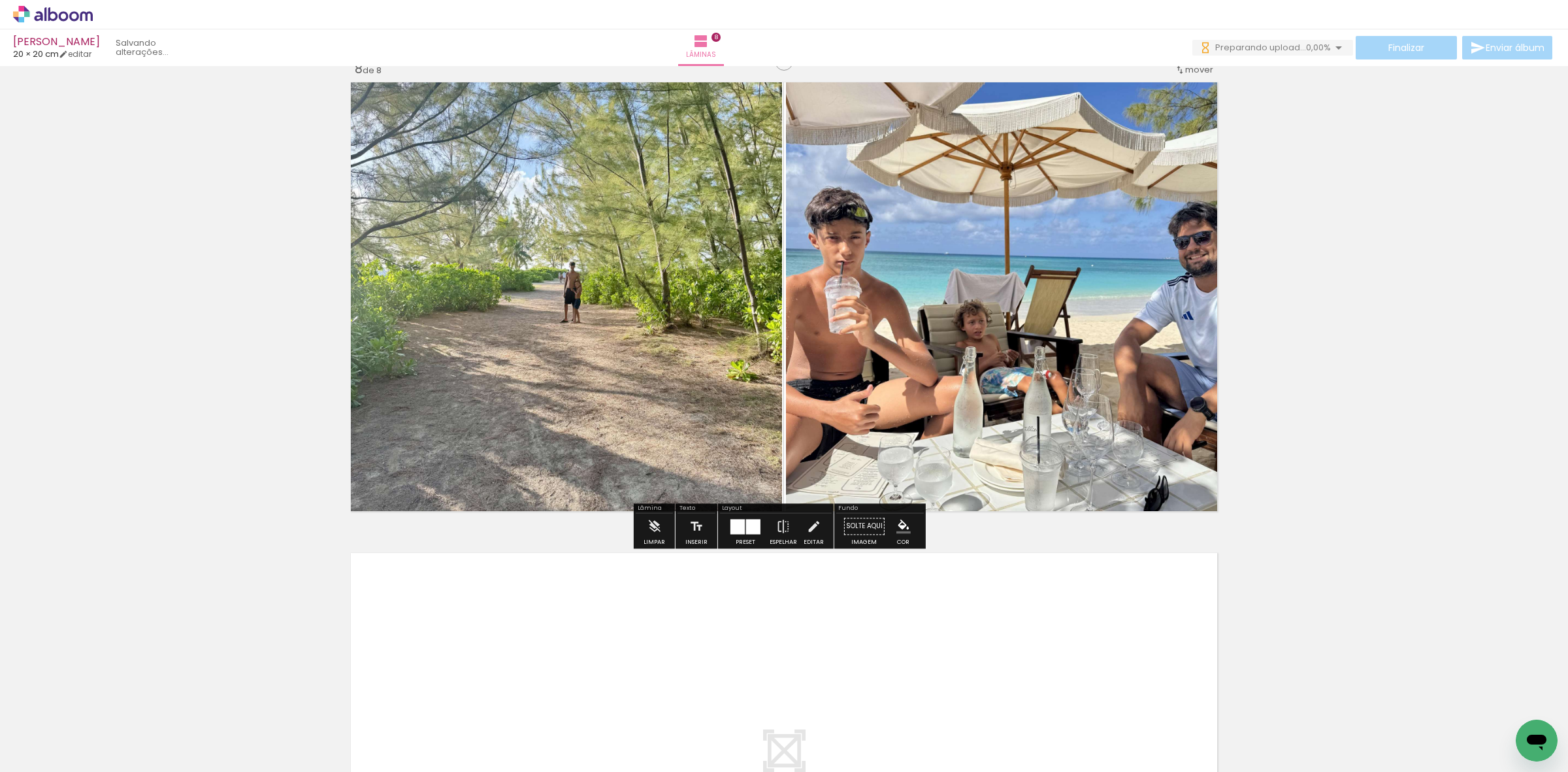
drag, startPoint x: 640, startPoint y: 713, endPoint x: 711, endPoint y: 693, distance: 73.8
click at [684, 631] on quentale-workspace at bounding box center [784, 386] width 1568 height 772
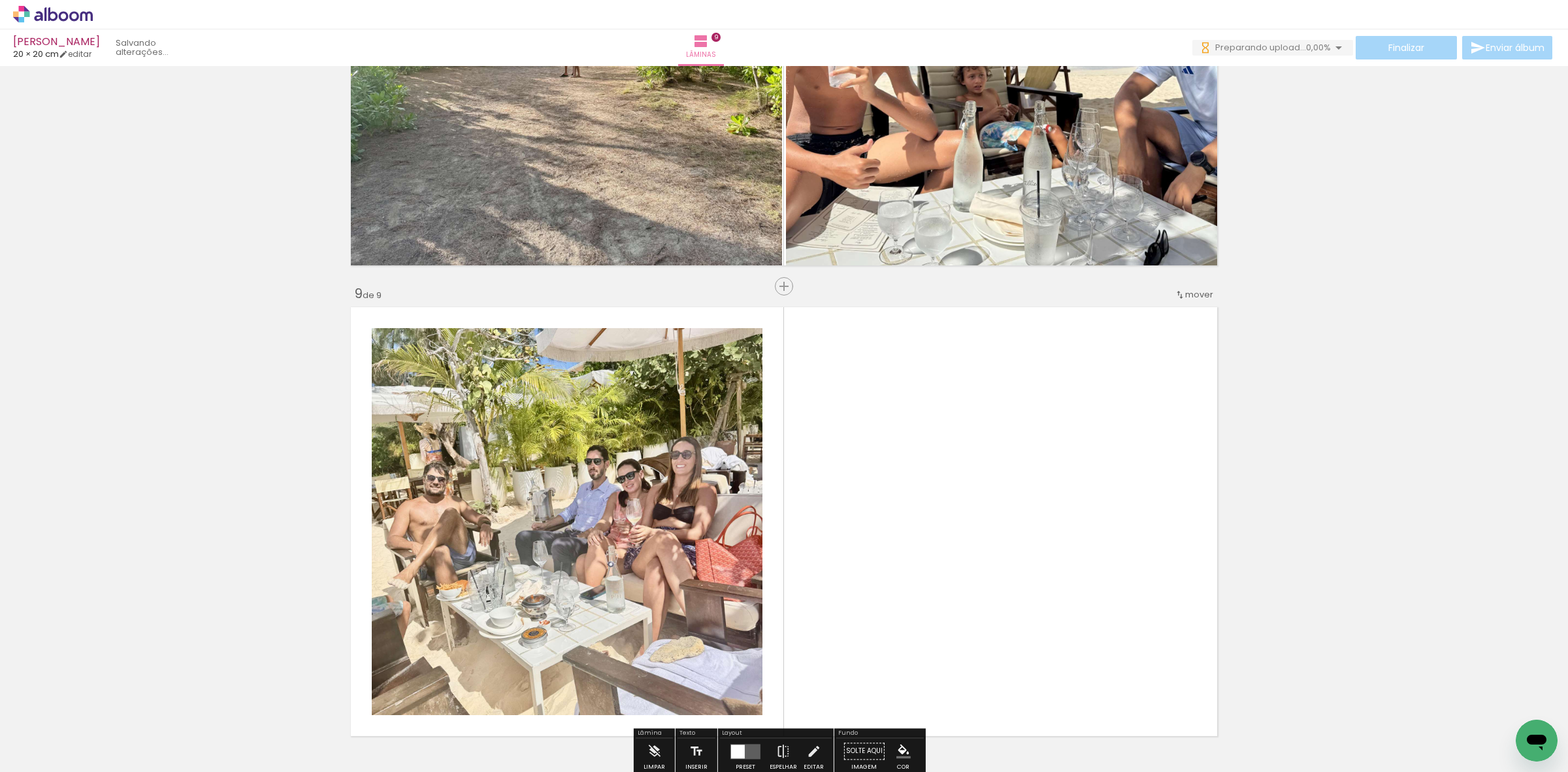
scroll to position [3708, 0]
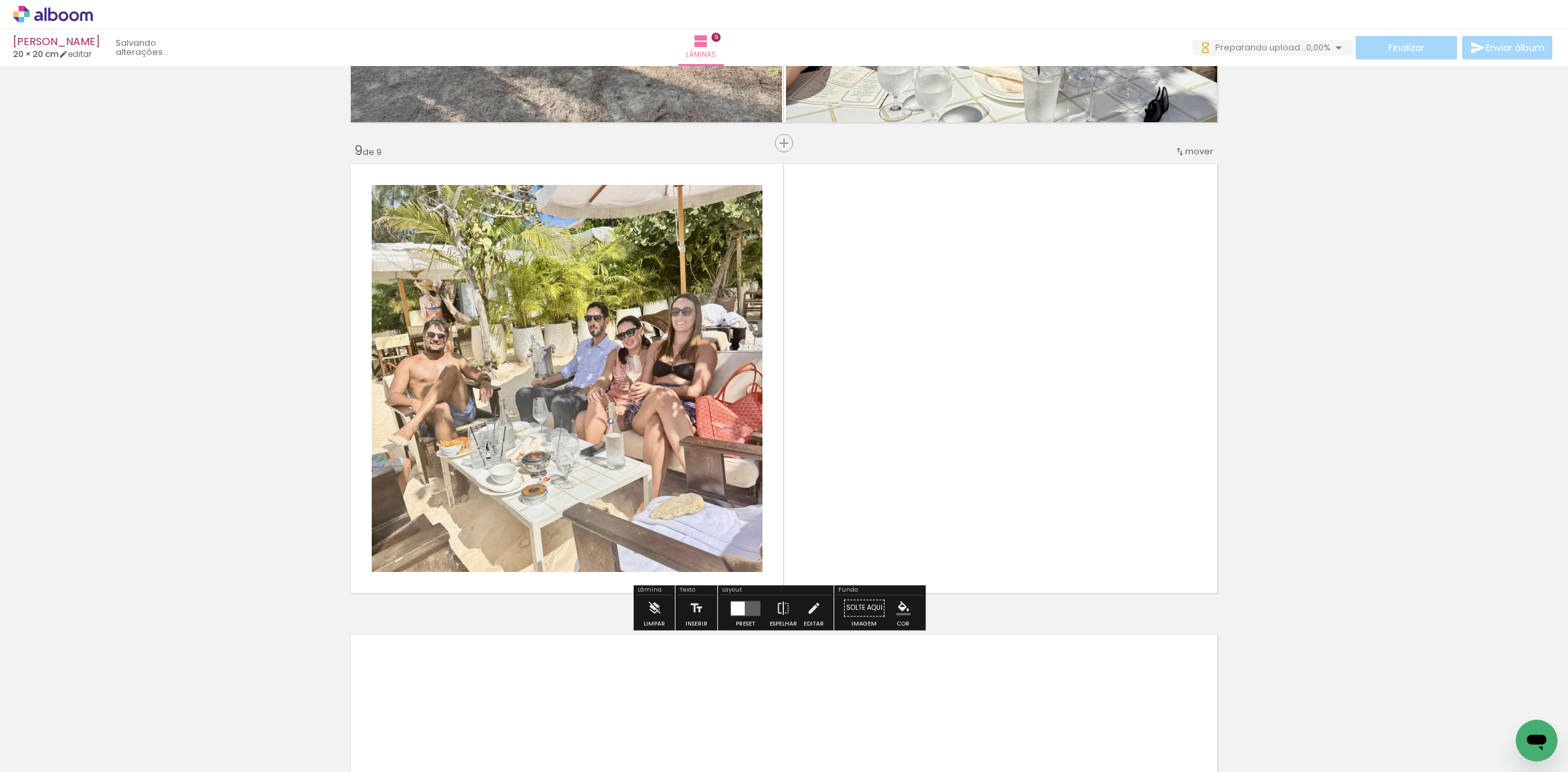
drag, startPoint x: 704, startPoint y: 708, endPoint x: 771, endPoint y: 525, distance: 194.9
click at [795, 494] on quentale-workspace at bounding box center [784, 386] width 1568 height 772
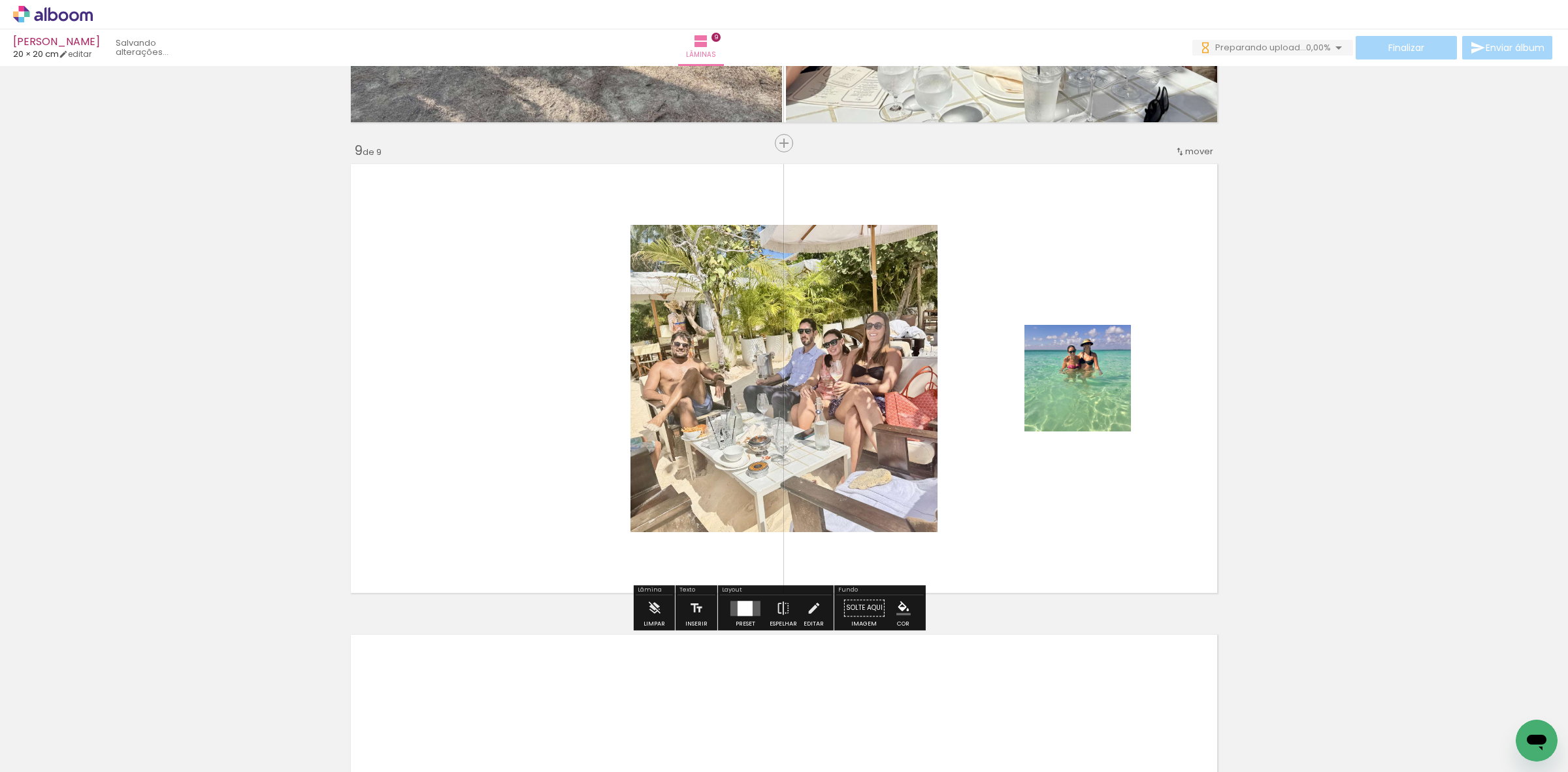
click at [734, 620] on div at bounding box center [745, 608] width 35 height 26
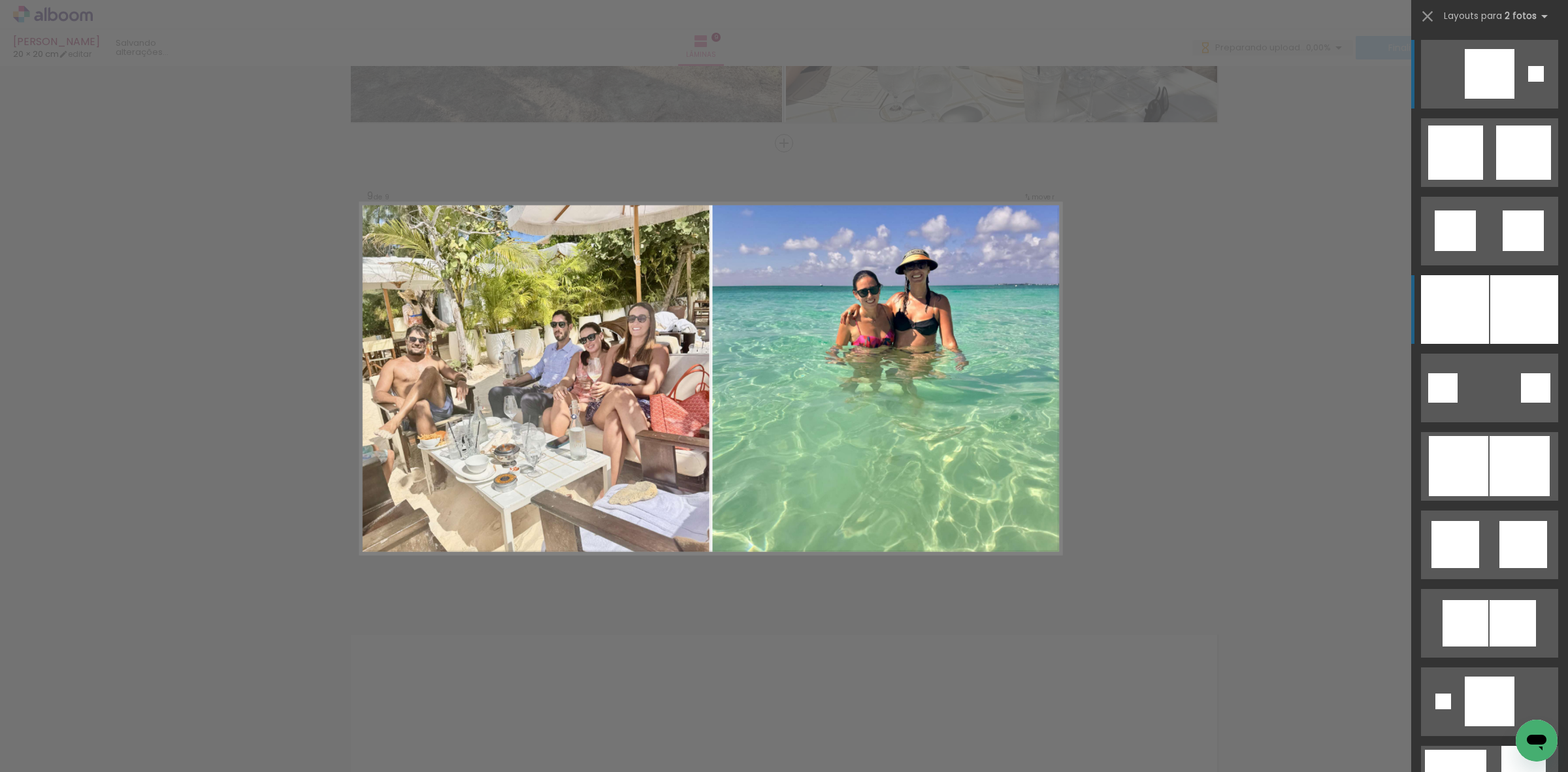
click at [1492, 306] on div at bounding box center [1524, 310] width 68 height 69
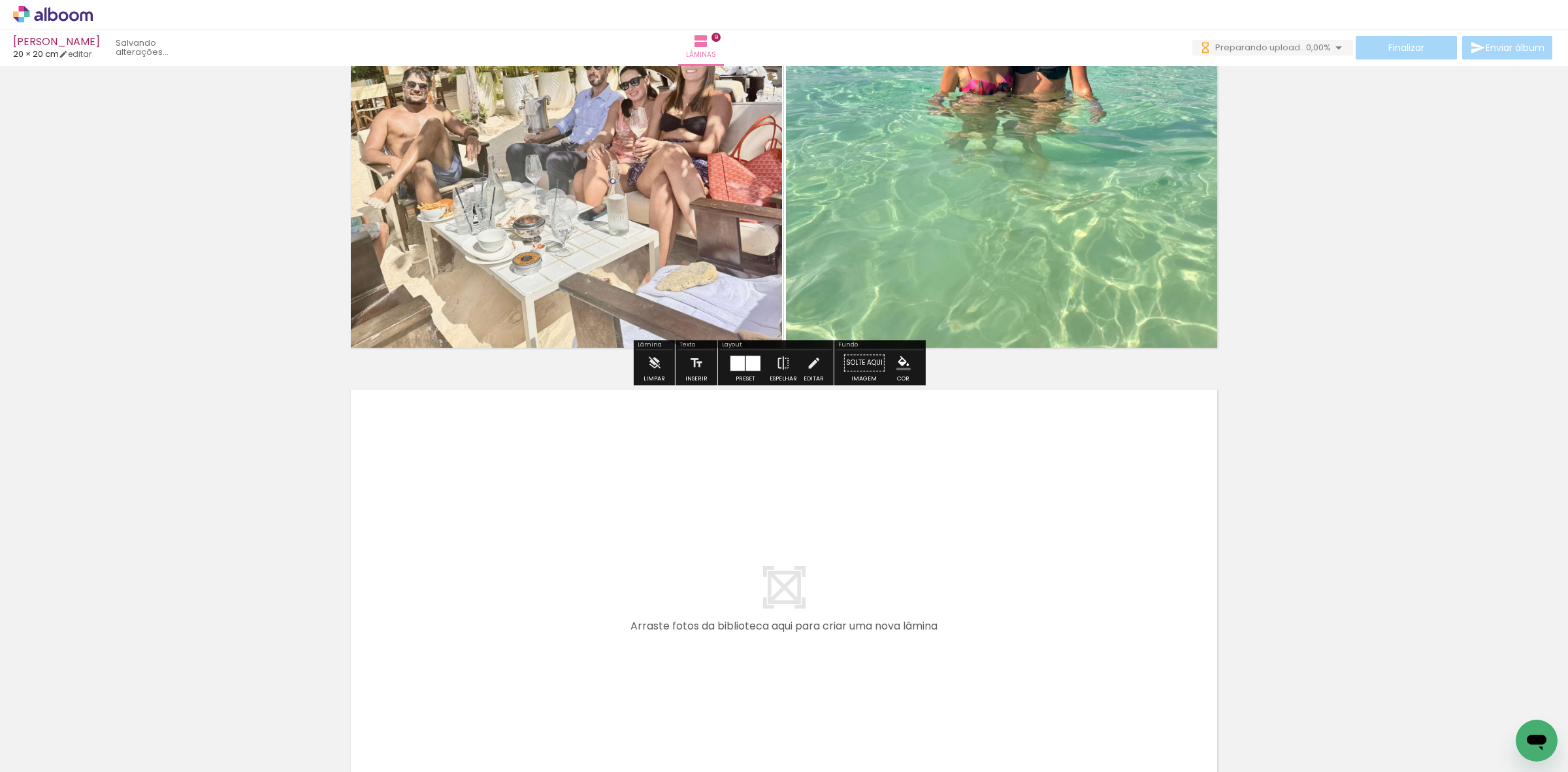
drag, startPoint x: 782, startPoint y: 736, endPoint x: 833, endPoint y: 716, distance: 54.8
click at [814, 642] on quentale-workspace at bounding box center [784, 386] width 1568 height 772
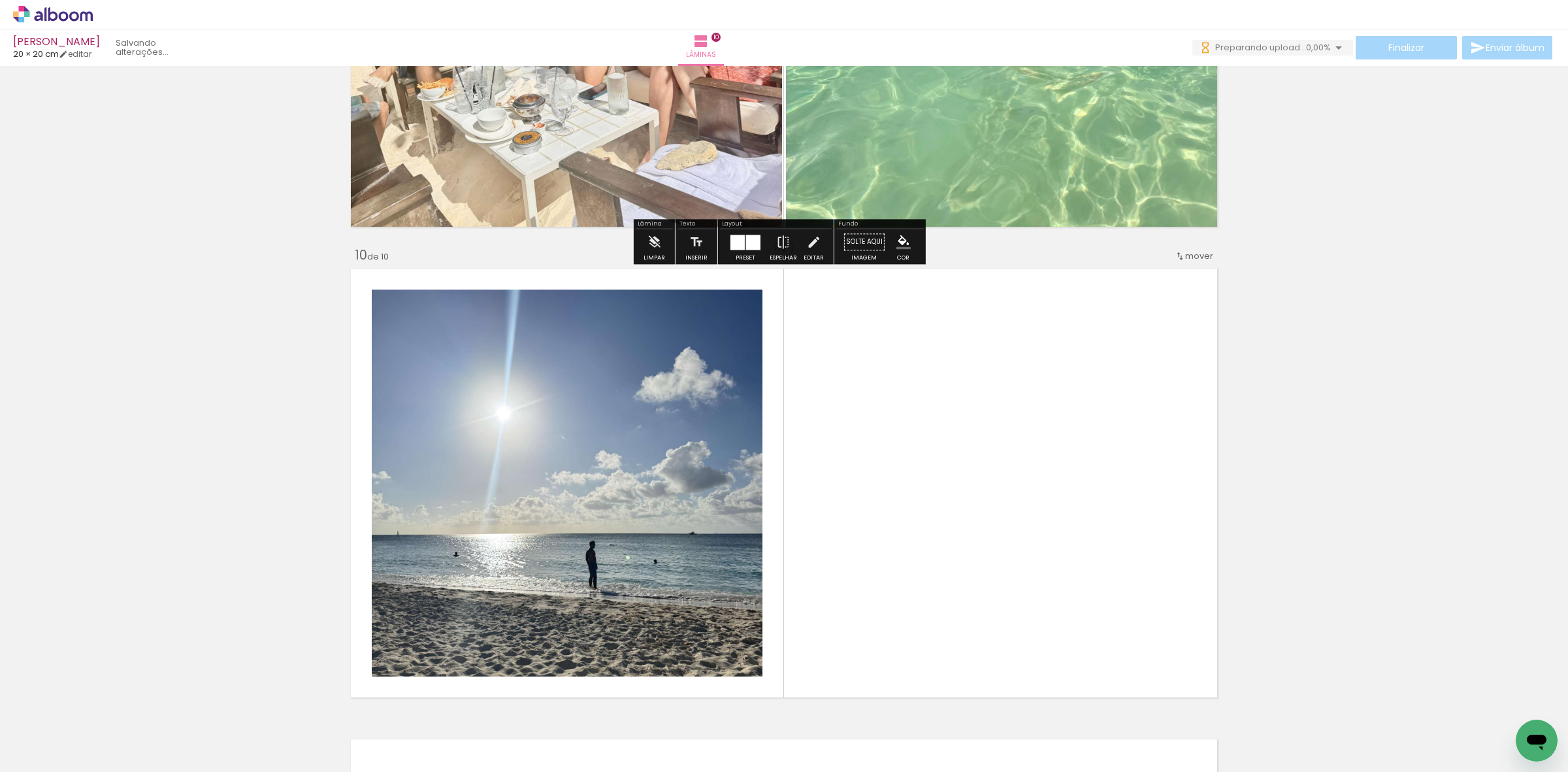
drag, startPoint x: 833, startPoint y: 716, endPoint x: 843, endPoint y: 619, distance: 97.5
click at [880, 569] on quentale-workspace at bounding box center [784, 386] width 1568 height 772
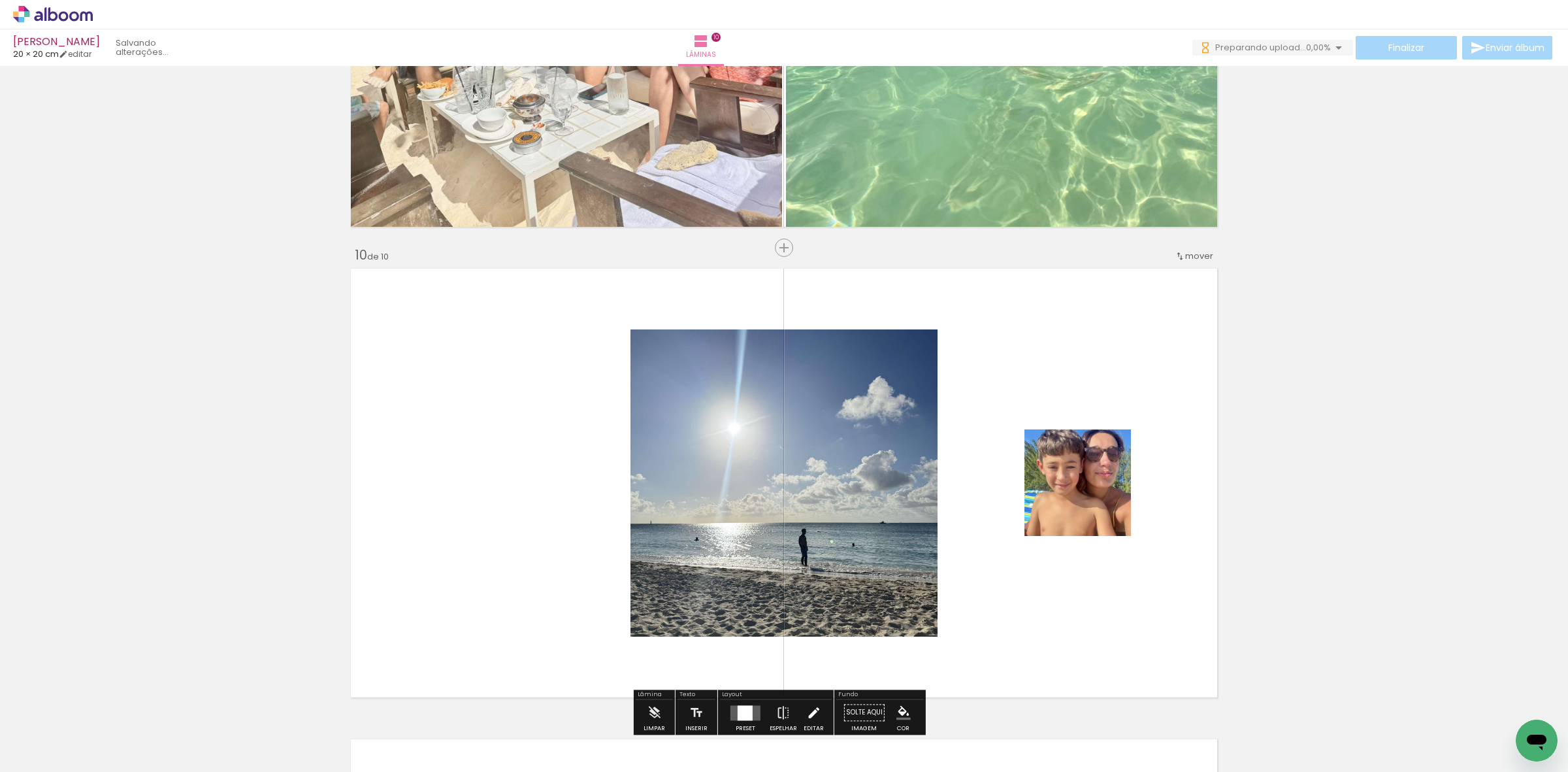
scroll to position [4178, 0]
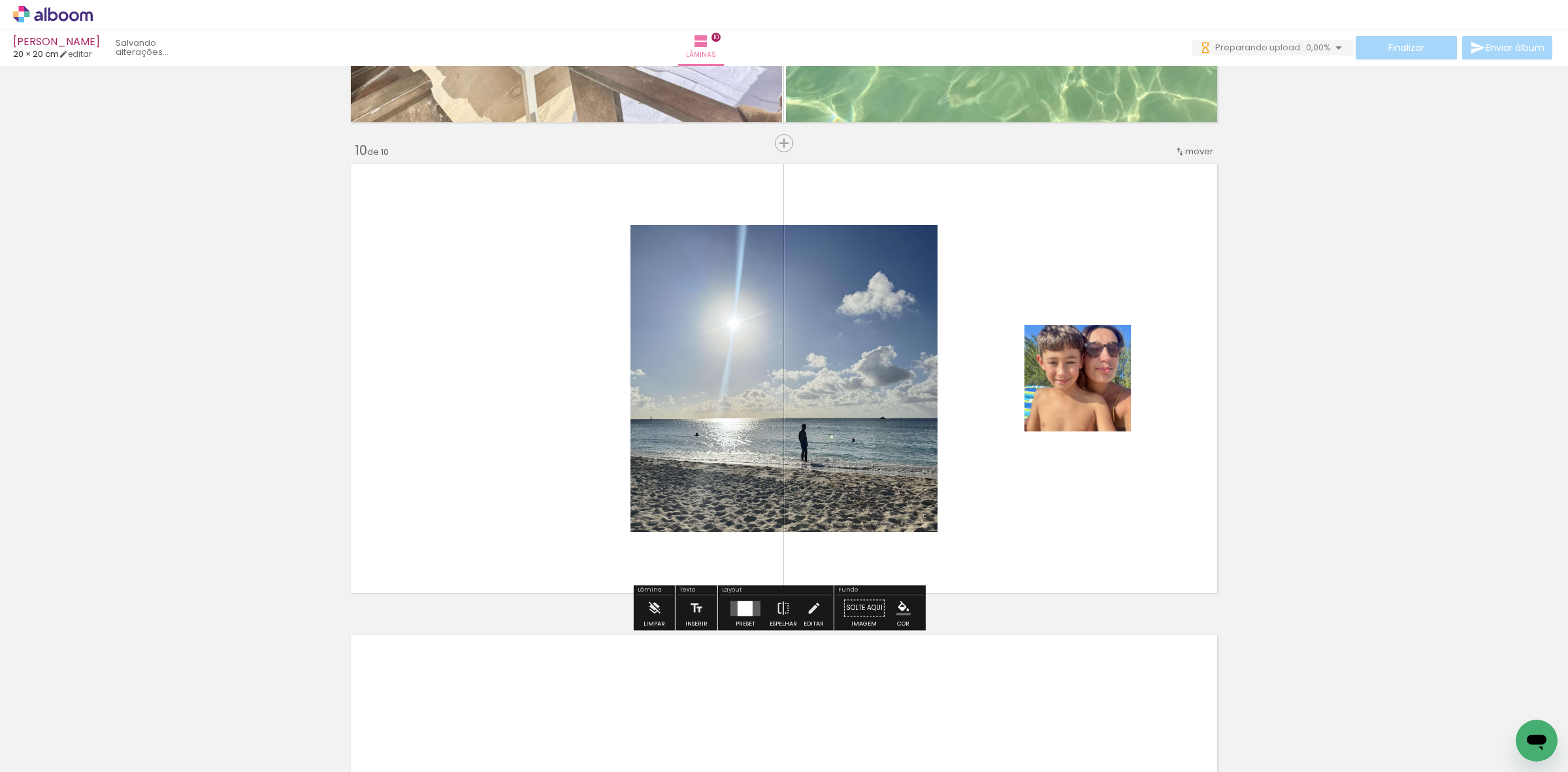
click at [748, 615] on div at bounding box center [745, 608] width 15 height 15
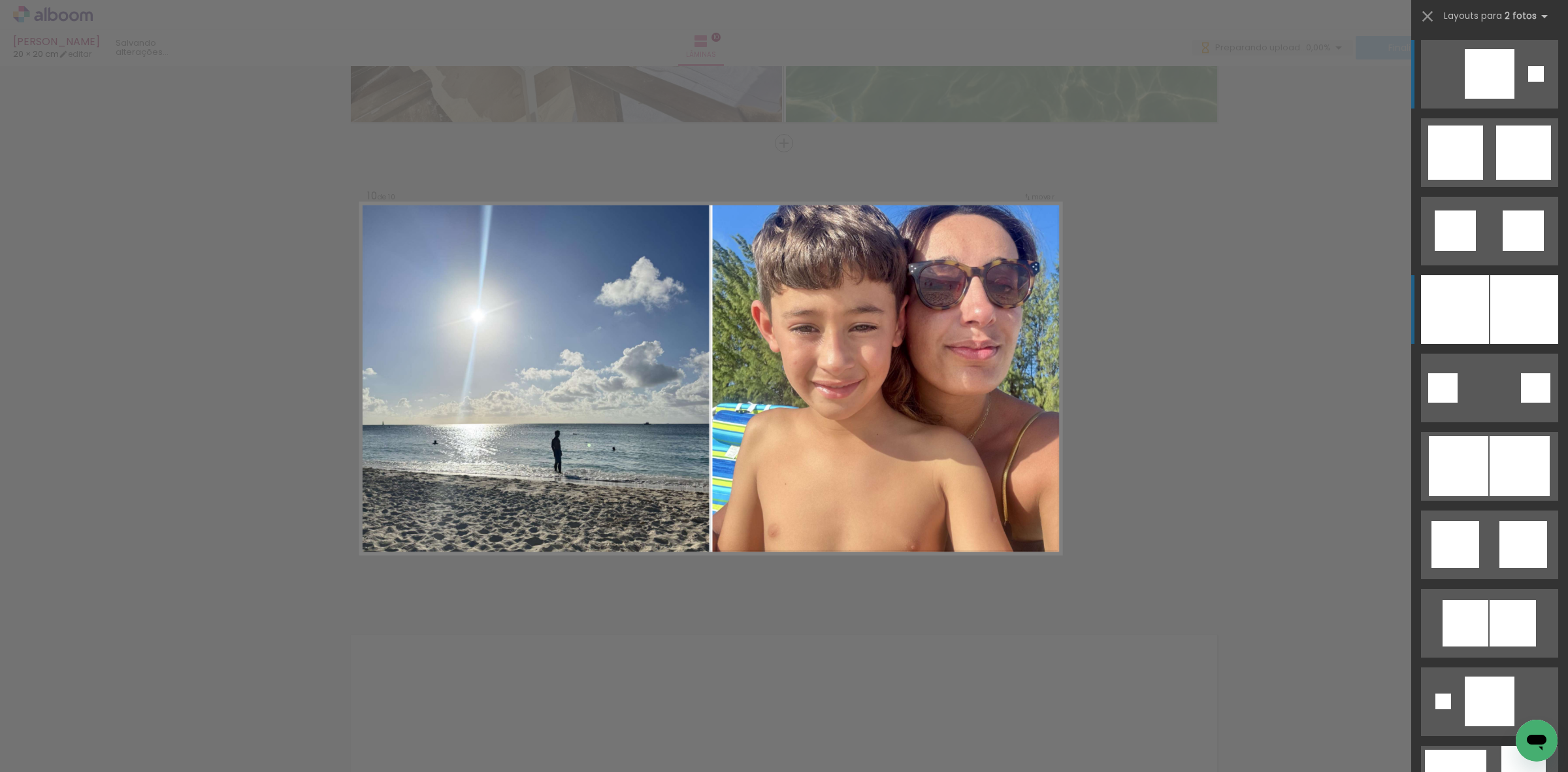
click at [1462, 315] on div at bounding box center [1454, 310] width 68 height 69
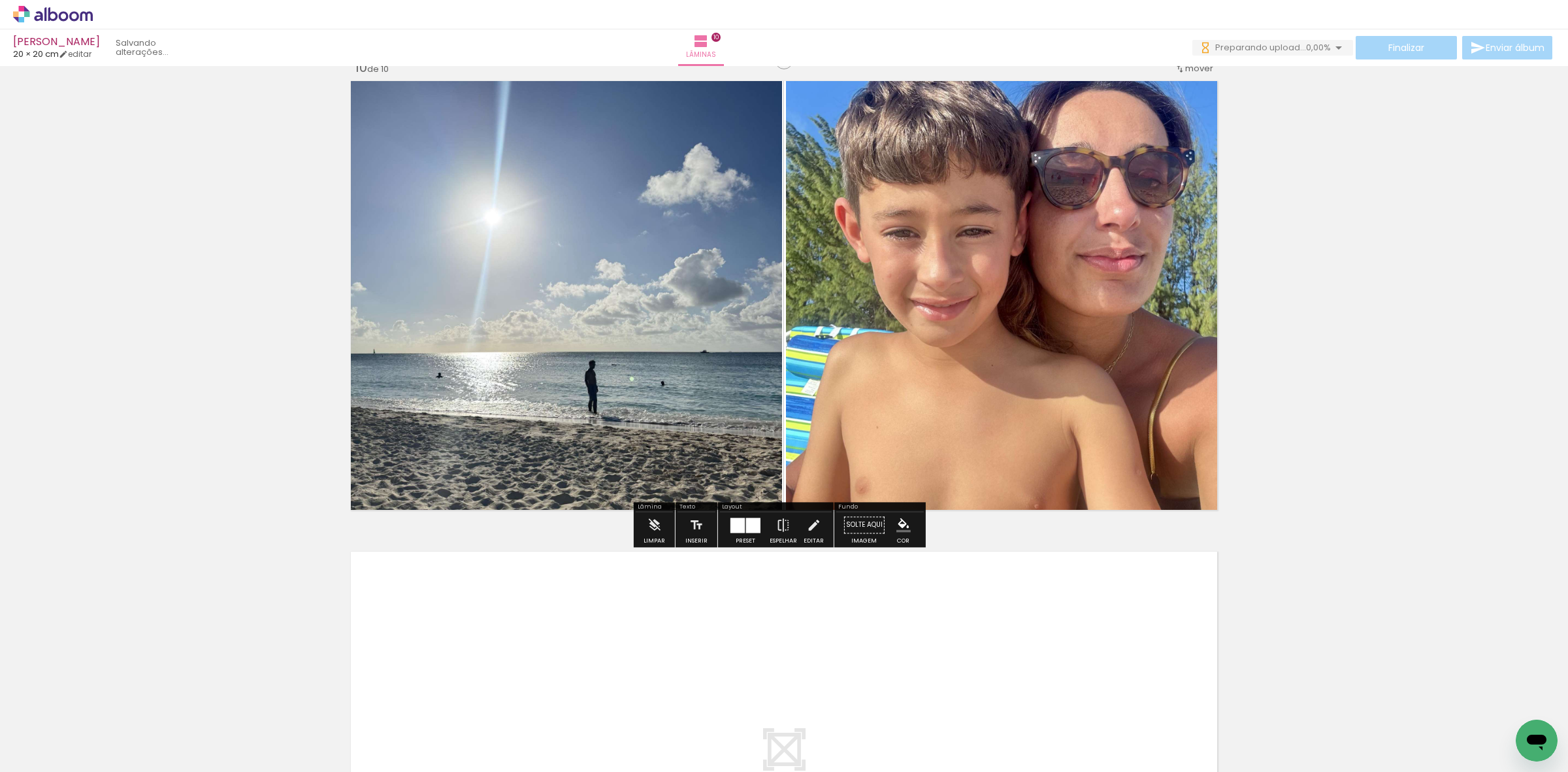
scroll to position [4342, 0]
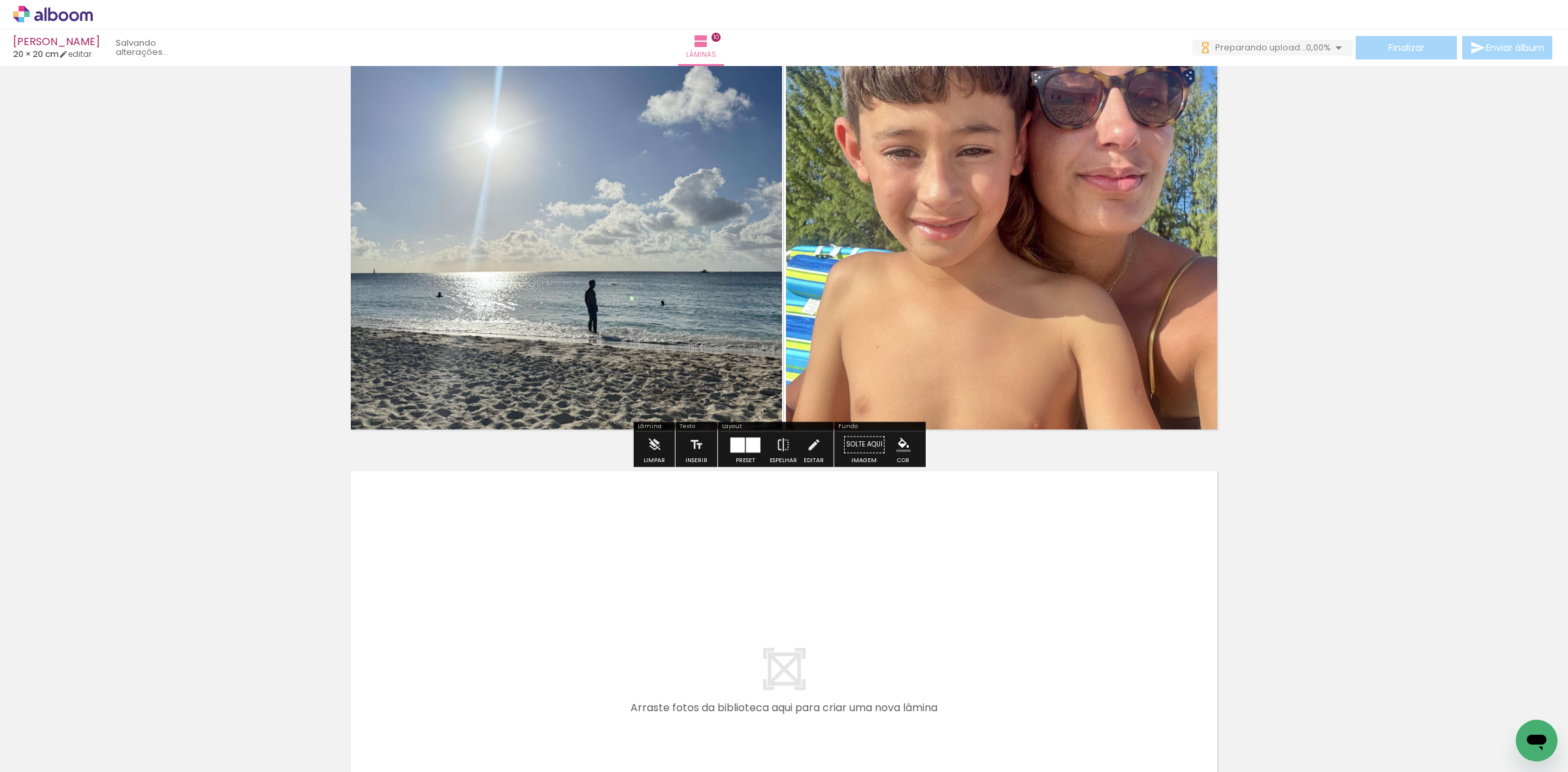
drag, startPoint x: 911, startPoint y: 670, endPoint x: 945, endPoint y: 706, distance: 49.5
click at [909, 658] on quentale-workspace at bounding box center [784, 386] width 1568 height 772
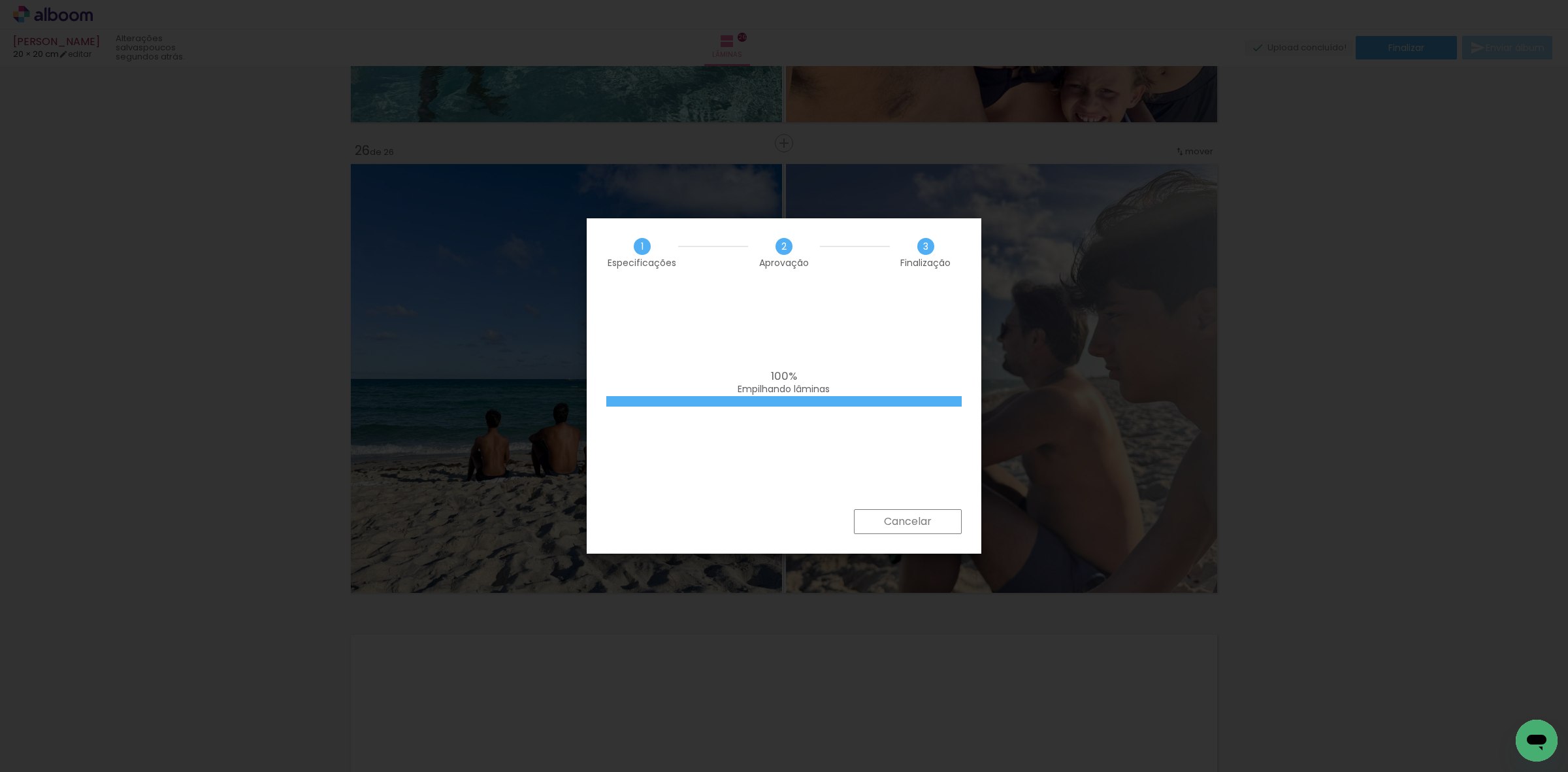
scroll to position [0, 2347]
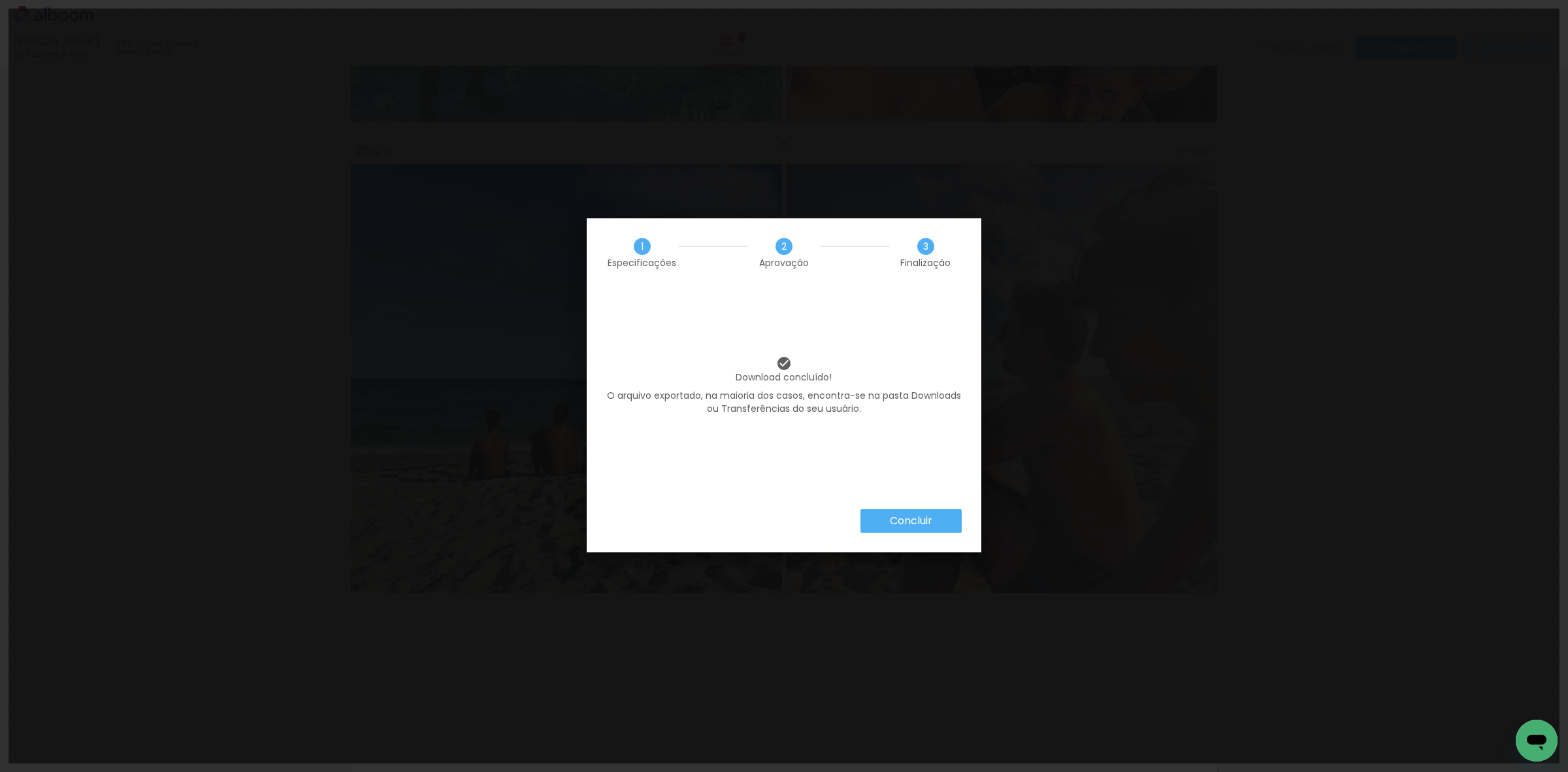
click at [1206, 103] on iron-overlay-backdrop at bounding box center [784, 386] width 1568 height 772
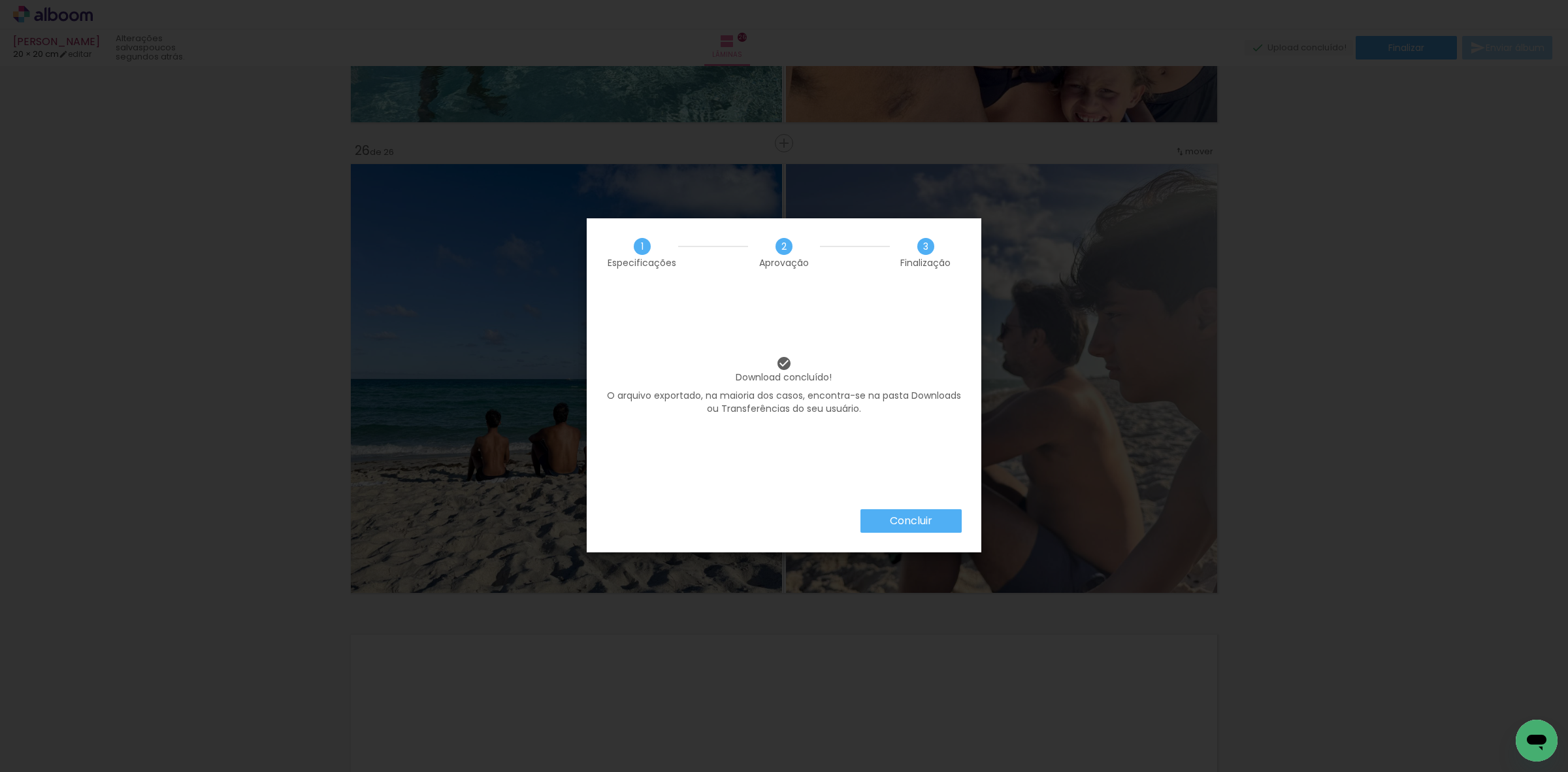
click at [1070, 658] on iron-overlay-backdrop at bounding box center [784, 386] width 1568 height 772
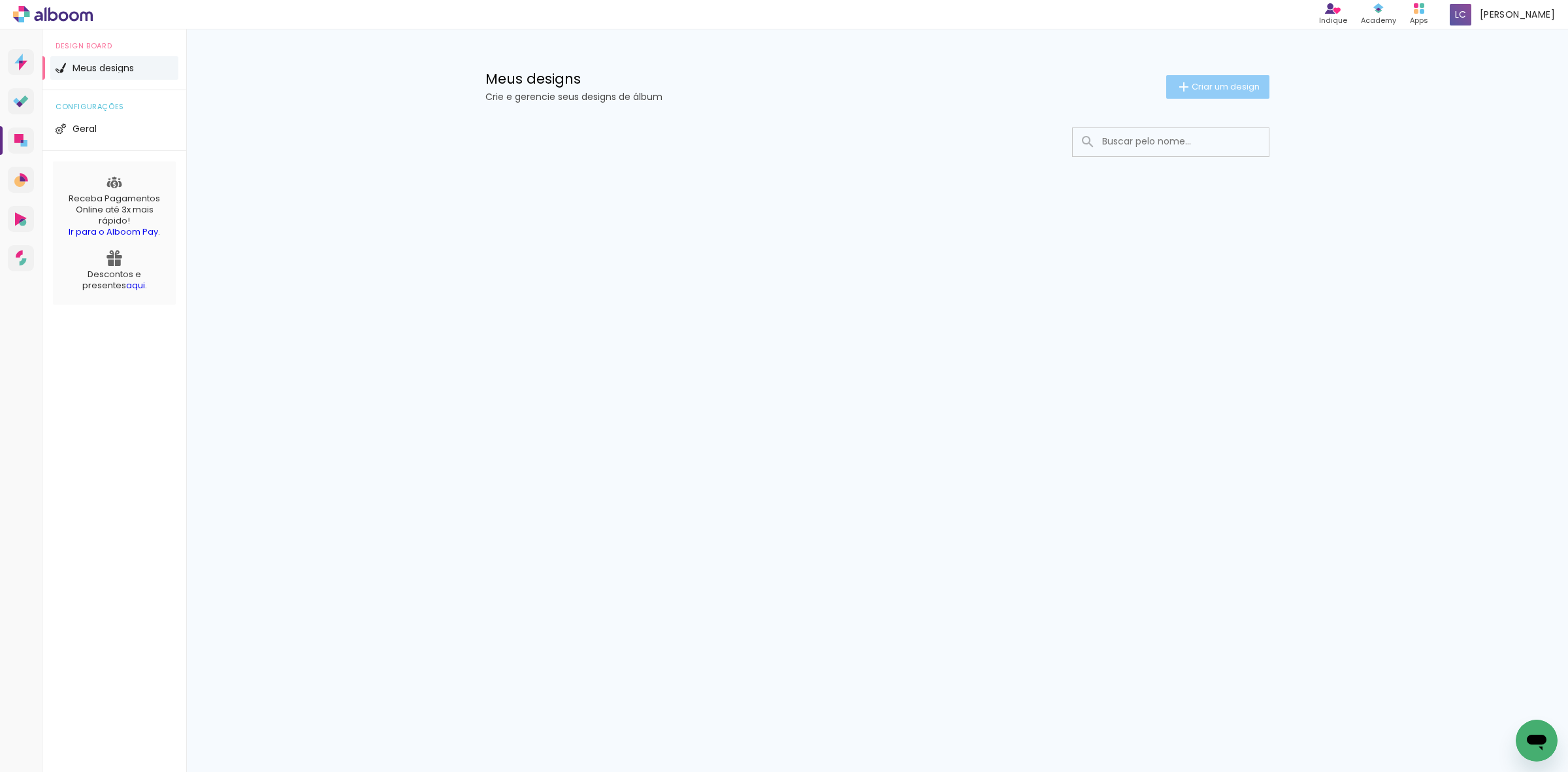
click at [1166, 89] on paper-button "Criar um design" at bounding box center [1218, 86] width 103 height 24
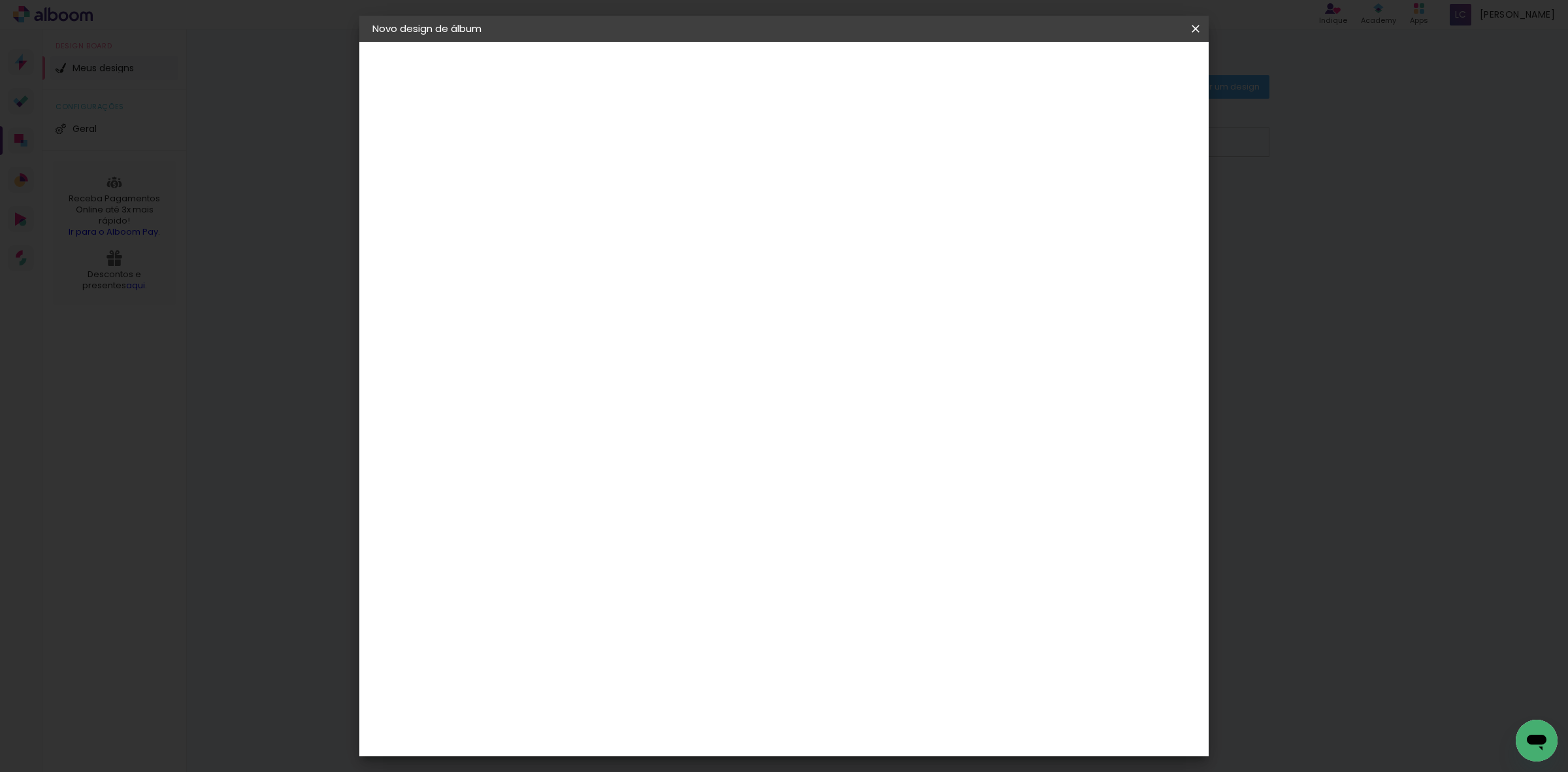
click at [590, 184] on paper-input-container "Título do álbum" at bounding box center [586, 176] width 9 height 34
type input "PAULA - 63958"
type paper-input "PAULA - 63958"
drag, startPoint x: 1138, startPoint y: 66, endPoint x: 1102, endPoint y: 98, distance: 48.2
click at [0, 0] on slot "Avançar" at bounding box center [0, 0] width 0 height 0
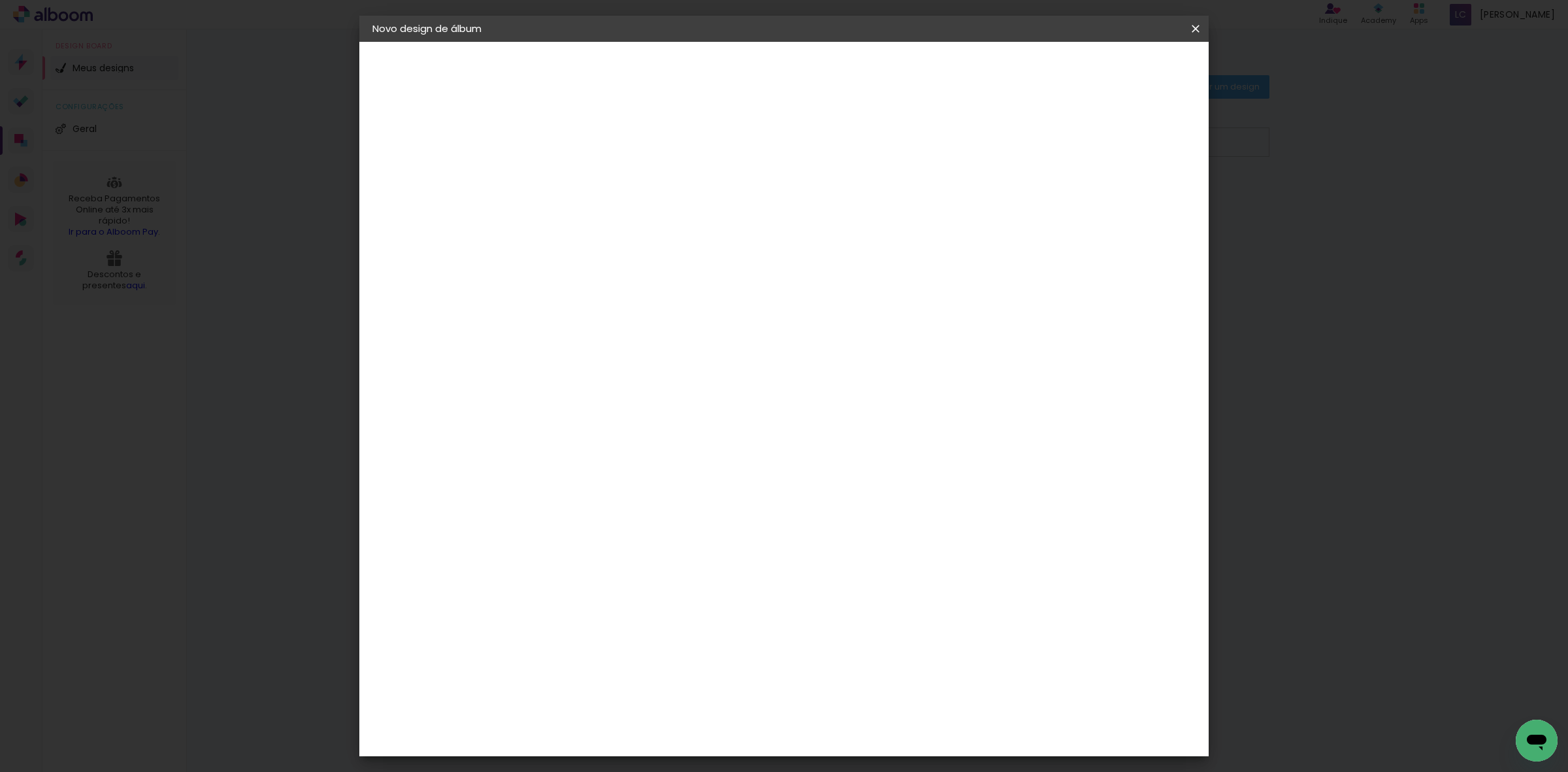
click at [0, 0] on slot "Tamanho Livre" at bounding box center [0, 0] width 0 height 0
click at [815, 84] on header "Fornecedor Escolha um fornecedor ou avance com o tamanho livre. Voltar Avançar" at bounding box center [672, 86] width 286 height 88
click at [795, 79] on paper-button "Avançar" at bounding box center [764, 69] width 64 height 22
click at [863, 545] on input "60" at bounding box center [855, 543] width 34 height 19
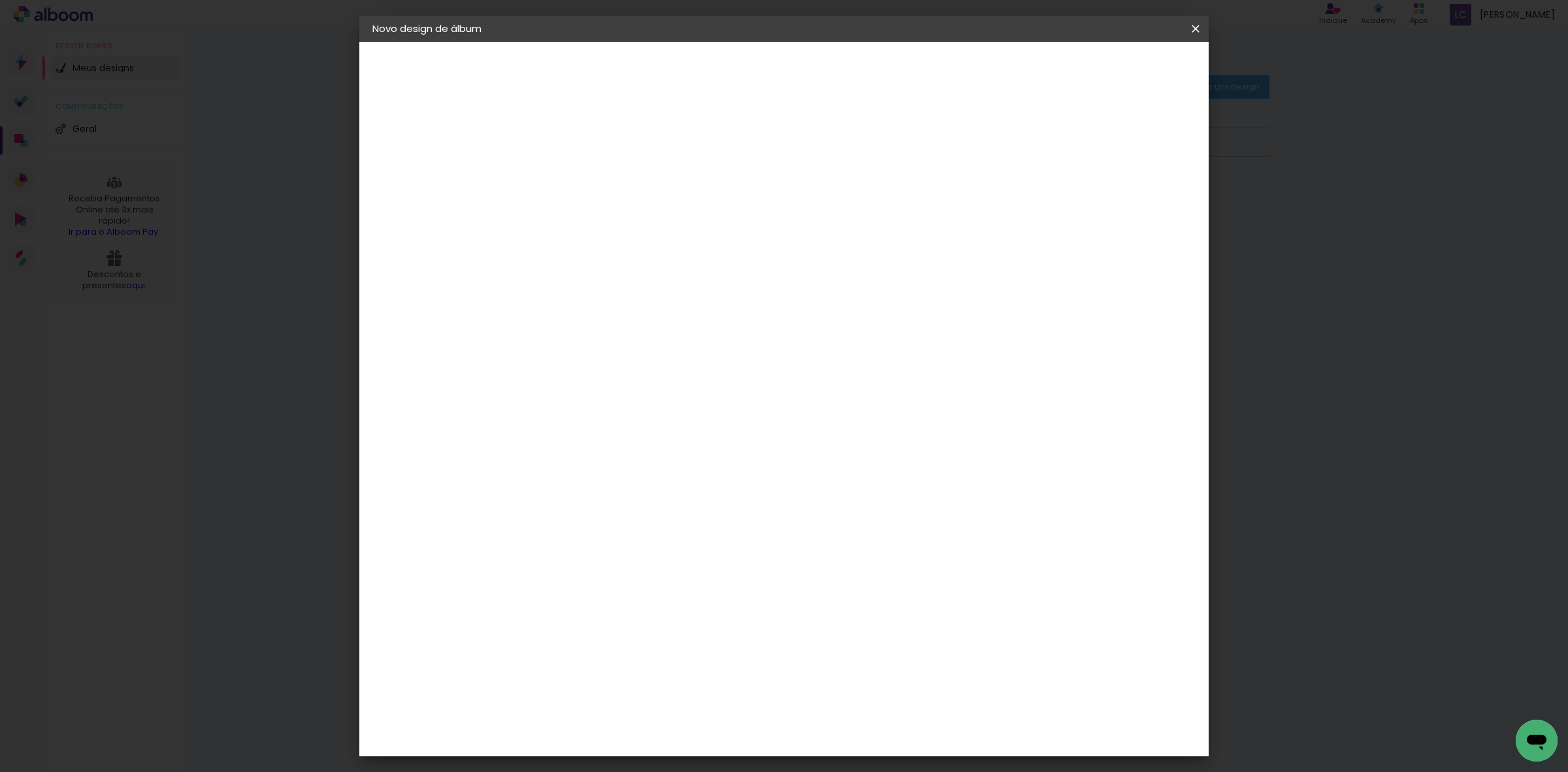
scroll to position [98, 0]
type input "40"
type paper-input "40"
click at [543, 438] on input "30" at bounding box center [545, 434] width 34 height 19
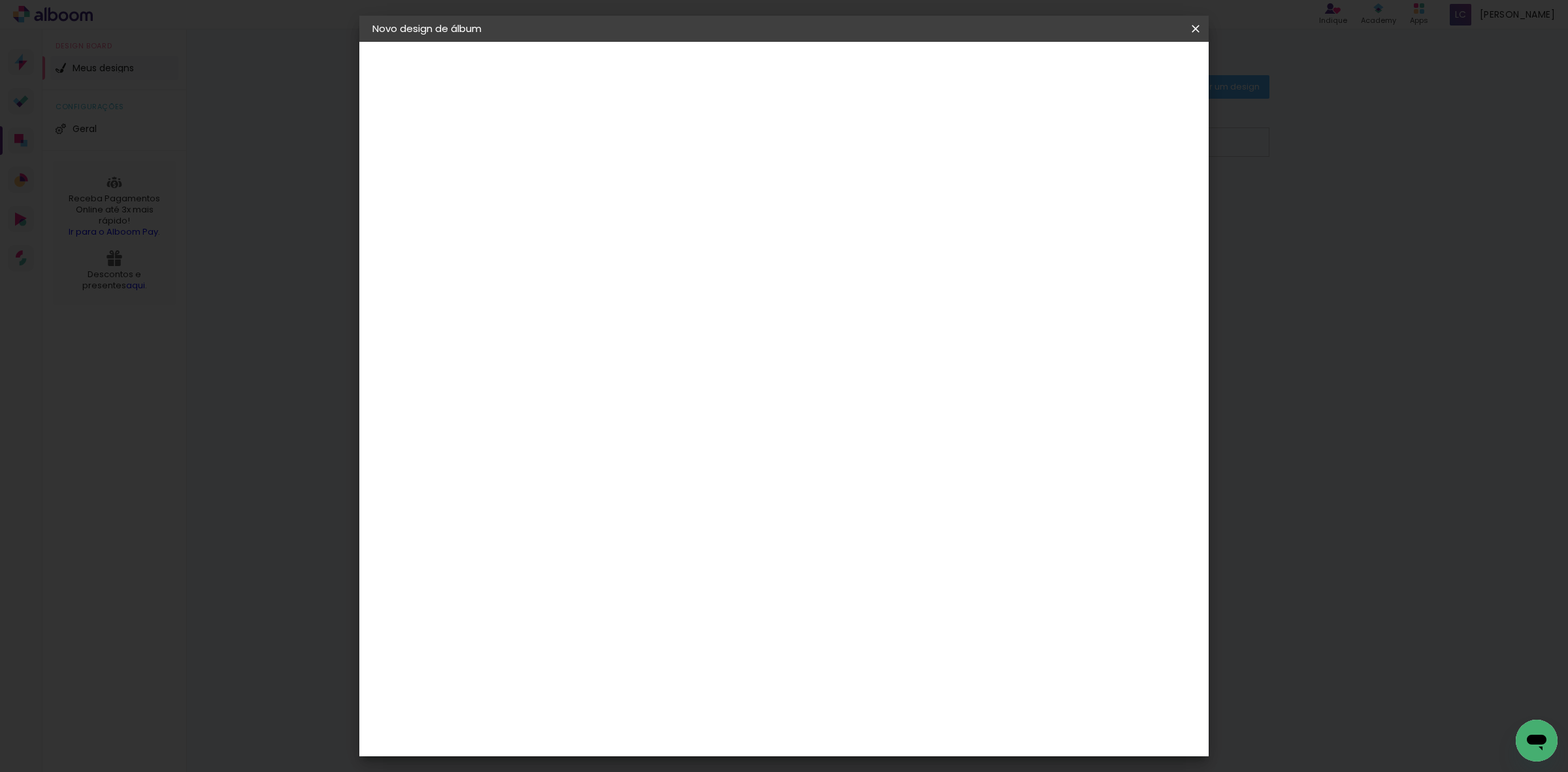
type input "25,4"
type paper-input "25,4"
type input "4"
type paper-input "4"
click at [1123, 201] on input "4" at bounding box center [1121, 197] width 24 height 19
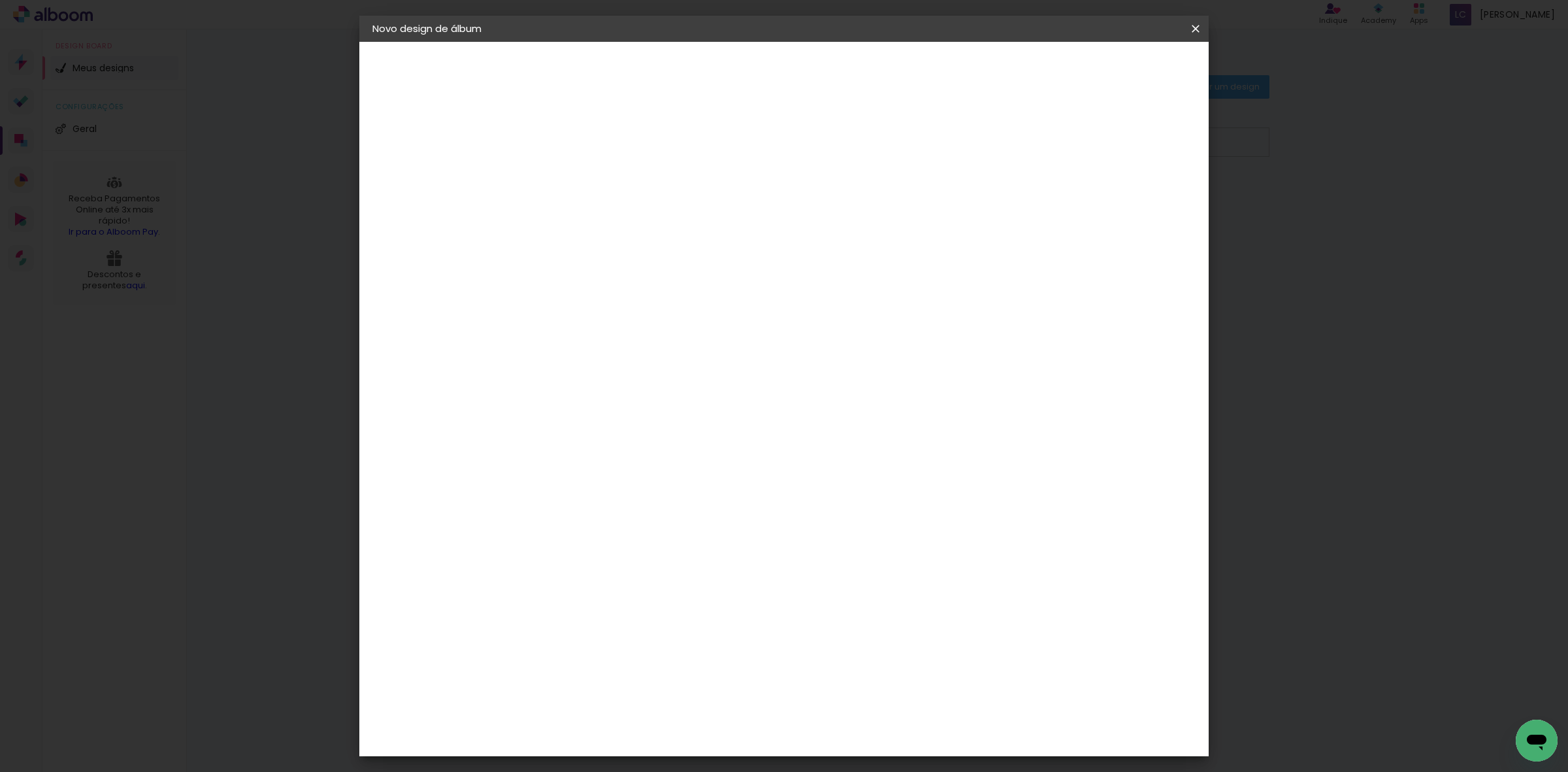
click at [1123, 201] on input "4" at bounding box center [1123, 197] width 24 height 19
type input "3"
type paper-input "3"
click at [1131, 198] on input "3" at bounding box center [1126, 197] width 24 height 19
type input "2"
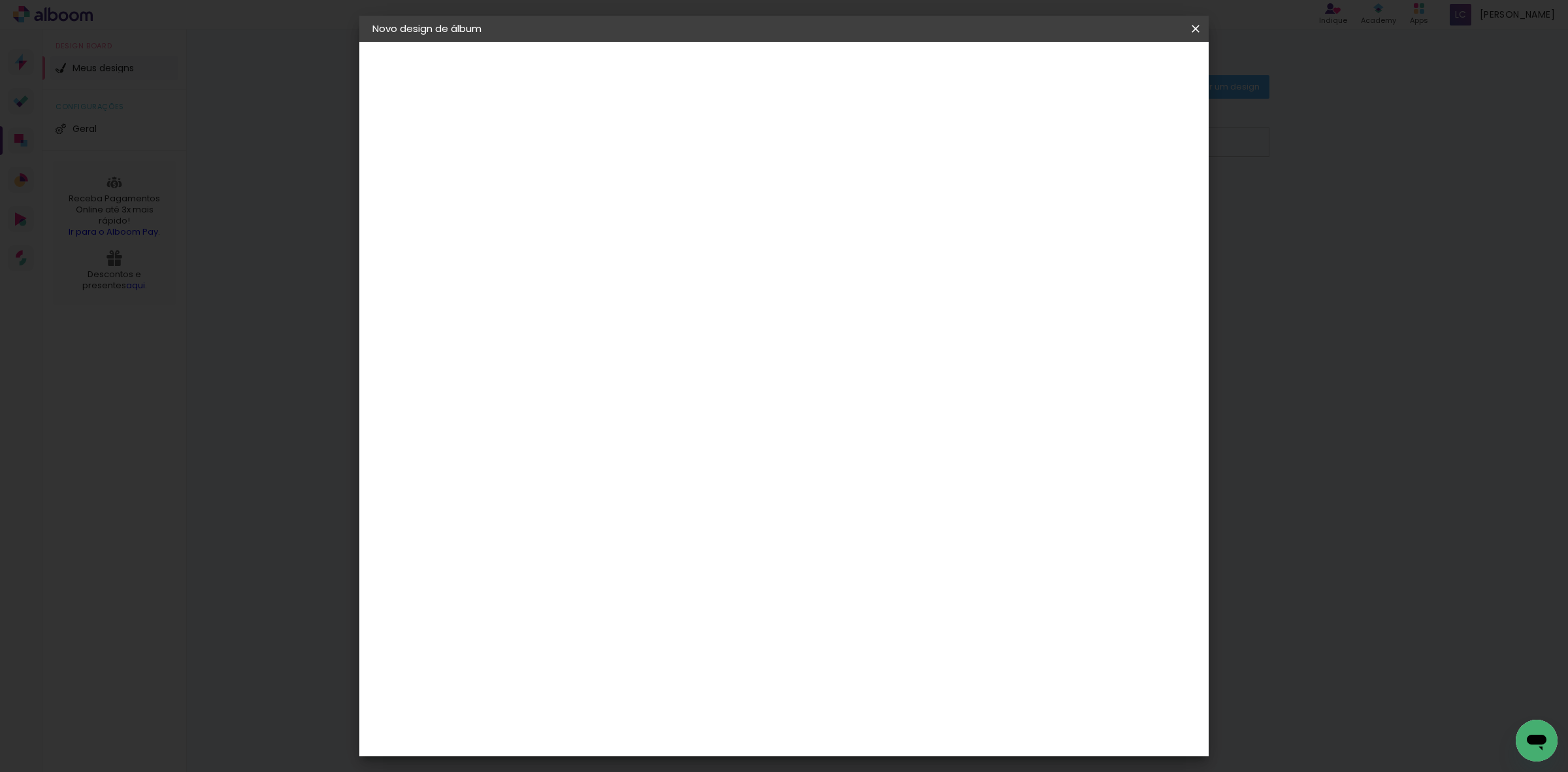
type paper-input "2"
click at [1131, 198] on input "2" at bounding box center [1128, 197] width 24 height 19
click at [1111, 65] on span "Iniciar design" at bounding box center [1081, 69] width 59 height 9
click at [1111, 67] on span "Iniciar design" at bounding box center [1081, 69] width 59 height 9
click at [1144, 51] on header "Tamanho livre Defina a largura, altura e sangria das lâminas. Voltar Iniciar de…" at bounding box center [836, 76] width 615 height 67
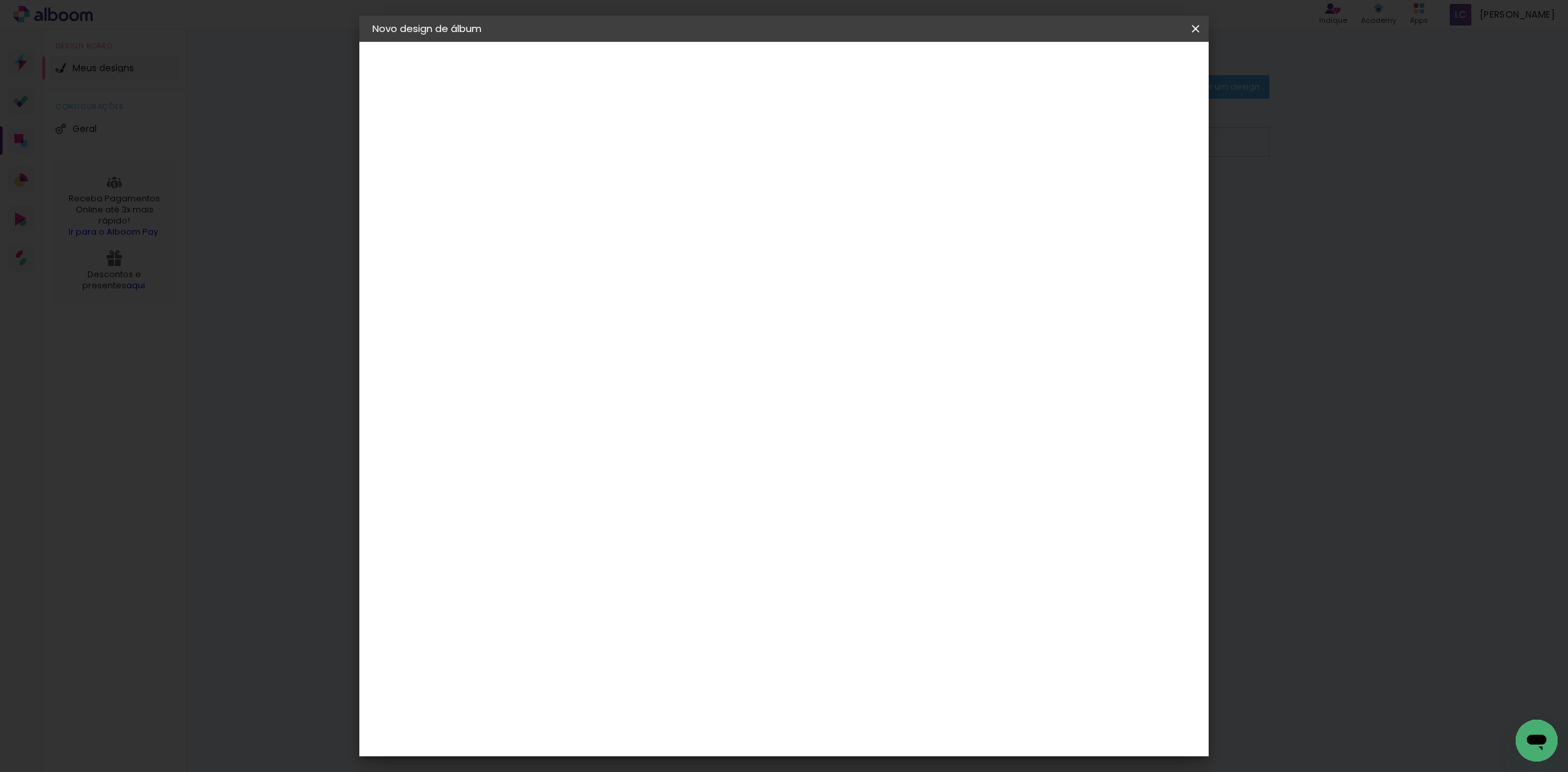
click at [1111, 64] on span "Iniciar design" at bounding box center [1081, 69] width 59 height 9
click at [1226, 416] on iron-overlay-backdrop at bounding box center [784, 386] width 1568 height 772
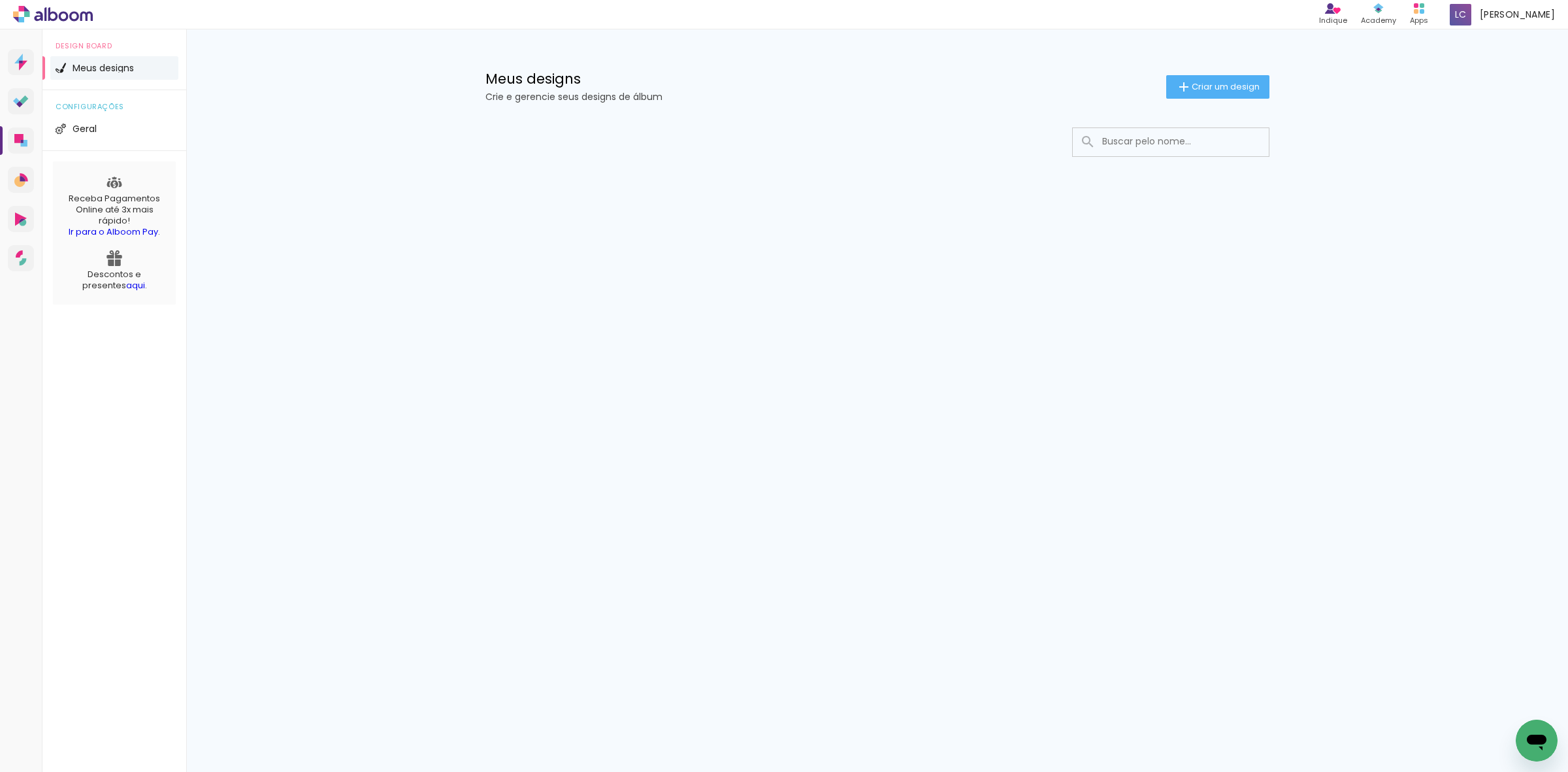
click at [1148, 79] on h1 "Meus designs" at bounding box center [825, 79] width 680 height 14
click at [1179, 88] on iron-icon at bounding box center [1184, 87] width 16 height 16
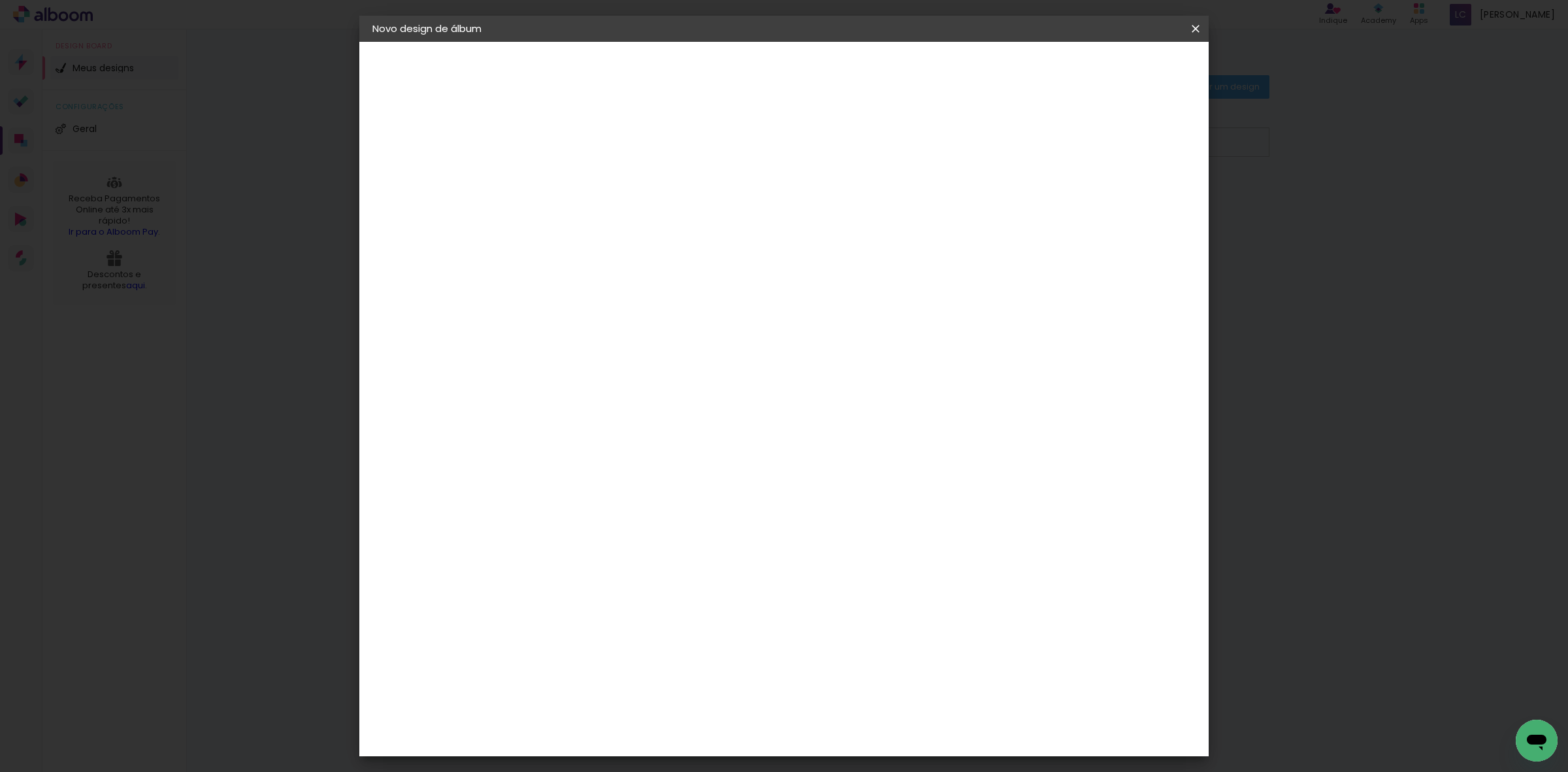
click at [586, 184] on input at bounding box center [586, 175] width 0 height 20
type input "[PERSON_NAME]"
type paper-input "[PERSON_NAME]"
drag, startPoint x: 1155, startPoint y: 66, endPoint x: 1148, endPoint y: 95, distance: 29.8
click at [0, 0] on slot "Avançar" at bounding box center [0, 0] width 0 height 0
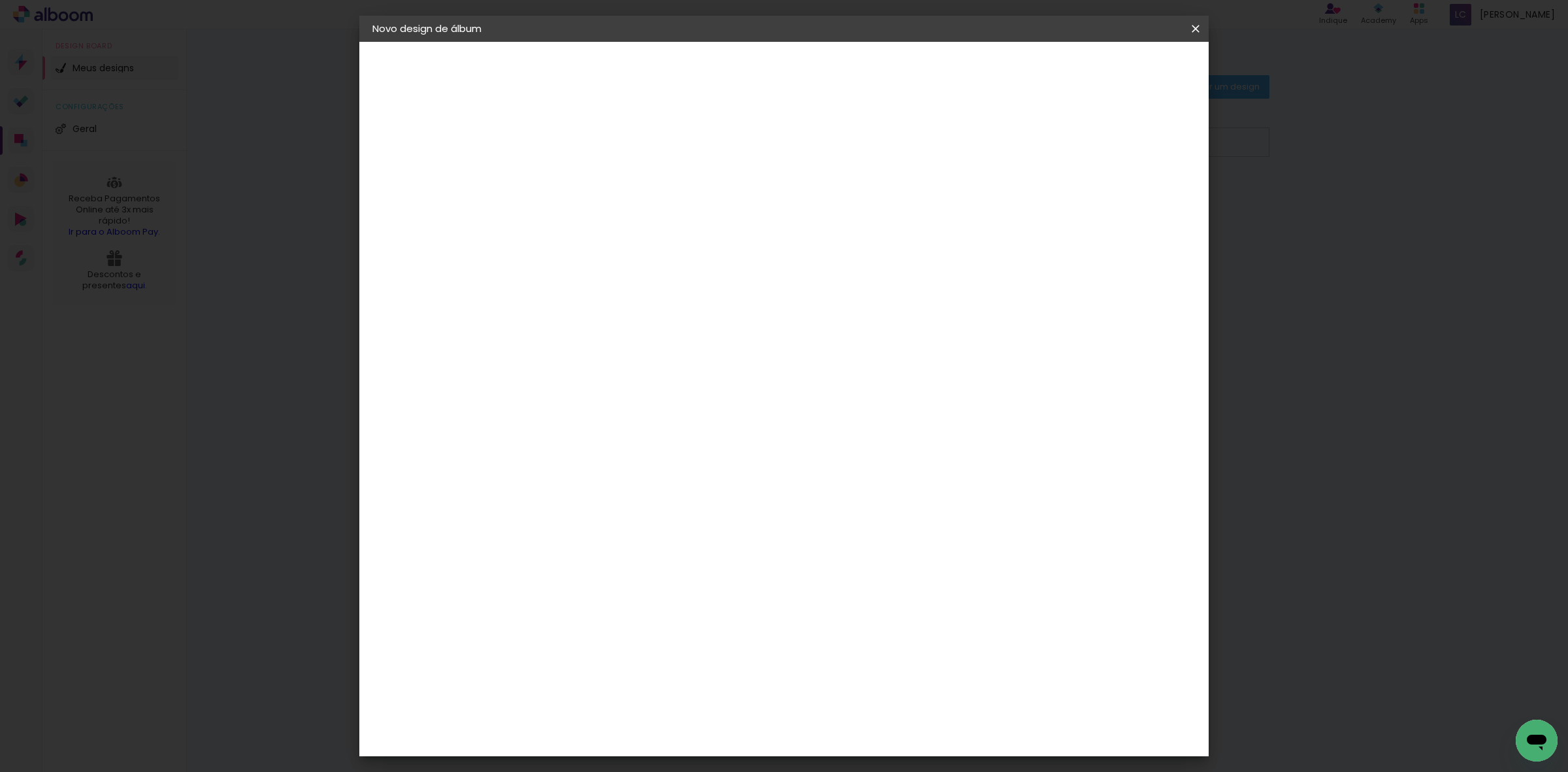
drag, startPoint x: 1076, startPoint y: 198, endPoint x: 1111, endPoint y: 114, distance: 91.0
click at [795, 196] on paper-item "Tamanho Livre" at bounding box center [738, 199] width 116 height 29
click at [795, 76] on paper-button "Avançar" at bounding box center [764, 69] width 64 height 22
click at [854, 546] on input "60" at bounding box center [855, 543] width 34 height 19
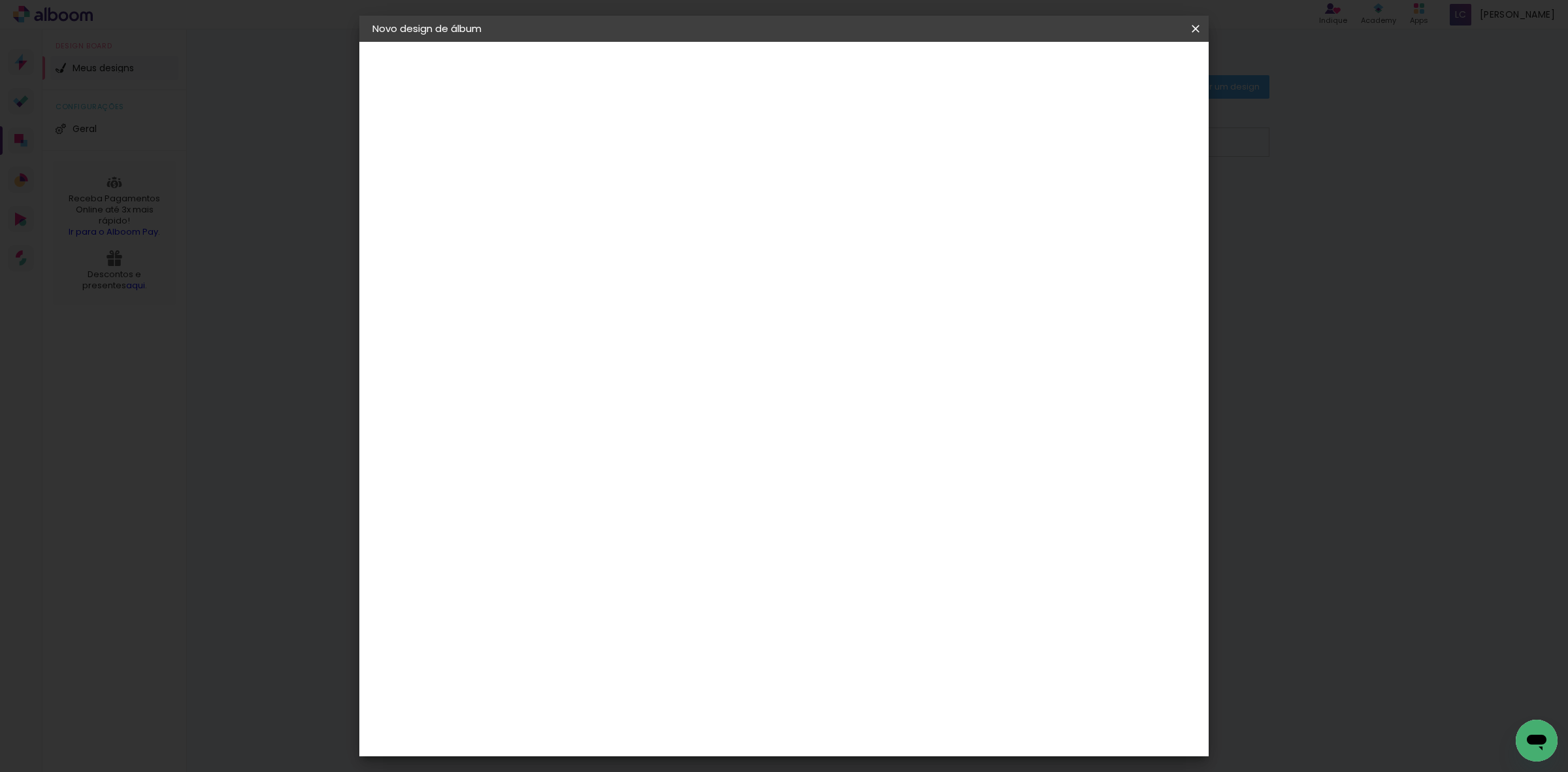
scroll to position [98, 0]
type input "40"
type paper-input "40"
click at [550, 445] on paper-input-container "30 cm" at bounding box center [552, 435] width 59 height 33
click at [549, 437] on input "30" at bounding box center [545, 434] width 34 height 19
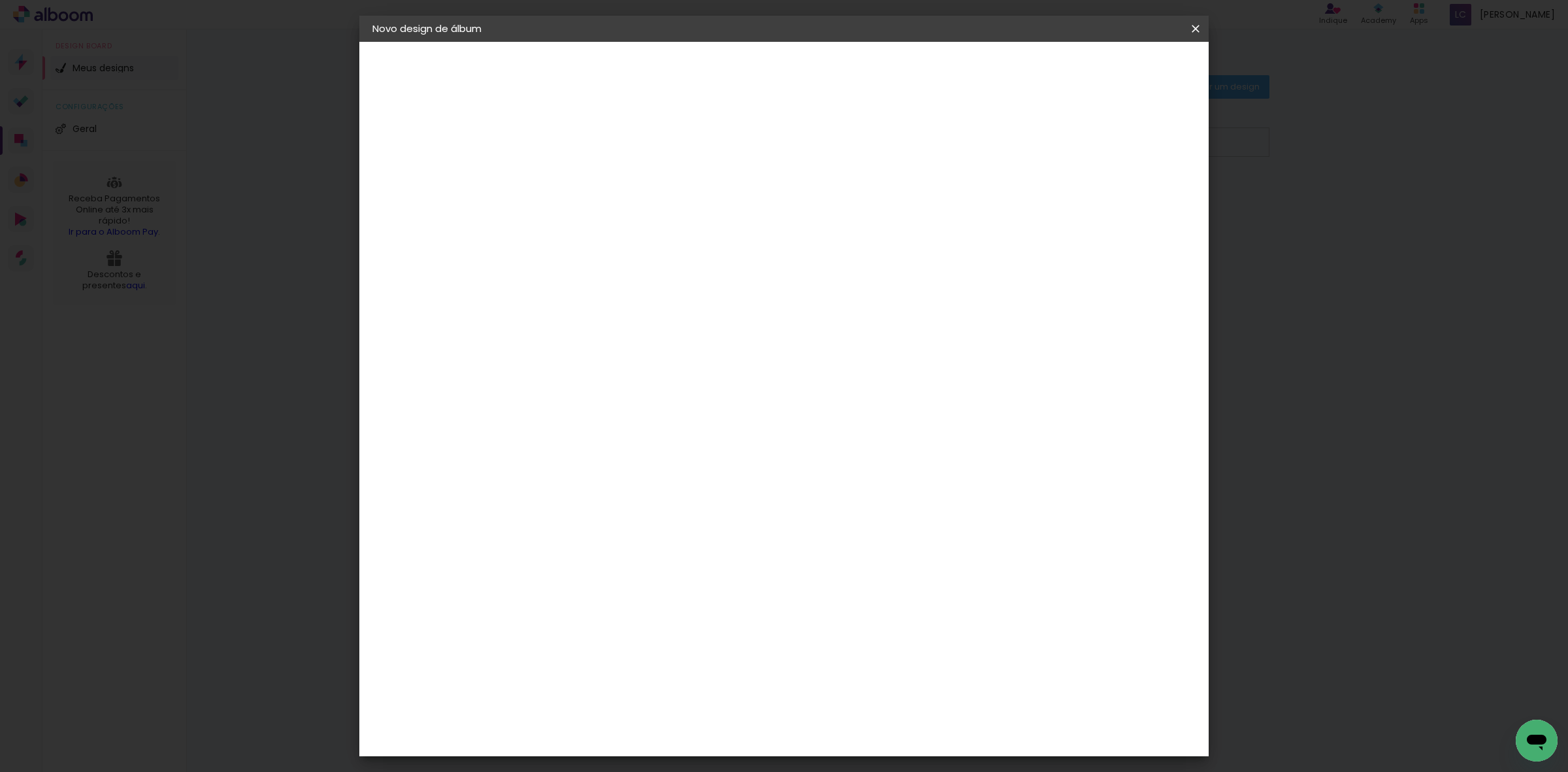
click at [549, 437] on input "30" at bounding box center [545, 434] width 34 height 19
type input "25,4"
type paper-input "25,4"
click at [1124, 209] on paper-input-container "5 mm" at bounding box center [1131, 198] width 52 height 33
click at [1127, 207] on div at bounding box center [1131, 208] width 43 height 1
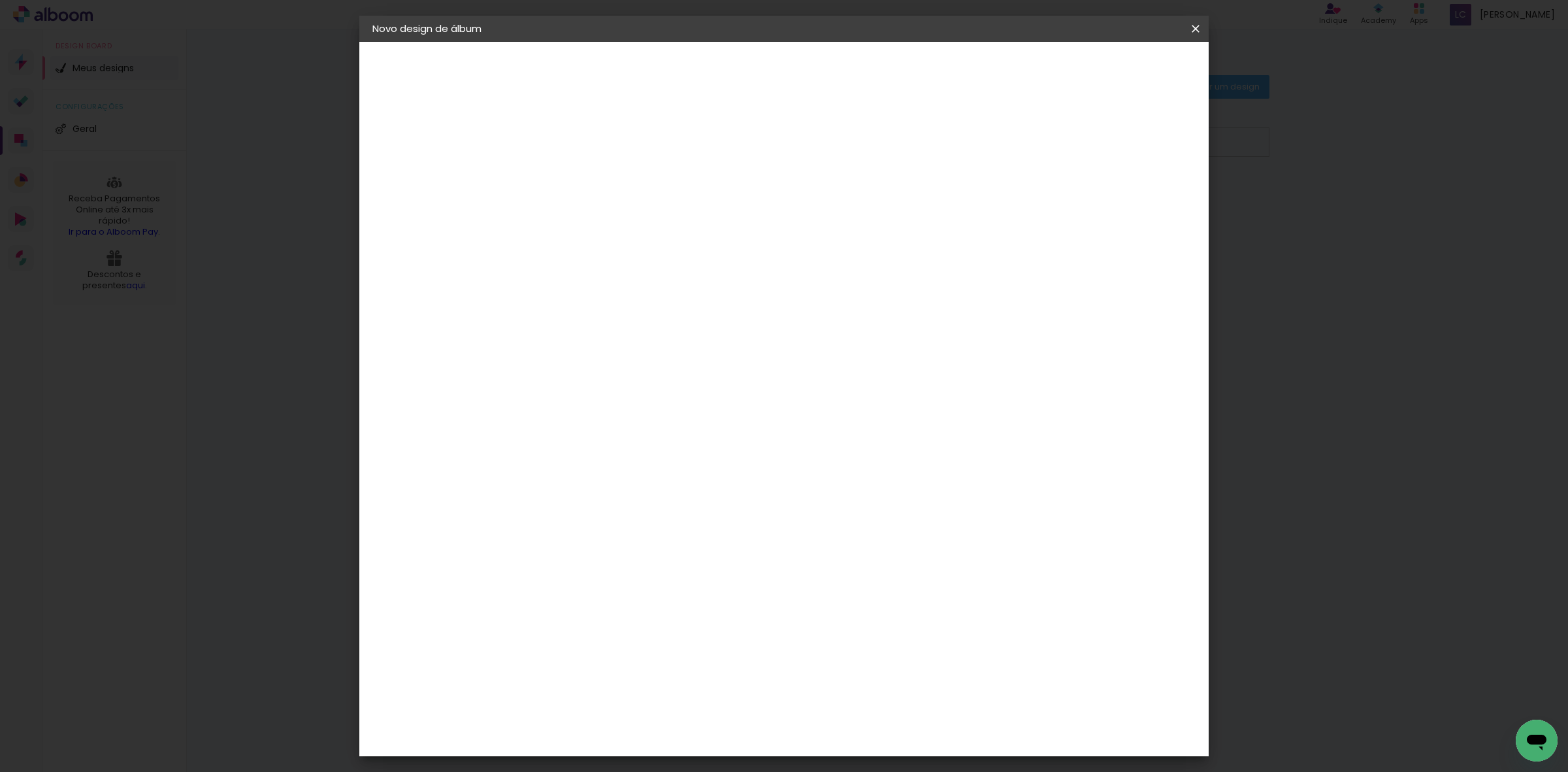
click at [1128, 207] on div at bounding box center [1131, 208] width 43 height 1
type input "4"
type paper-input "4"
click at [1130, 197] on input "4" at bounding box center [1121, 197] width 24 height 19
type input "3"
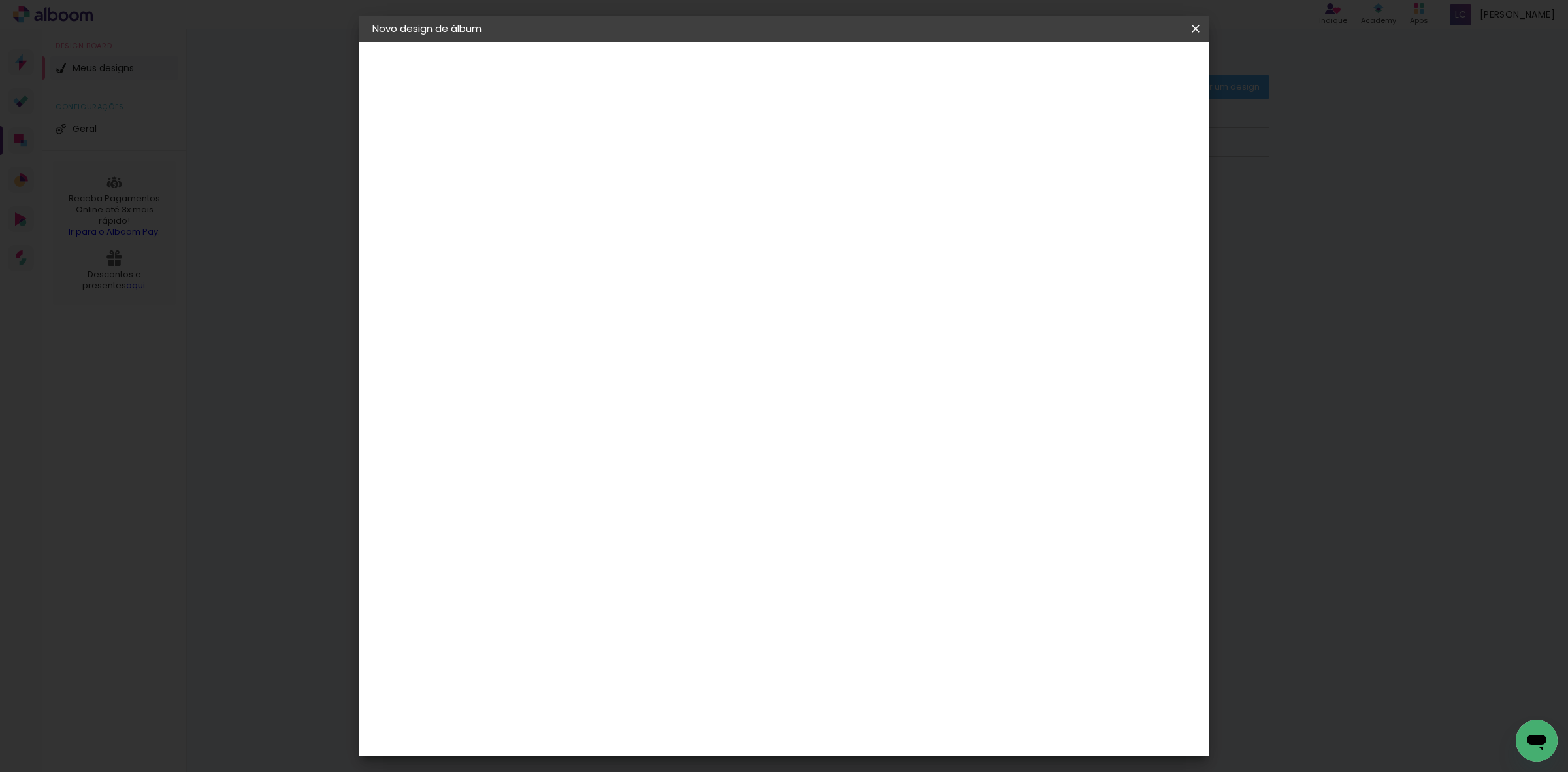
type paper-input "3"
click at [1130, 197] on input "3" at bounding box center [1121, 197] width 24 height 19
type input "2"
type paper-input "2"
click at [1130, 197] on input "2" at bounding box center [1128, 197] width 24 height 19
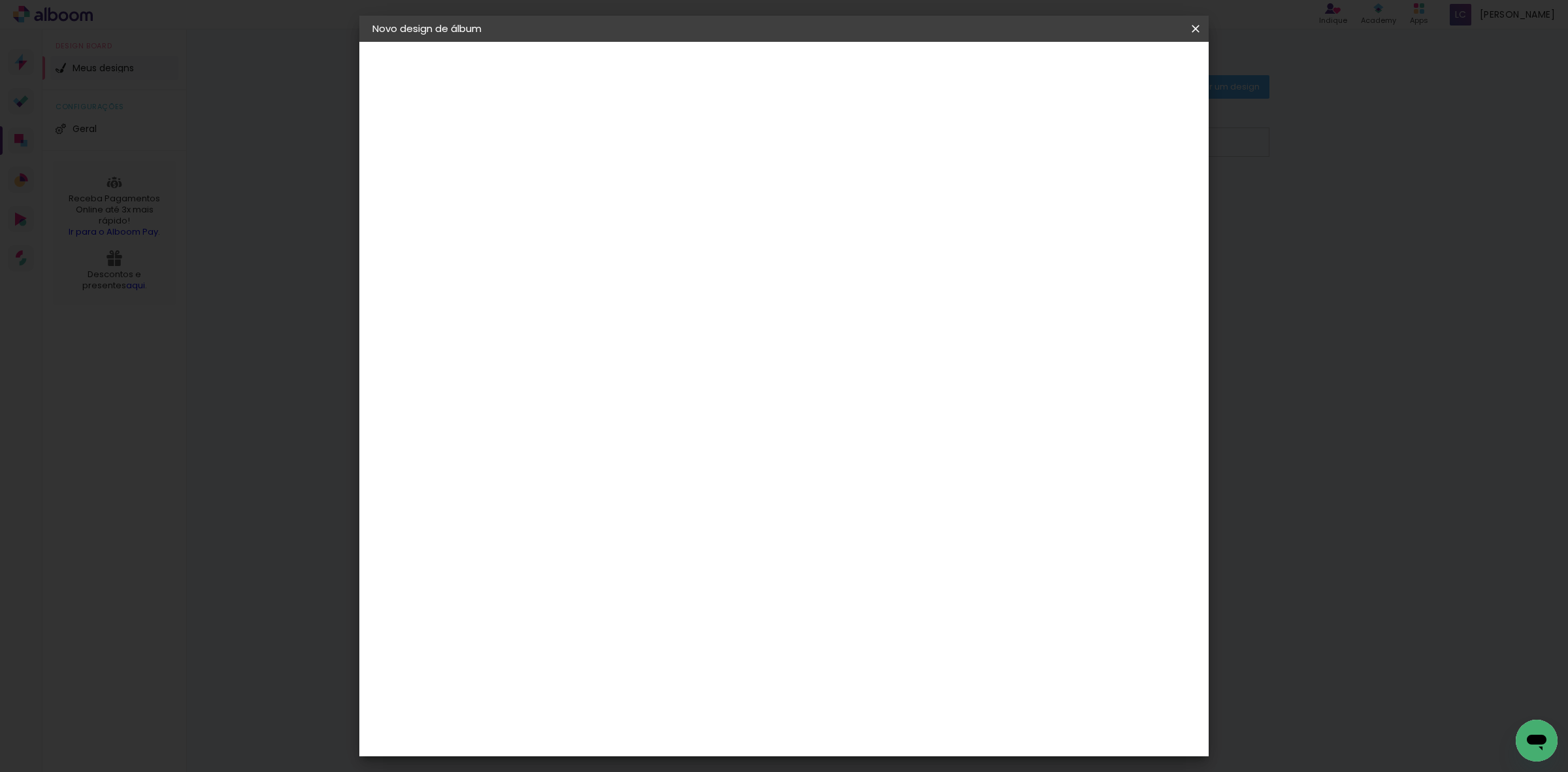
click at [1128, 82] on header "Tamanho livre Defina a largura, altura e sangria das lâminas. Voltar Iniciar de…" at bounding box center [836, 76] width 615 height 67
click at [1111, 74] on span "Iniciar design" at bounding box center [1081, 69] width 59 height 9
click at [1111, 64] on span "Iniciar design" at bounding box center [1081, 69] width 59 height 9
click at [1124, 61] on paper-button "Iniciar design" at bounding box center [1081, 69] width 86 height 22
click at [1190, 31] on iron-icon at bounding box center [1196, 29] width 16 height 13
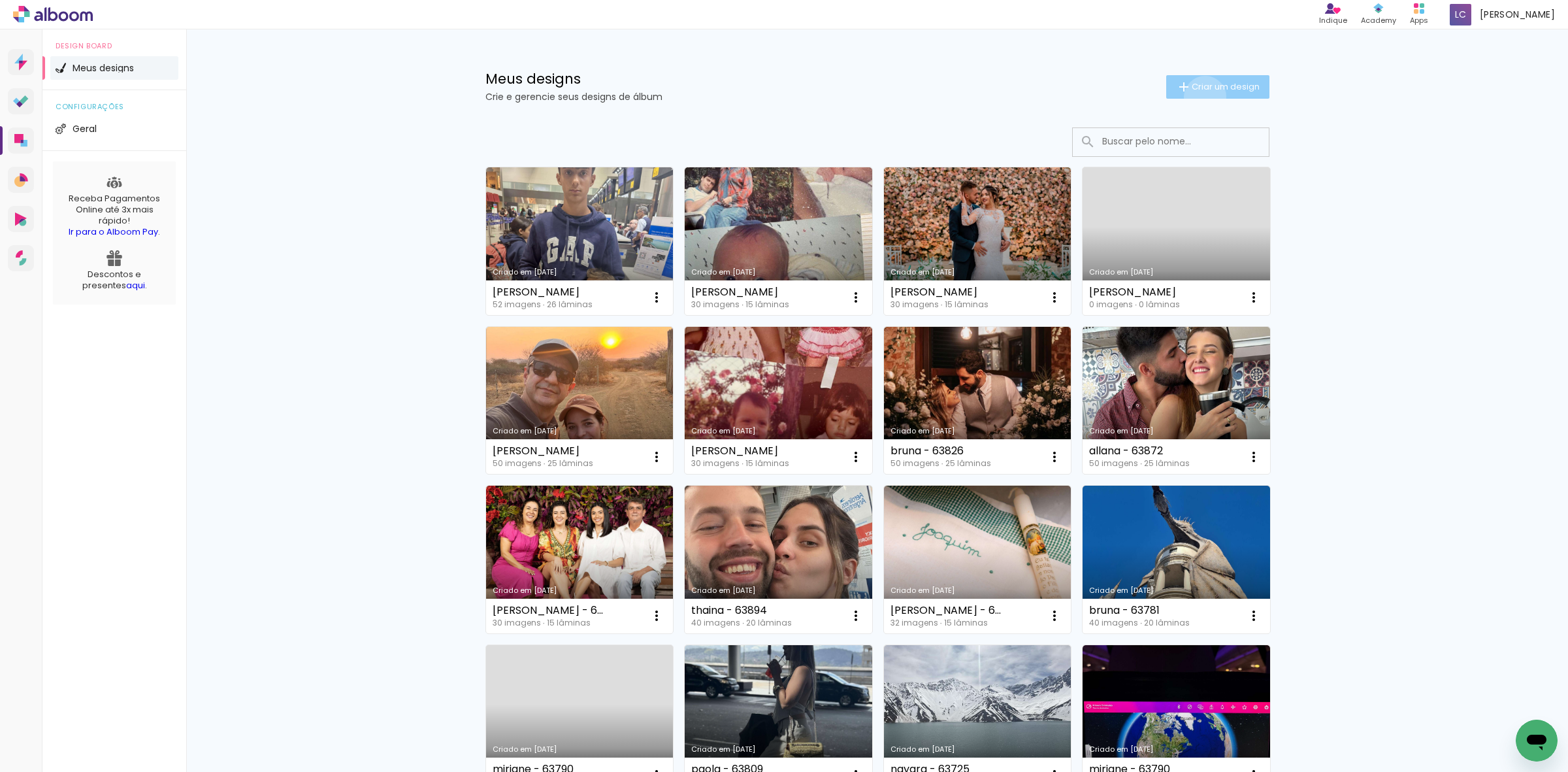
click at [1196, 96] on paper-button "Criar um design" at bounding box center [1218, 86] width 103 height 24
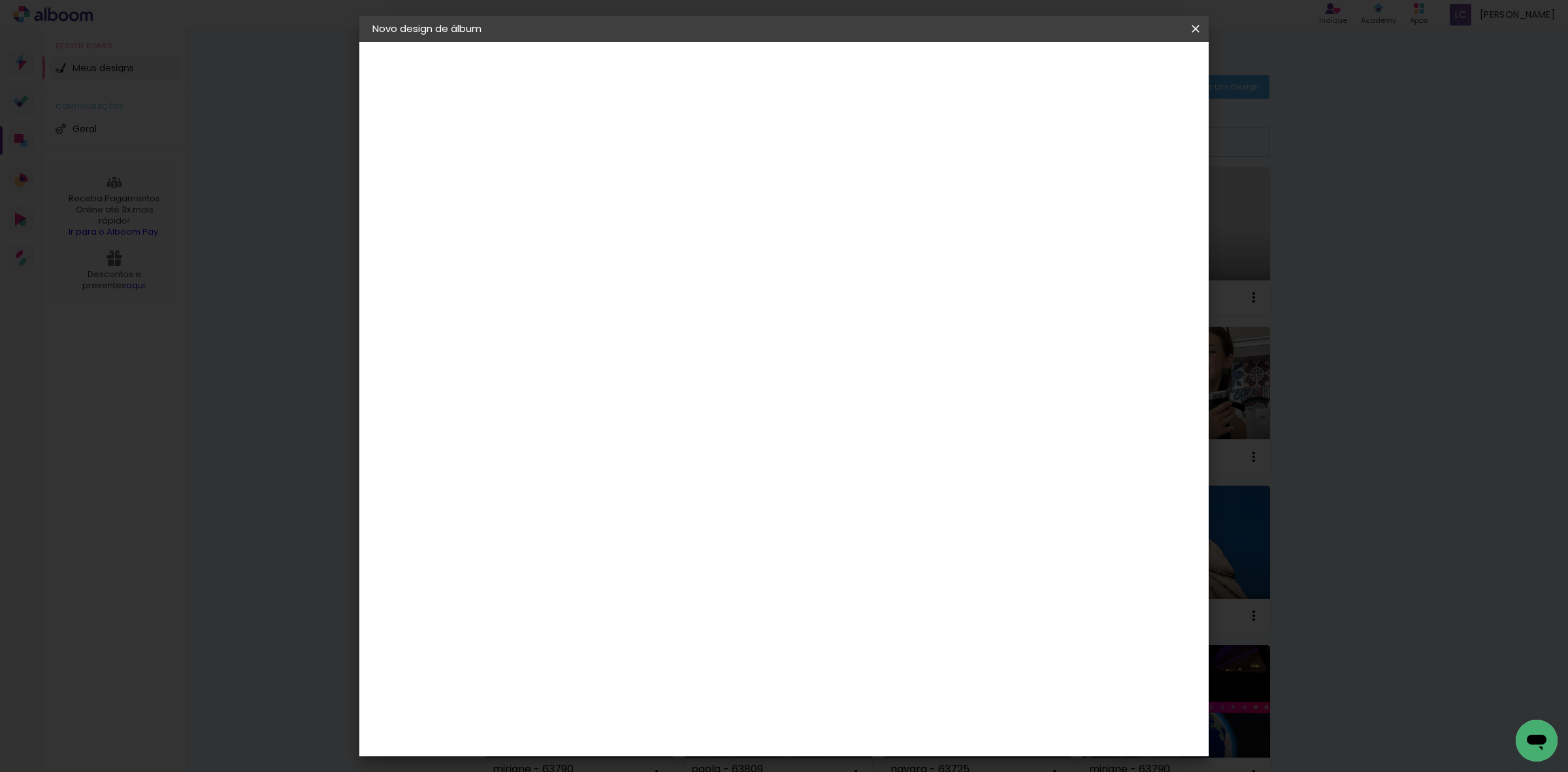
click at [586, 171] on input at bounding box center [586, 175] width 0 height 20
type input "[PERSON_NAME] - 63958"
type paper-input "[PERSON_NAME] - 63958"
drag, startPoint x: 1152, startPoint y: 56, endPoint x: 1141, endPoint y: 69, distance: 17.0
click at [642, 56] on header "Informações Dê um título ao seu álbum. Avançar" at bounding box center [585, 81] width 114 height 78
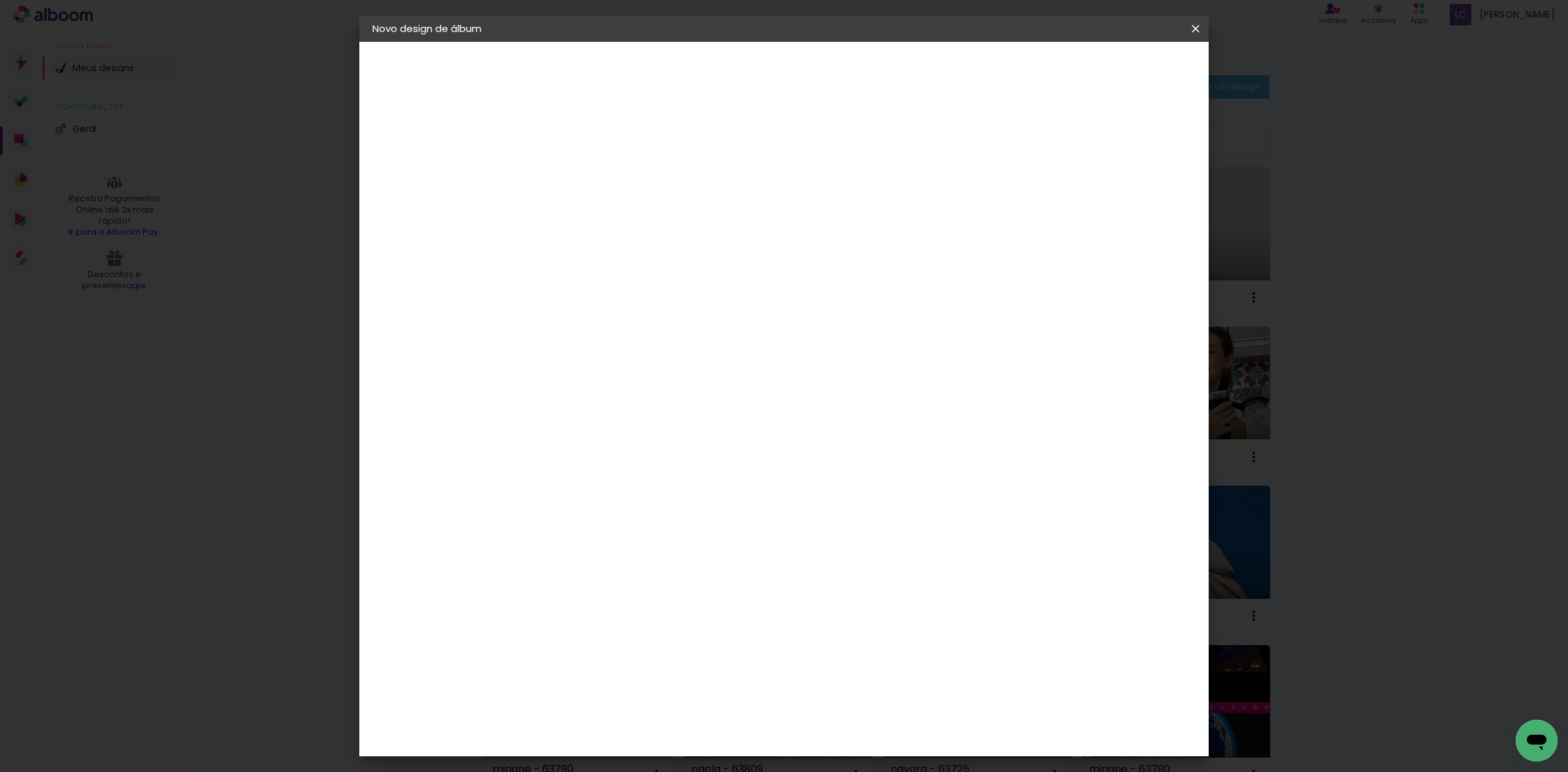
click at [0, 0] on slot "Avançar" at bounding box center [0, 0] width 0 height 0
click at [795, 194] on paper-item "Tamanho Livre" at bounding box center [738, 199] width 116 height 29
click at [0, 0] on slot "Avançar" at bounding box center [0, 0] width 0 height 0
click at [866, 545] on input "60" at bounding box center [855, 543] width 34 height 19
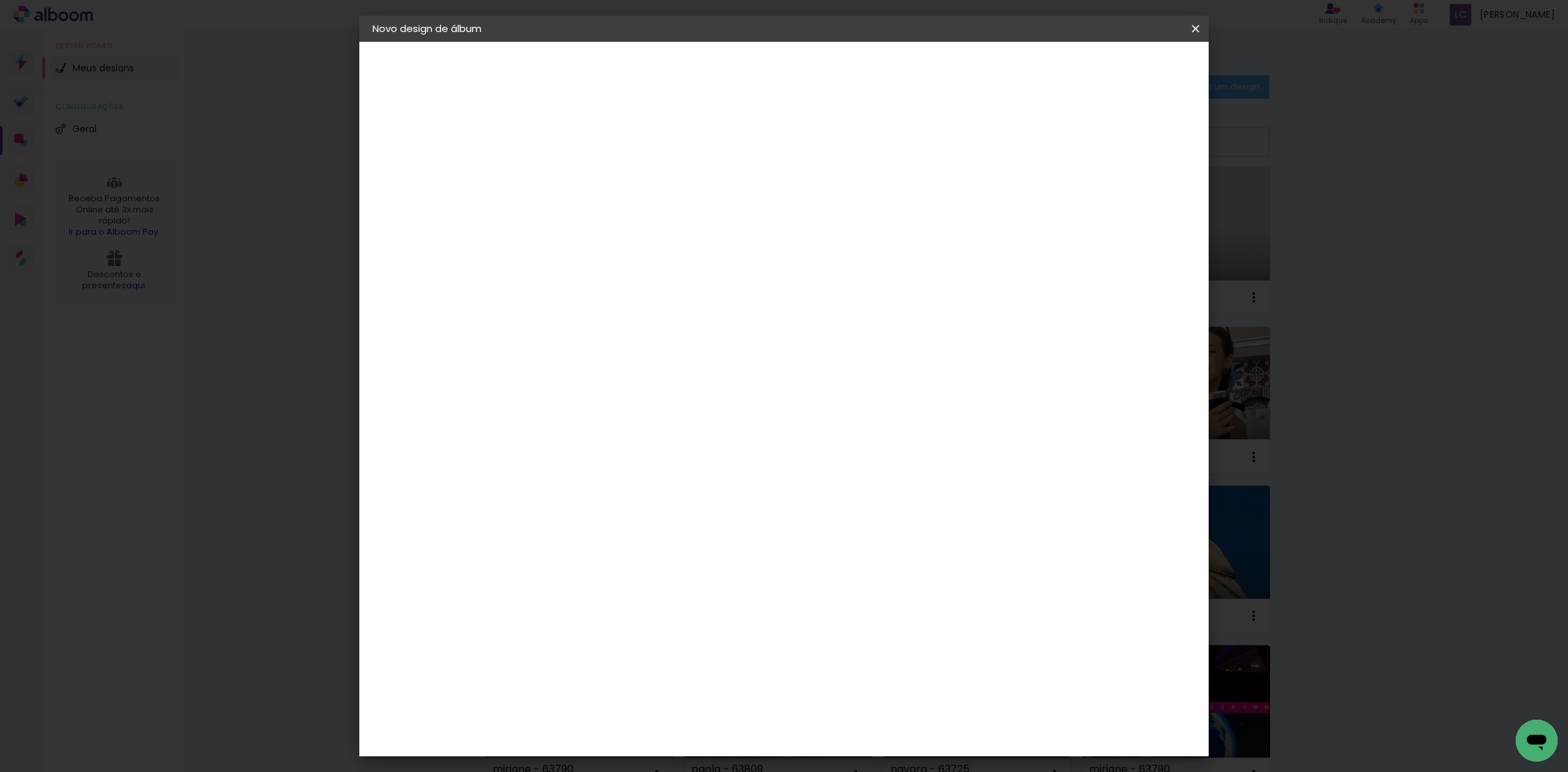
scroll to position [98, 0]
type input "40"
type paper-input "40"
click at [543, 435] on input "30" at bounding box center [545, 434] width 34 height 19
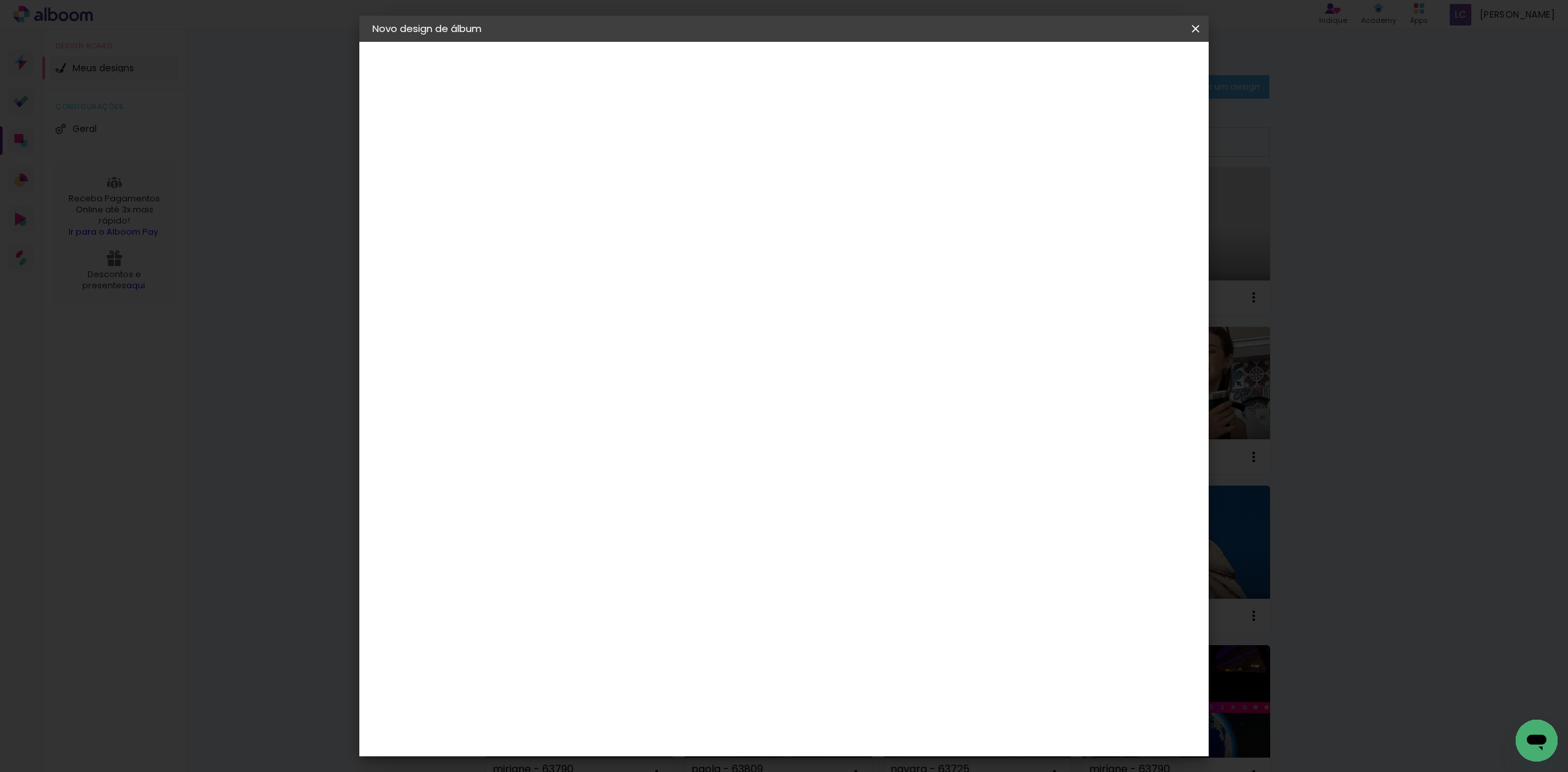
type input "25,4"
type paper-input "25,4"
type input "4"
type paper-input "4"
click at [1128, 201] on input "4" at bounding box center [1123, 197] width 24 height 19
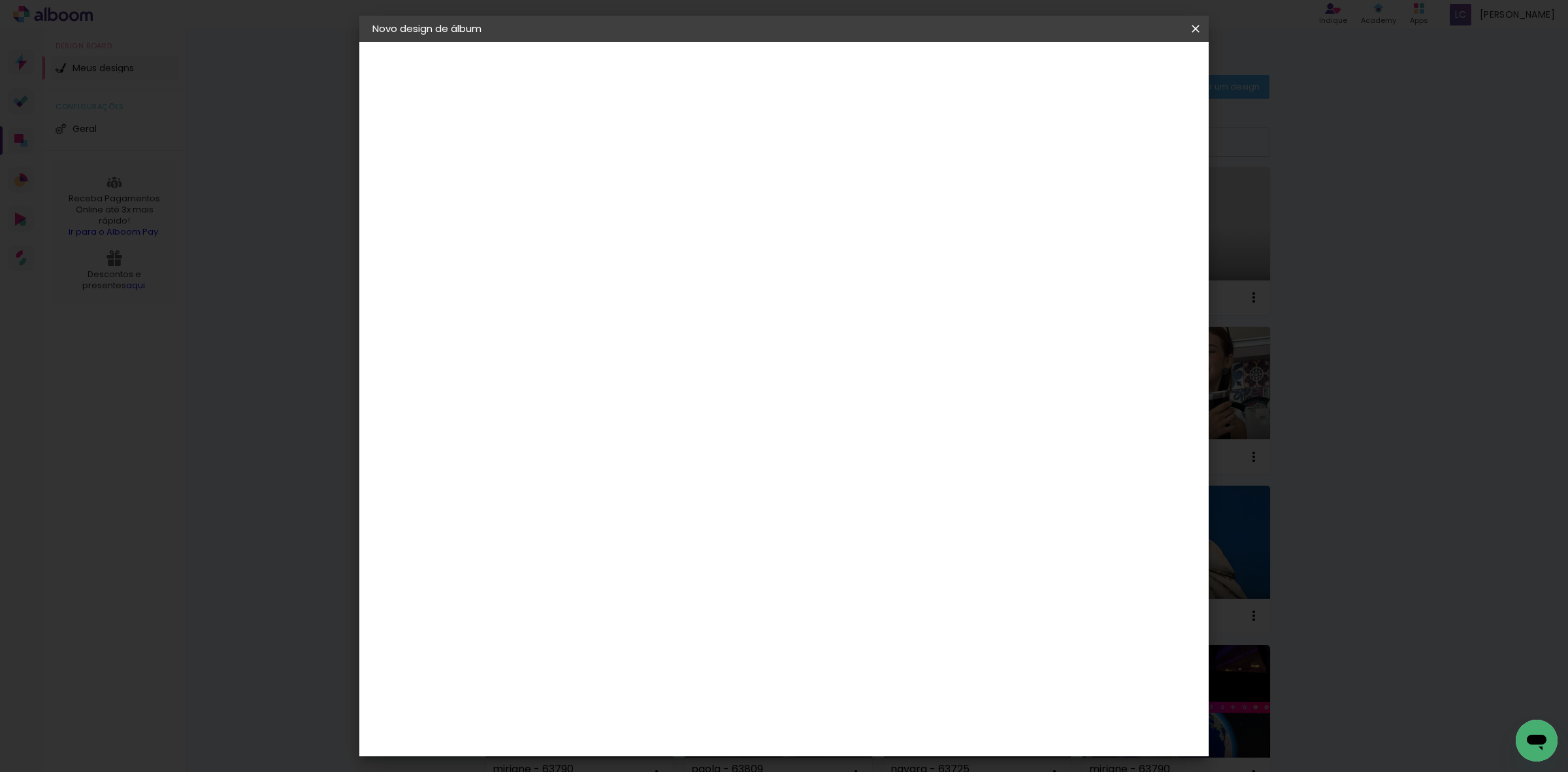
type input "3"
type paper-input "3"
click at [1128, 201] on input "3" at bounding box center [1123, 197] width 24 height 19
type input "2"
type paper-input "2"
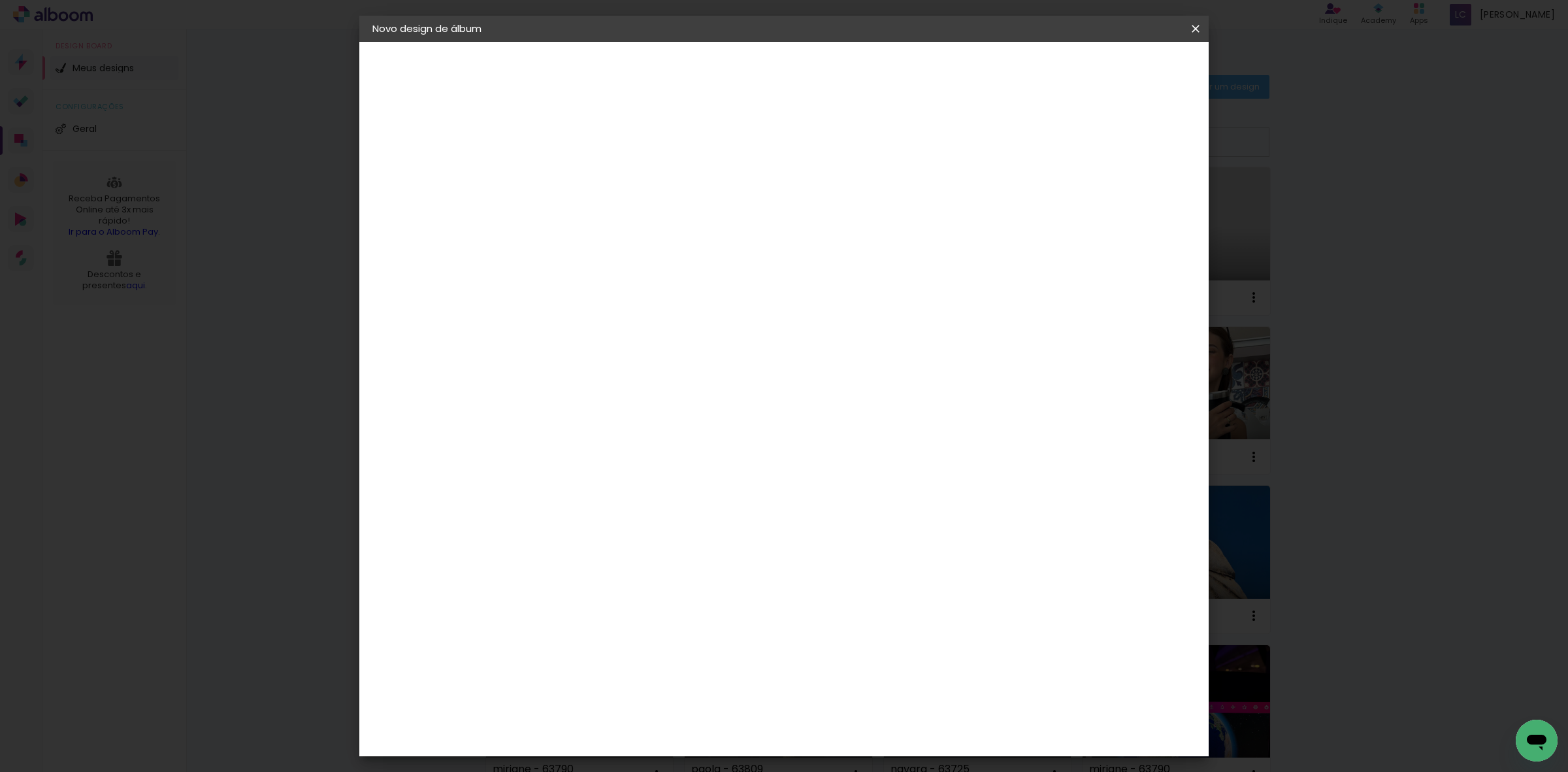
click at [1132, 201] on input "2" at bounding box center [1126, 197] width 24 height 19
click at [1124, 79] on paper-button "Iniciar design" at bounding box center [1081, 69] width 86 height 22
click at [1124, 79] on paper-button "Iniciar design" at bounding box center [1081, 69] width 86 height 22
click at [1124, 58] on paper-button "Iniciar design" at bounding box center [1081, 69] width 86 height 22
click at [1115, 76] on paper-button "Iniciar design" at bounding box center [1081, 69] width 86 height 22
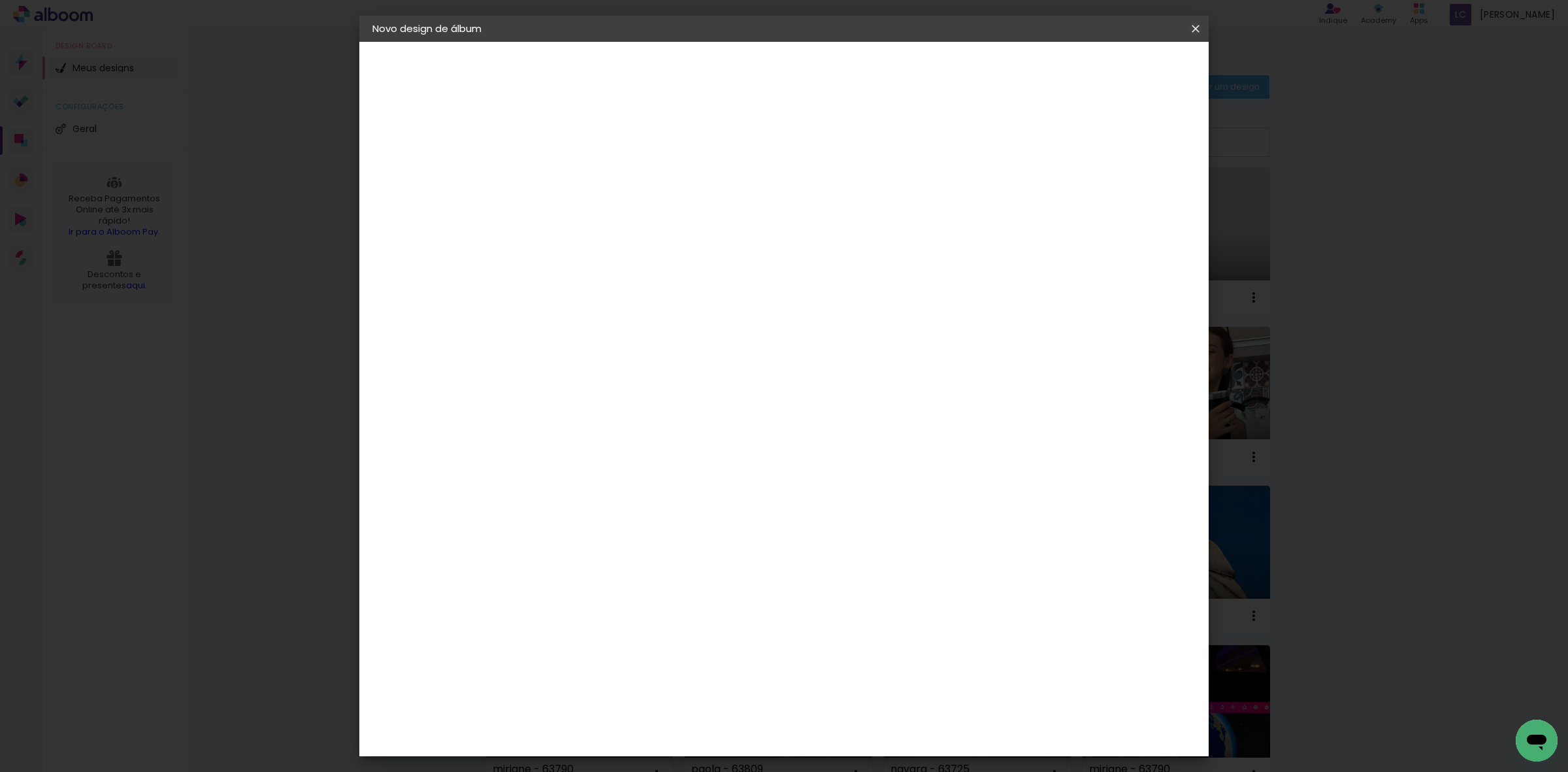
drag, startPoint x: 1199, startPoint y: 33, endPoint x: 826, endPoint y: 83, distance: 376.3
click at [1200, 31] on iron-icon at bounding box center [1196, 29] width 16 height 13
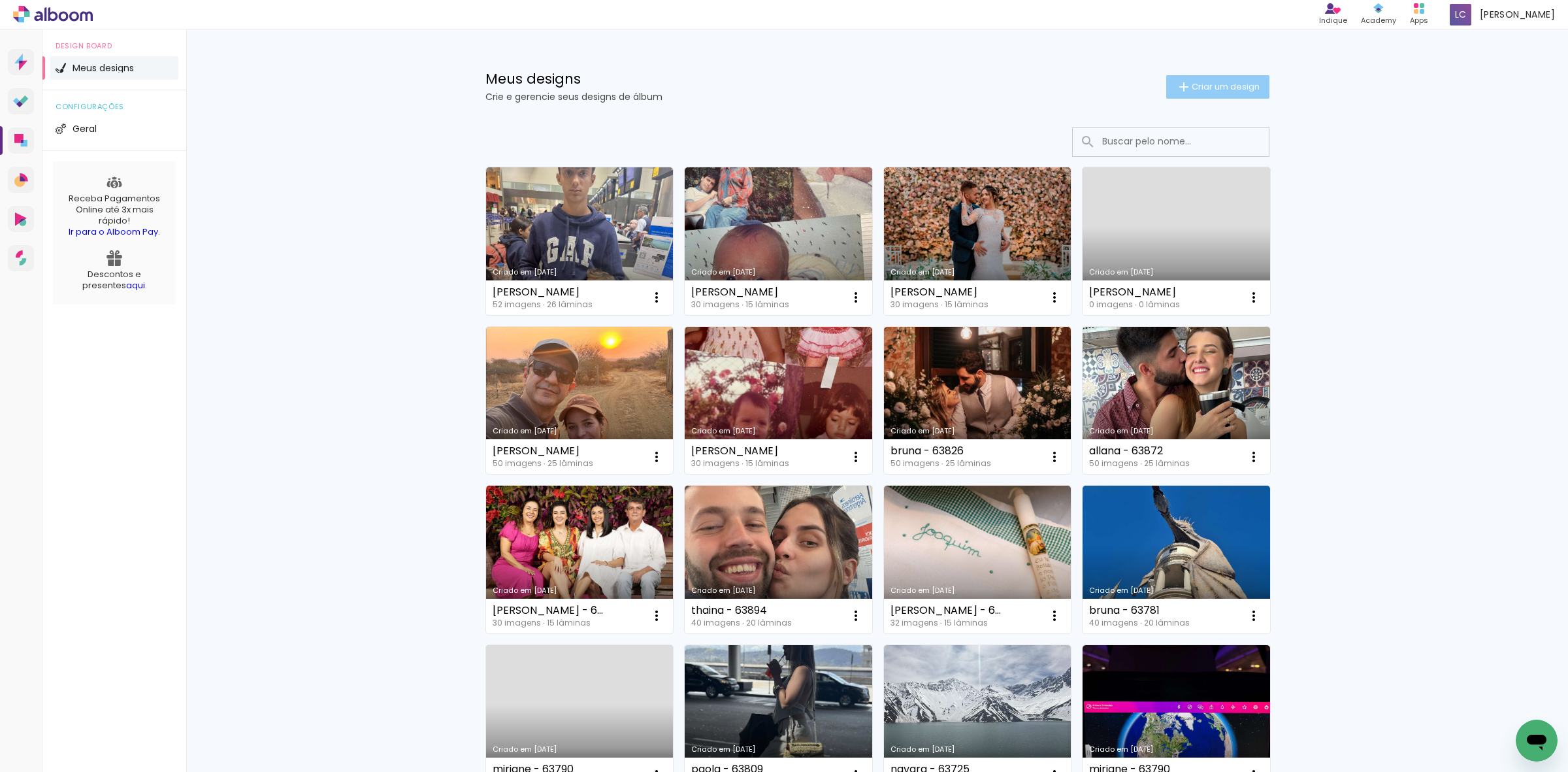
click at [1199, 89] on span "Criar um design" at bounding box center [1225, 86] width 68 height 9
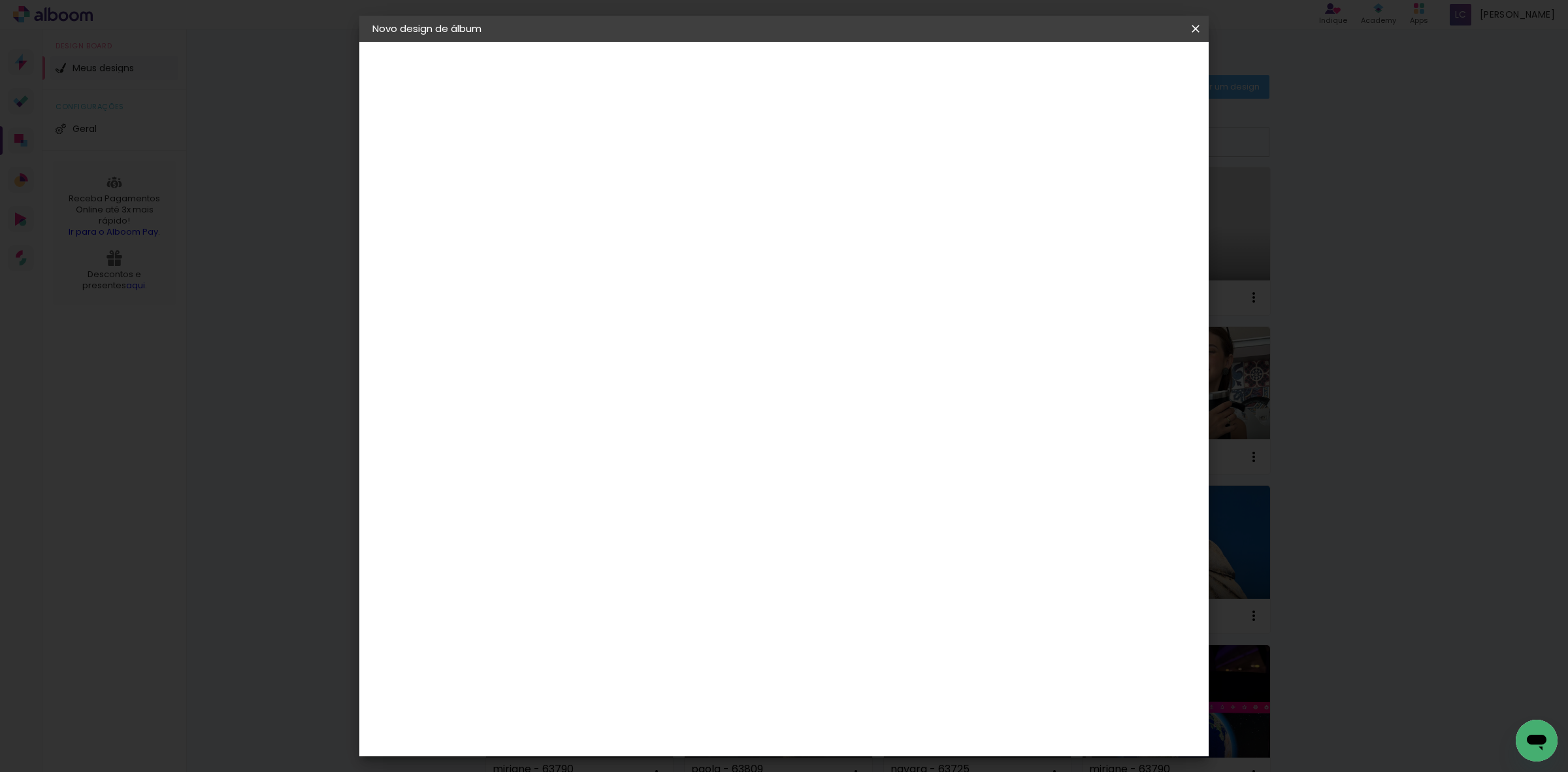
click at [586, 180] on input at bounding box center [586, 175] width 0 height 20
type input "[PERSON_NAME] - 63958"
drag, startPoint x: 1140, startPoint y: 74, endPoint x: 1137, endPoint y: 82, distance: 8.5
click at [0, 0] on slot "Avançar" at bounding box center [0, 0] width 0 height 0
click at [795, 193] on paper-item "Tamanho Livre" at bounding box center [738, 199] width 116 height 29
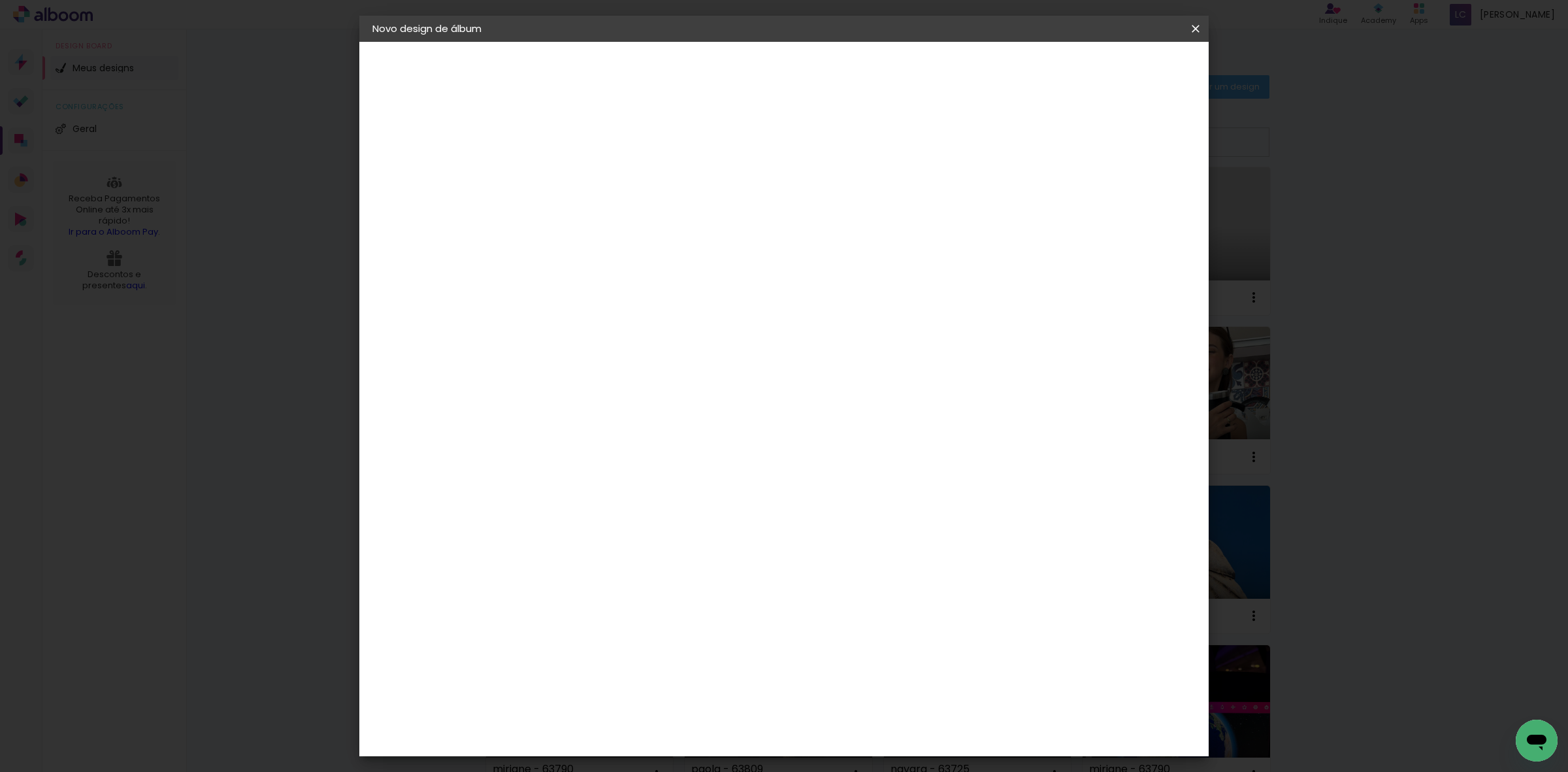
click at [0, 0] on slot "Avançar" at bounding box center [0, 0] width 0 height 0
click at [1111, 73] on span "Iniciar design" at bounding box center [1081, 69] width 59 height 9
click at [1144, 85] on header "Tamanho livre Defina a largura, altura e sangria das lâminas. Voltar Iniciar de…" at bounding box center [836, 76] width 615 height 67
click at [1144, 49] on header "Tamanho livre Defina a largura, altura e sangria das lâminas. Voltar Iniciar de…" at bounding box center [836, 76] width 615 height 67
click at [1111, 69] on span "Iniciar design" at bounding box center [1081, 69] width 59 height 9
